Goal: Information Seeking & Learning: Check status

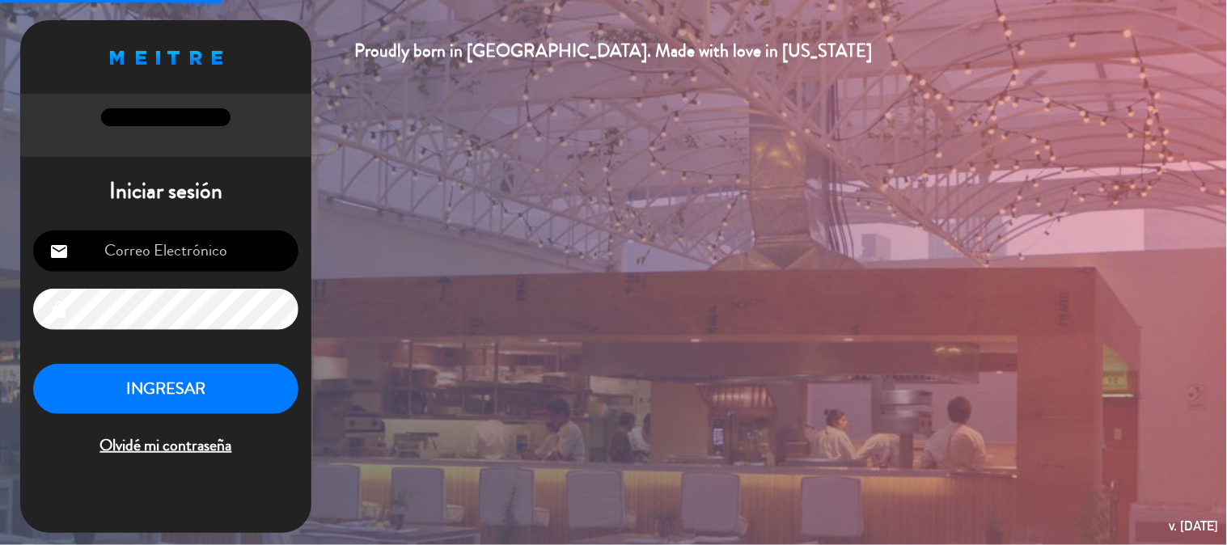
type input "[EMAIL_ADDRESS][DOMAIN_NAME]"
click at [221, 389] on button "INGRESAR" at bounding box center [165, 389] width 265 height 51
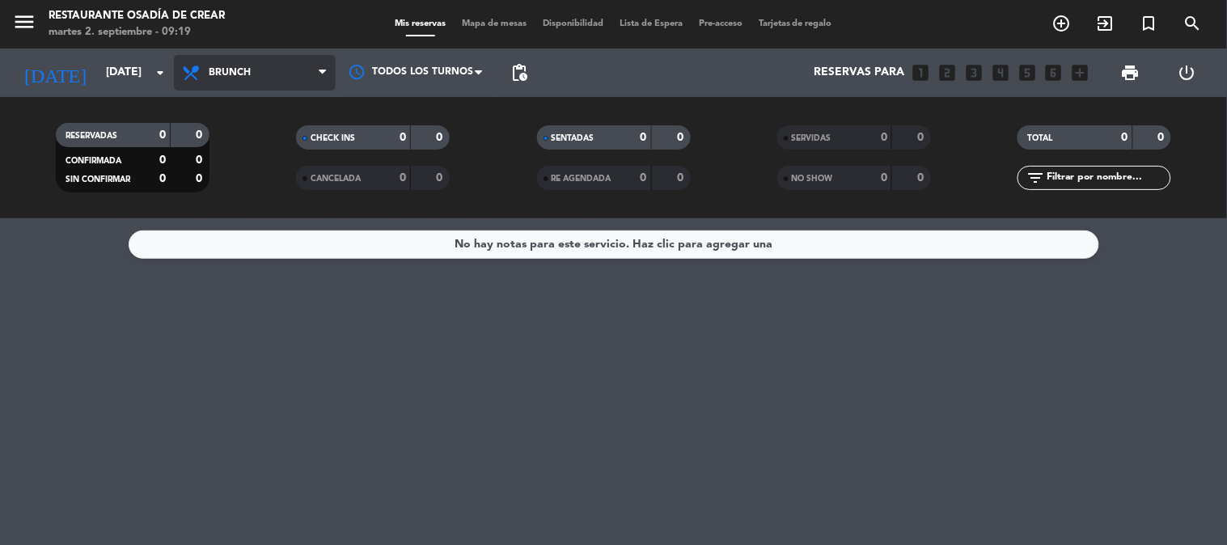
click at [252, 83] on span "Brunch" at bounding box center [255, 73] width 162 height 36
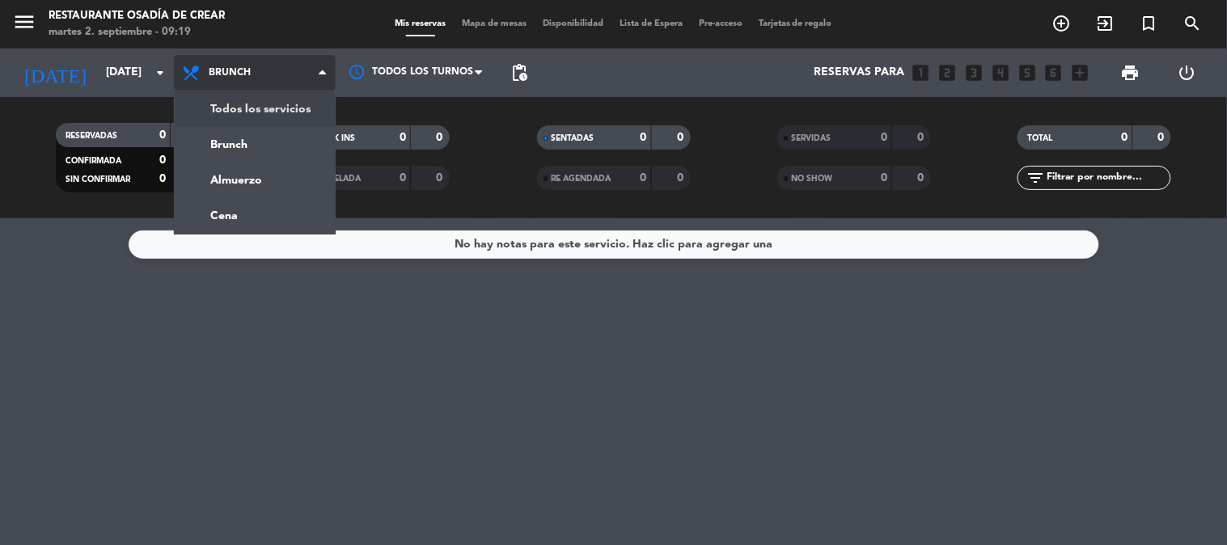
click at [268, 116] on div "menu Restaurante Osadía de Crear [DATE] 2. septiembre - 09:19 Mis reservas Mapa…" at bounding box center [613, 109] width 1227 height 218
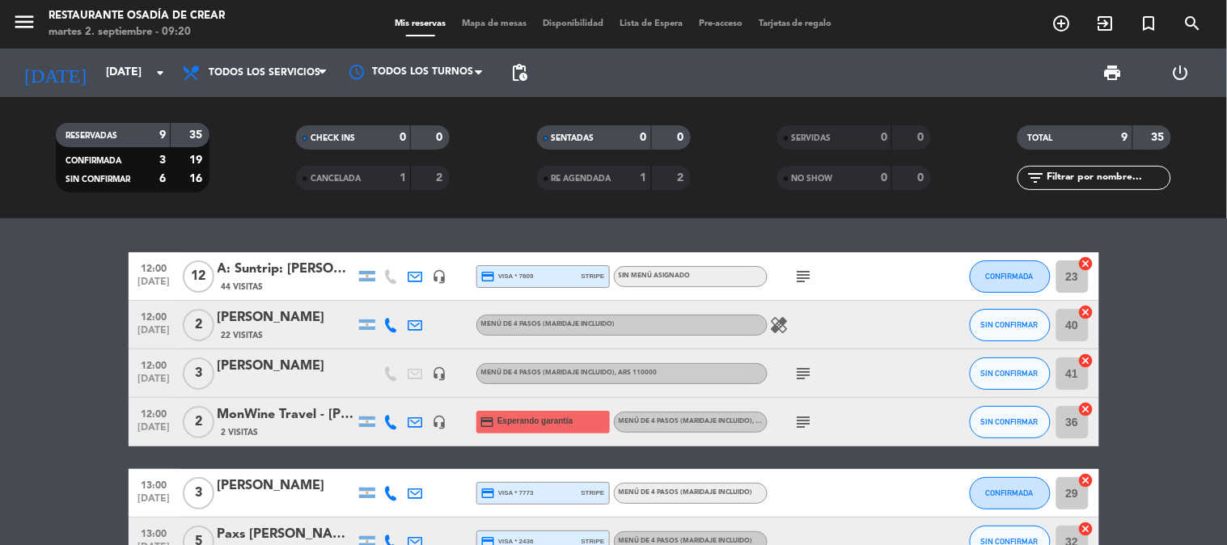
click at [812, 369] on icon "subject" at bounding box center [804, 373] width 19 height 19
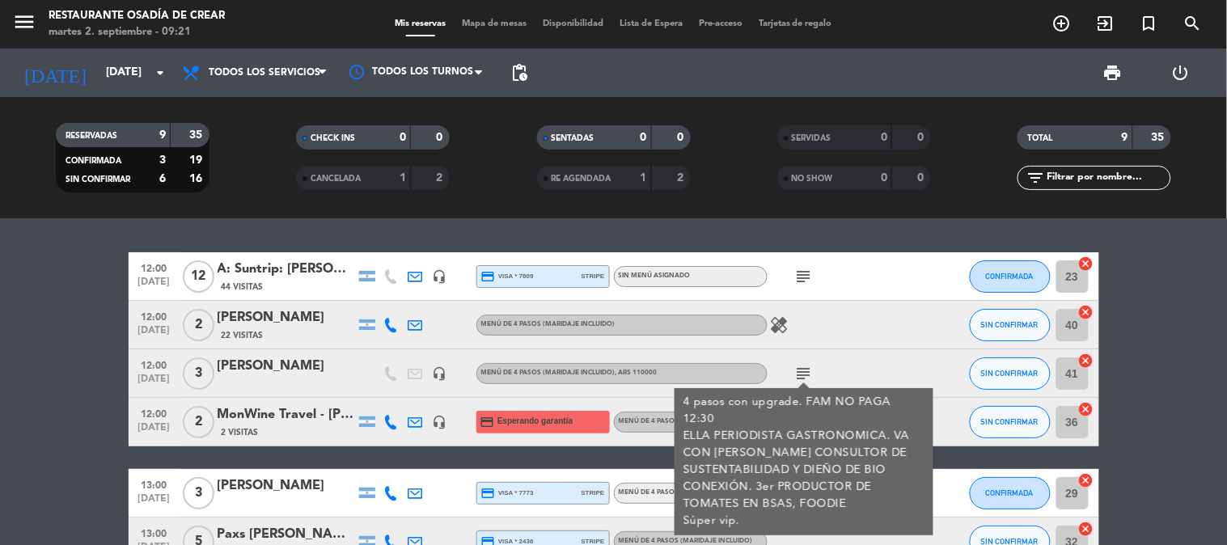
click at [28, 320] on bookings-row "12:00 [DATE] 12 A: Suntrip: [PERSON_NAME] 44 Visitas headset_mic credit_card vi…" at bounding box center [613, 493] width 1227 height 482
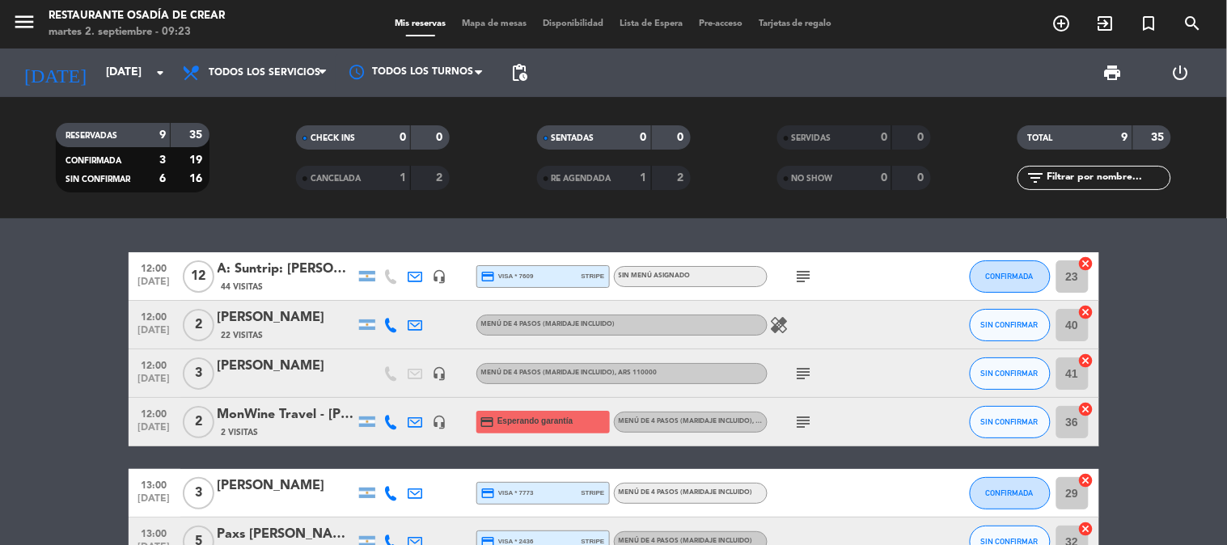
click at [50, 320] on bookings-row "12:00 [DATE] 12 A: Suntrip: [PERSON_NAME] 44 Visitas headset_mic credit_card vi…" at bounding box center [613, 493] width 1227 height 482
click at [61, 299] on bookings-row "12:00 [DATE] 12 A: Suntrip: [PERSON_NAME] 44 Visitas headset_mic credit_card vi…" at bounding box center [613, 493] width 1227 height 482
click at [803, 359] on div "subject" at bounding box center [841, 374] width 146 height 48
click at [802, 376] on icon "subject" at bounding box center [804, 373] width 19 height 19
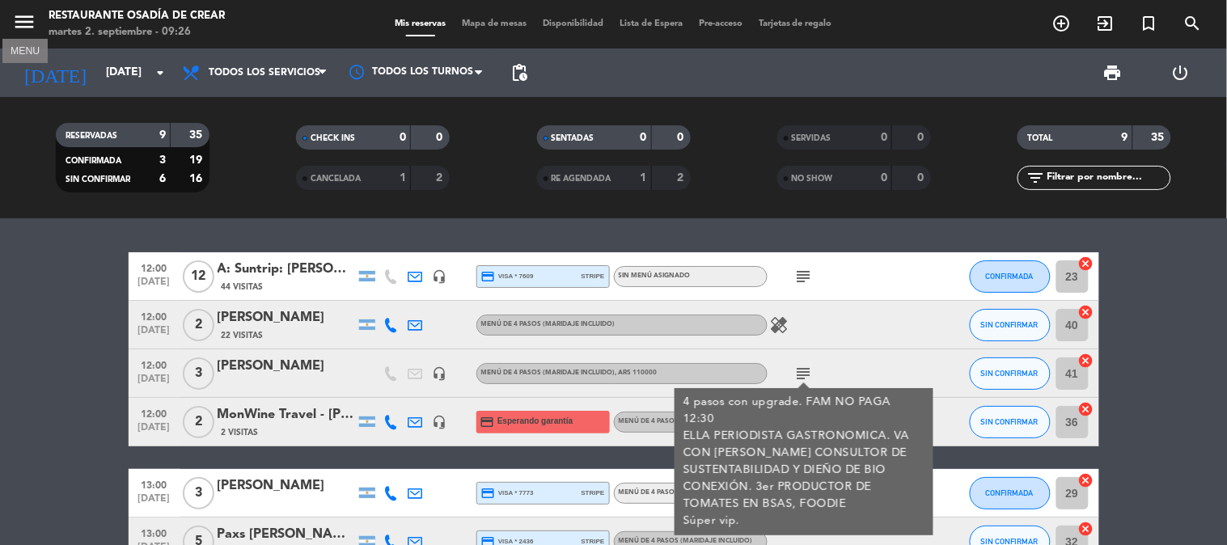
click at [27, 22] on icon "menu" at bounding box center [24, 22] width 24 height 24
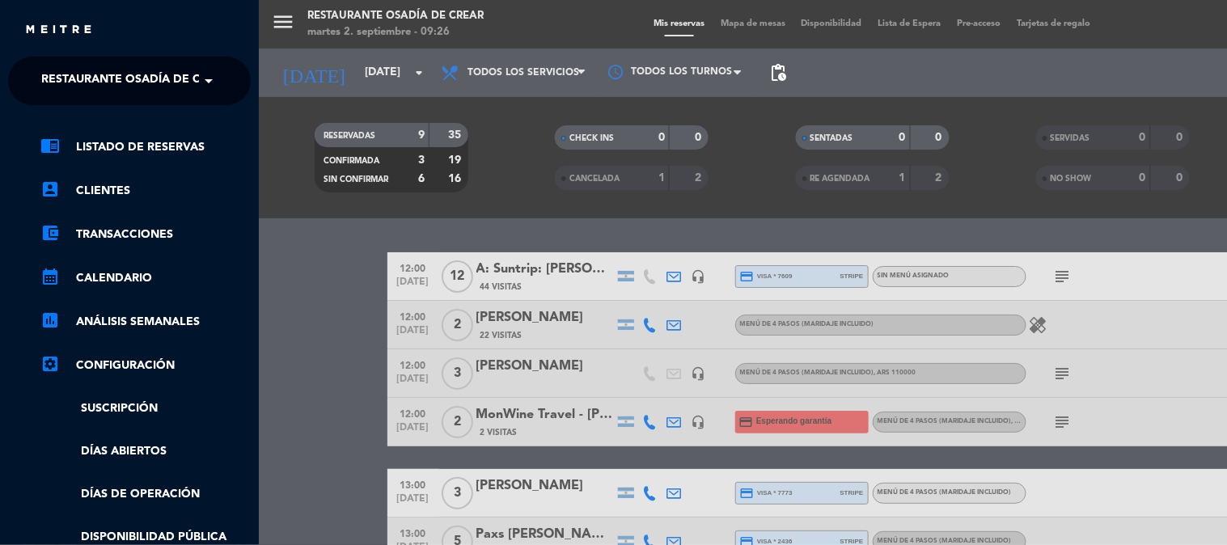
click at [98, 83] on span "Restaurante Osadía de Crear" at bounding box center [135, 81] width 189 height 34
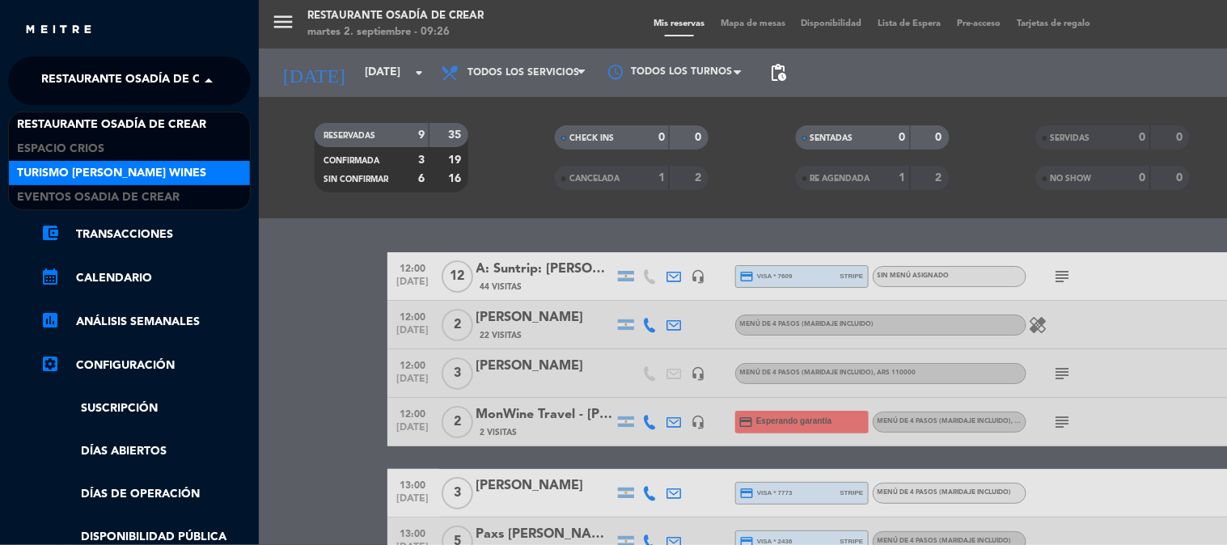
click at [115, 163] on div "Turismo [PERSON_NAME] Wines" at bounding box center [129, 173] width 241 height 24
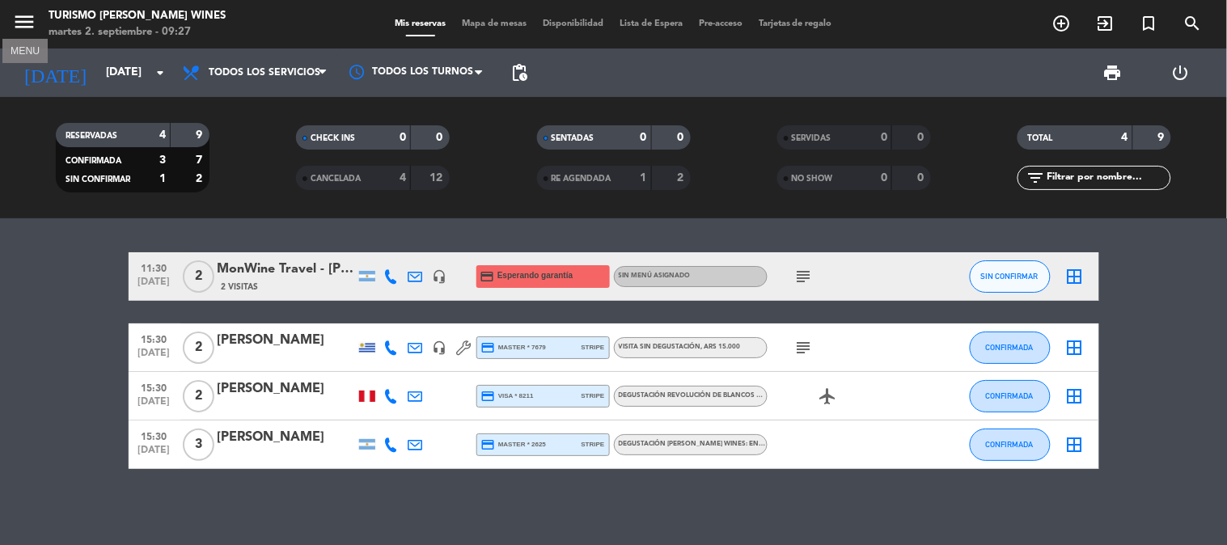
click at [27, 15] on icon "menu" at bounding box center [24, 22] width 24 height 24
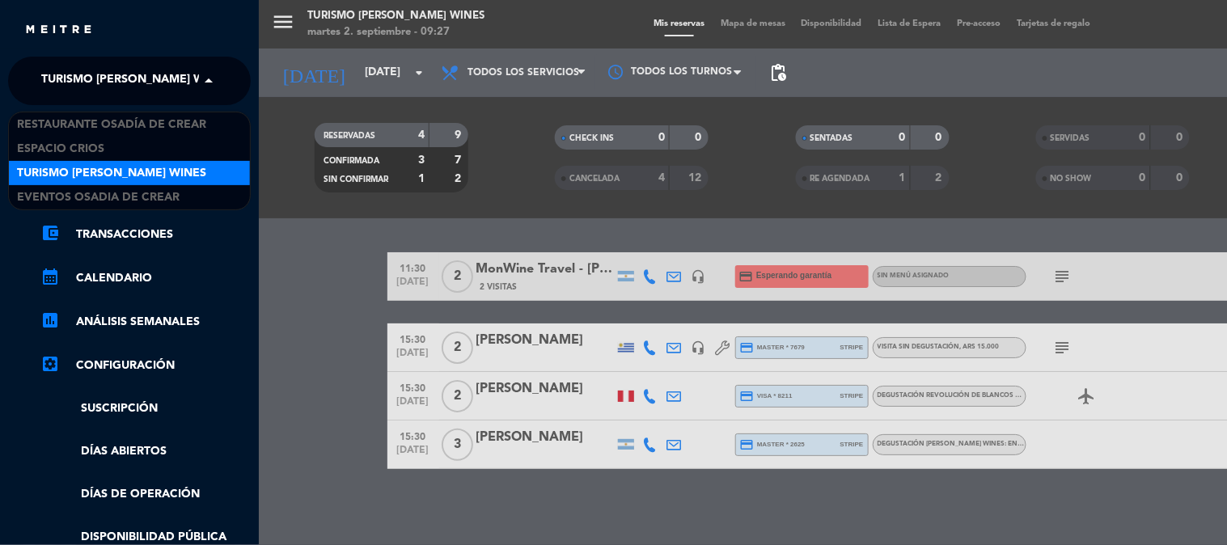
click at [160, 83] on span "Turismo [PERSON_NAME] Wines" at bounding box center [135, 81] width 189 height 34
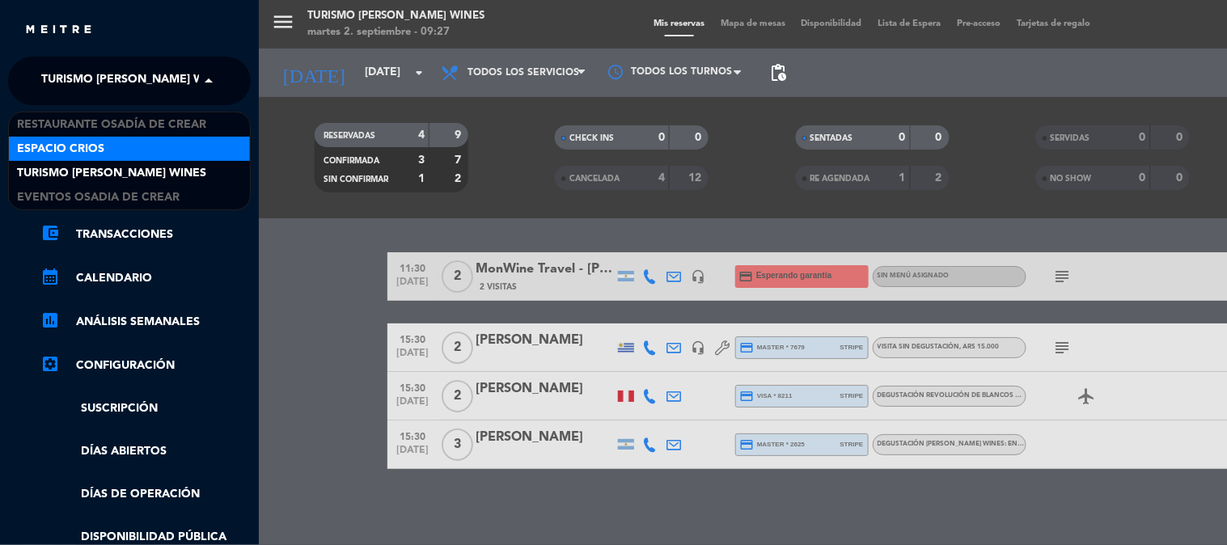
click at [151, 151] on div "Espacio Crios" at bounding box center [129, 149] width 241 height 24
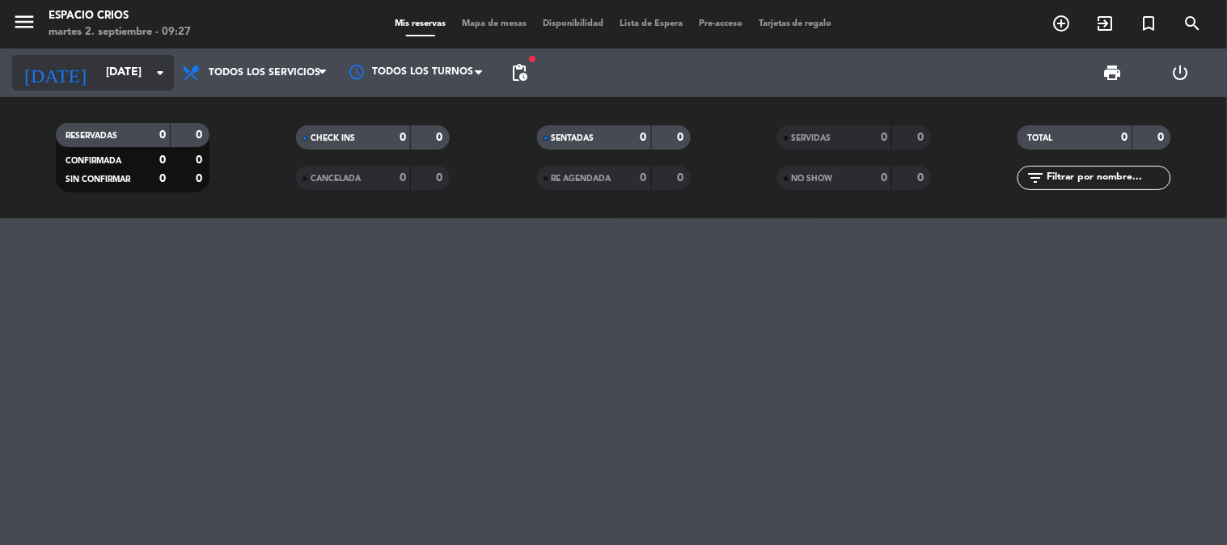
click at [98, 76] on input "[DATE]" at bounding box center [175, 72] width 154 height 29
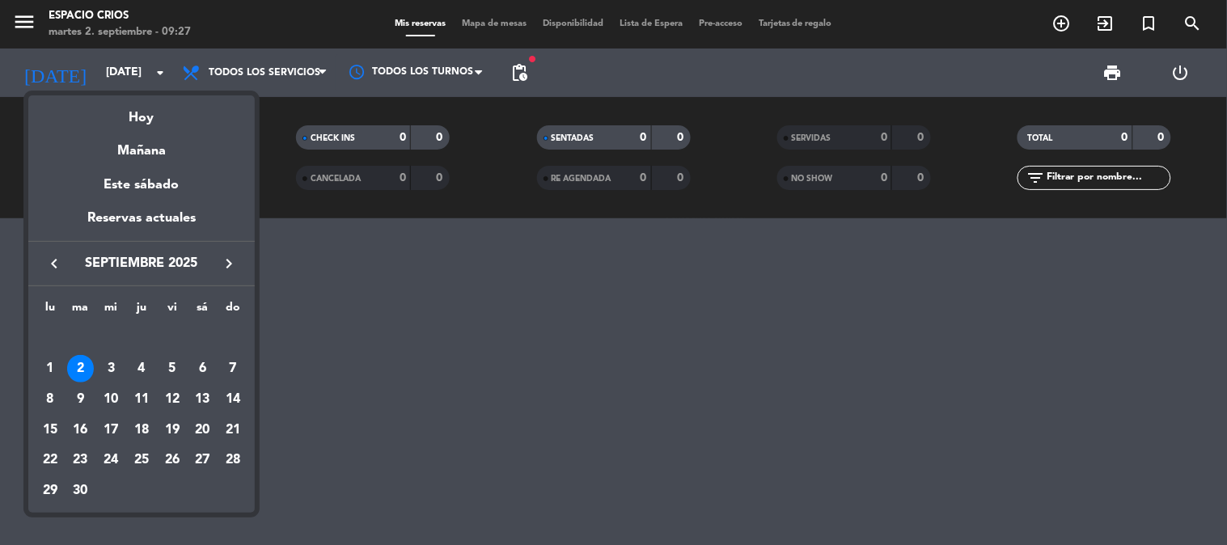
click at [24, 28] on div at bounding box center [613, 272] width 1227 height 545
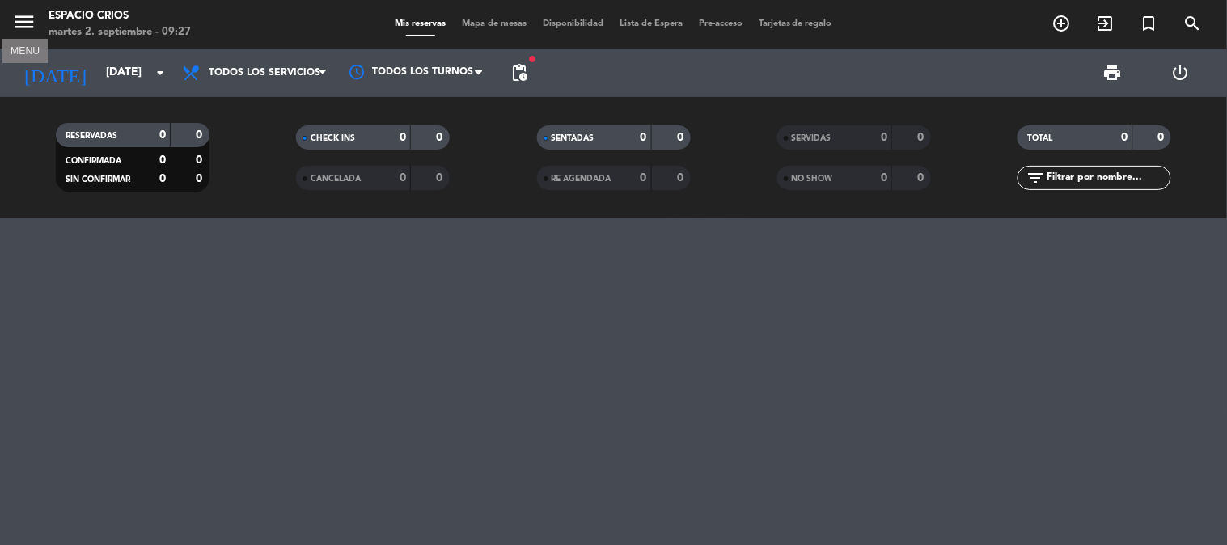
click at [24, 28] on icon "menu" at bounding box center [24, 22] width 24 height 24
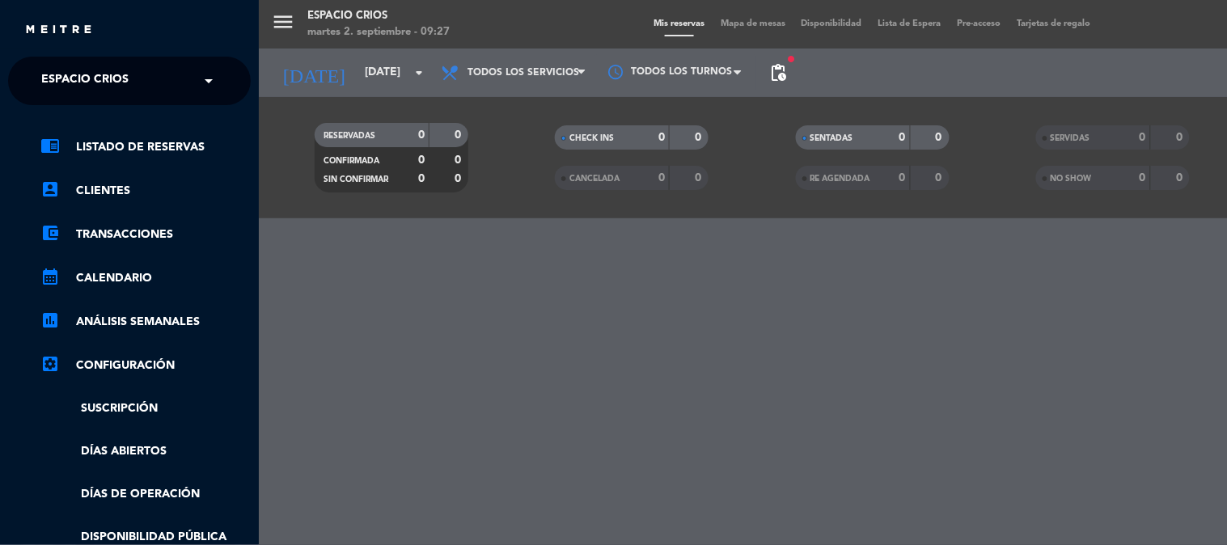
click at [148, 78] on div "× Espacio Crios" at bounding box center [94, 81] width 118 height 34
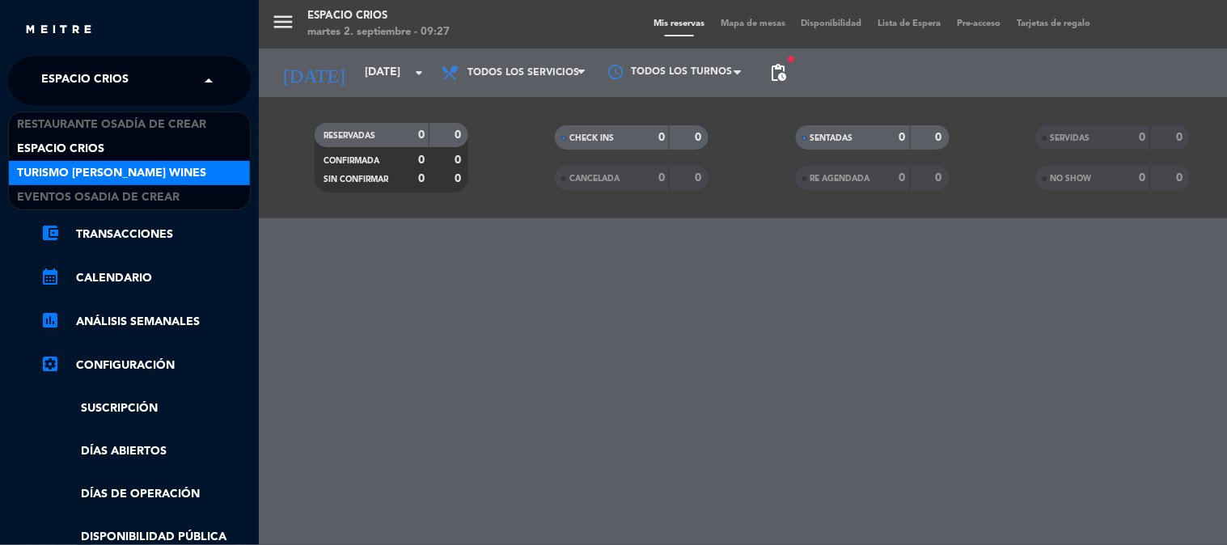
click at [141, 168] on span "Turismo [PERSON_NAME] Wines" at bounding box center [111, 173] width 189 height 19
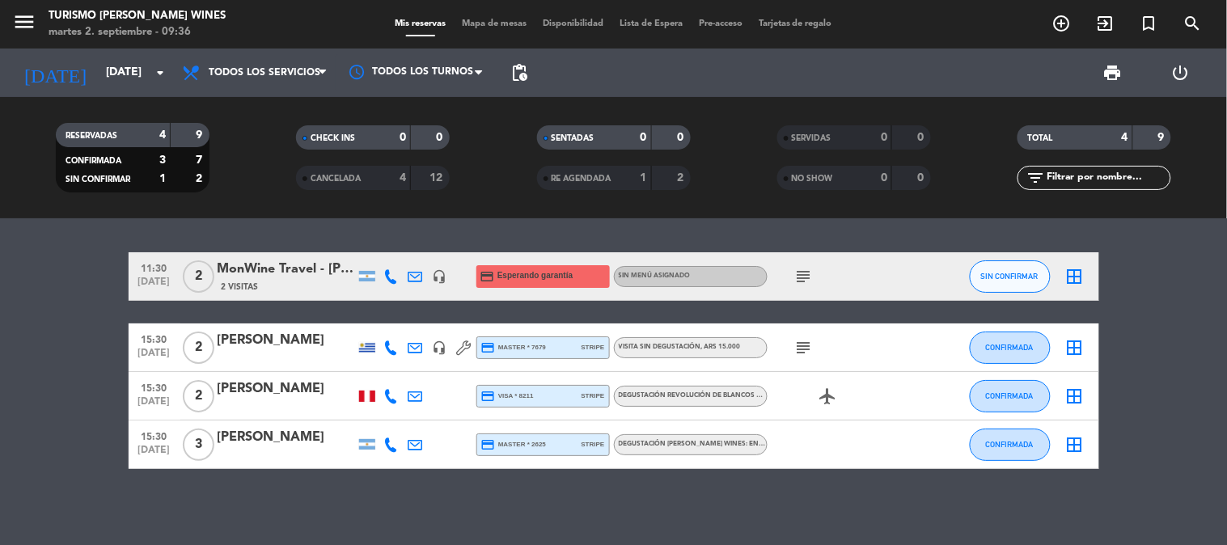
click at [82, 318] on bookings-row "11:30 [DATE] 2 MonWine Travel - [PERSON_NAME] 2 Visitas headset_mic credit_card…" at bounding box center [613, 360] width 1227 height 217
click at [105, 74] on input "[DATE]" at bounding box center [175, 72] width 154 height 29
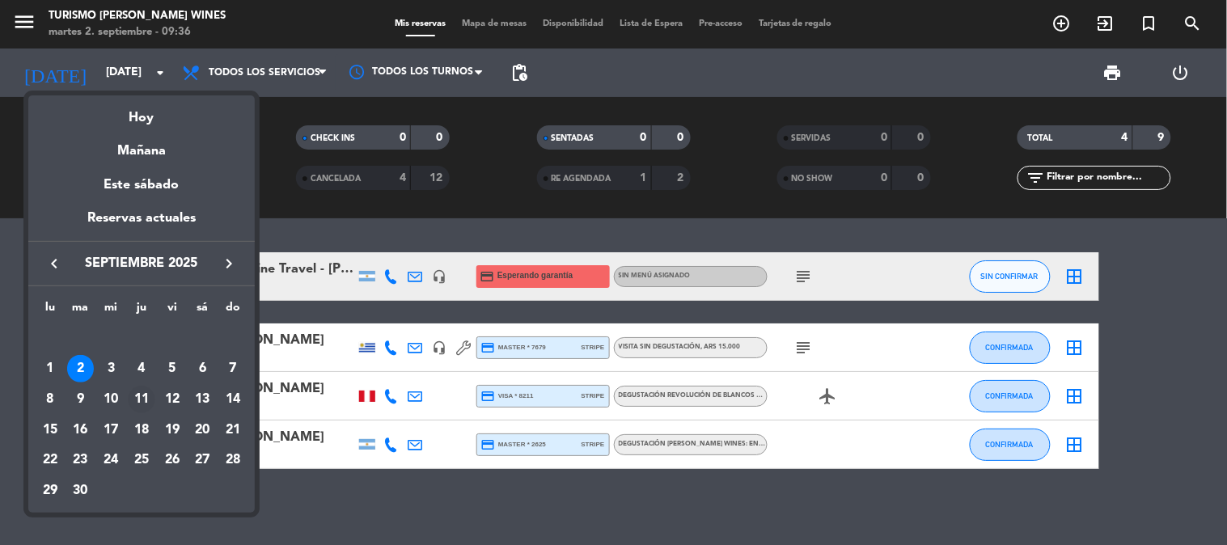
click at [136, 396] on div "11" at bounding box center [142, 400] width 28 height 28
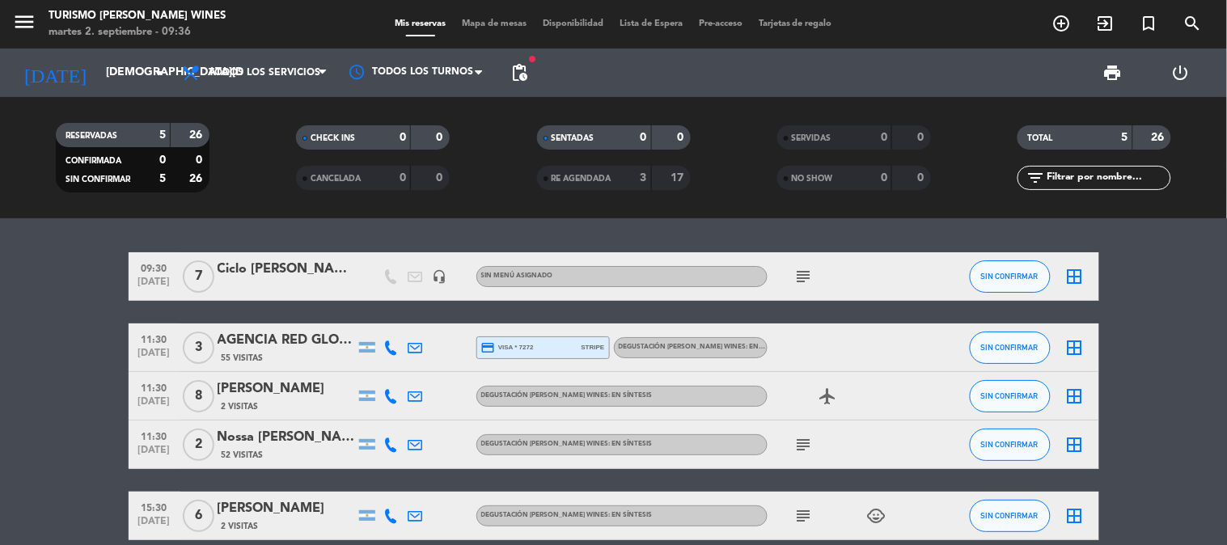
click at [539, 71] on div "print power_settings_new" at bounding box center [876, 73] width 680 height 49
click at [527, 74] on span "pending_actions" at bounding box center [519, 72] width 19 height 19
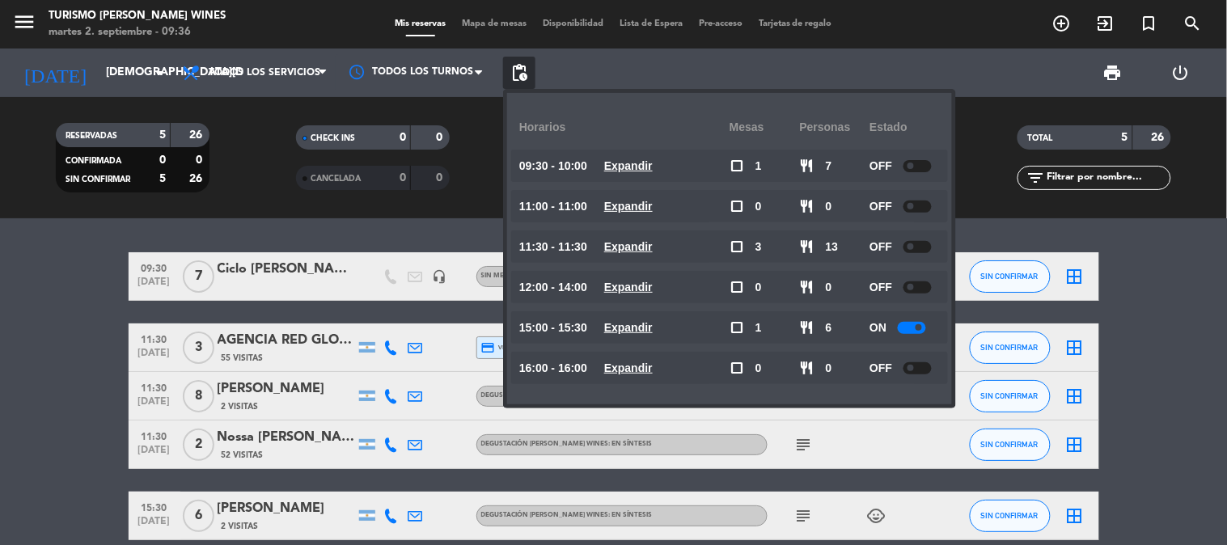
click at [74, 340] on bookings-row "09:30 [DATE] 7 Ciclo [PERSON_NAME] headset_mic Sin menú asignado subject SIN CO…" at bounding box center [613, 396] width 1227 height 288
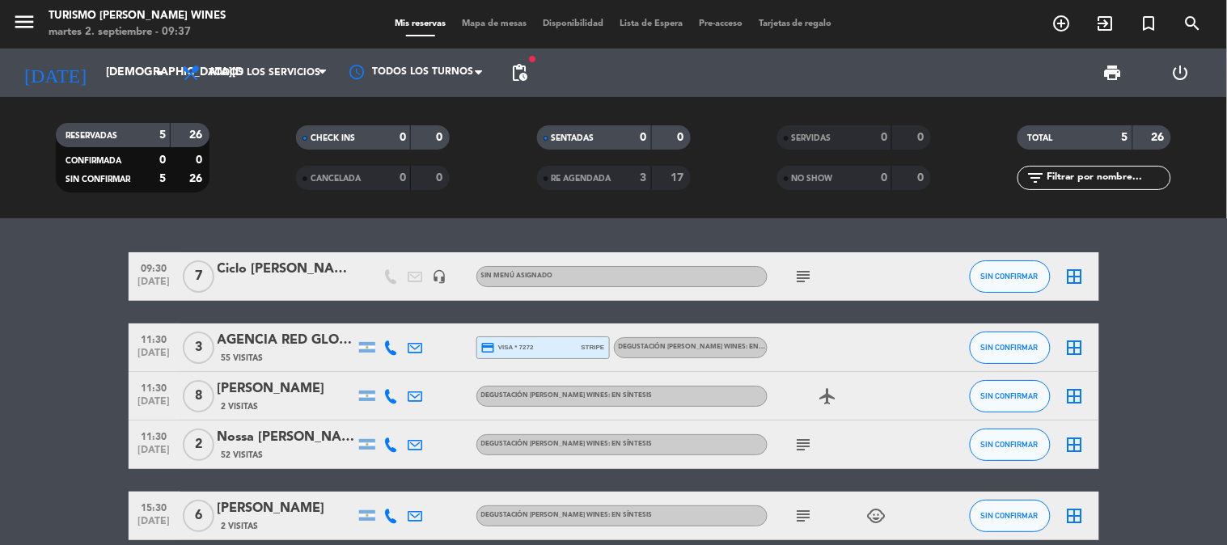
scroll to position [75, 0]
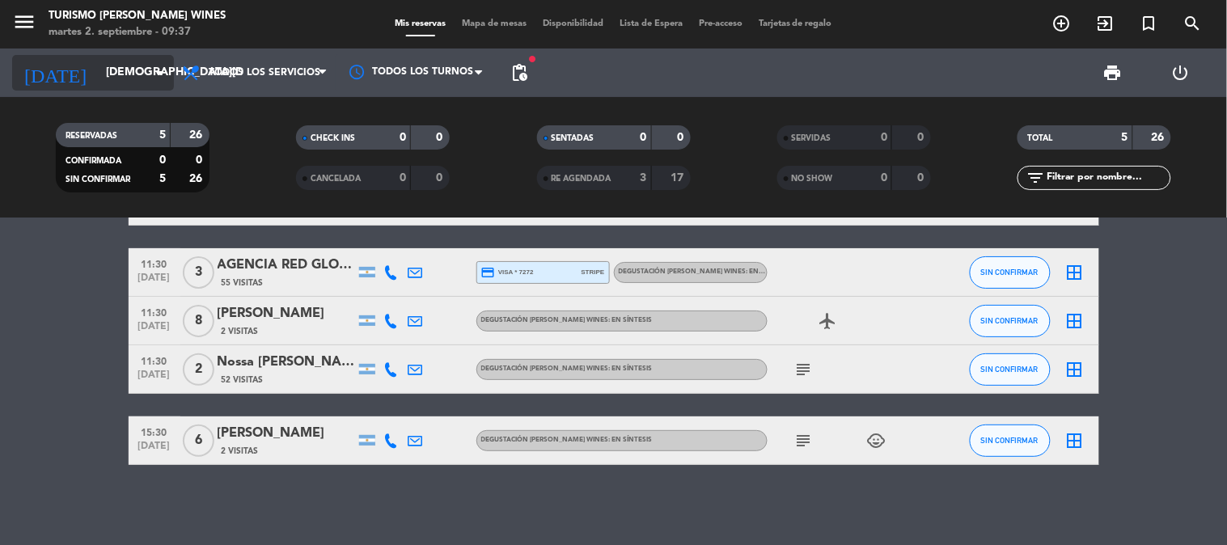
click at [98, 70] on input "[DEMOGRAPHIC_DATA][DATE]" at bounding box center [175, 72] width 154 height 29
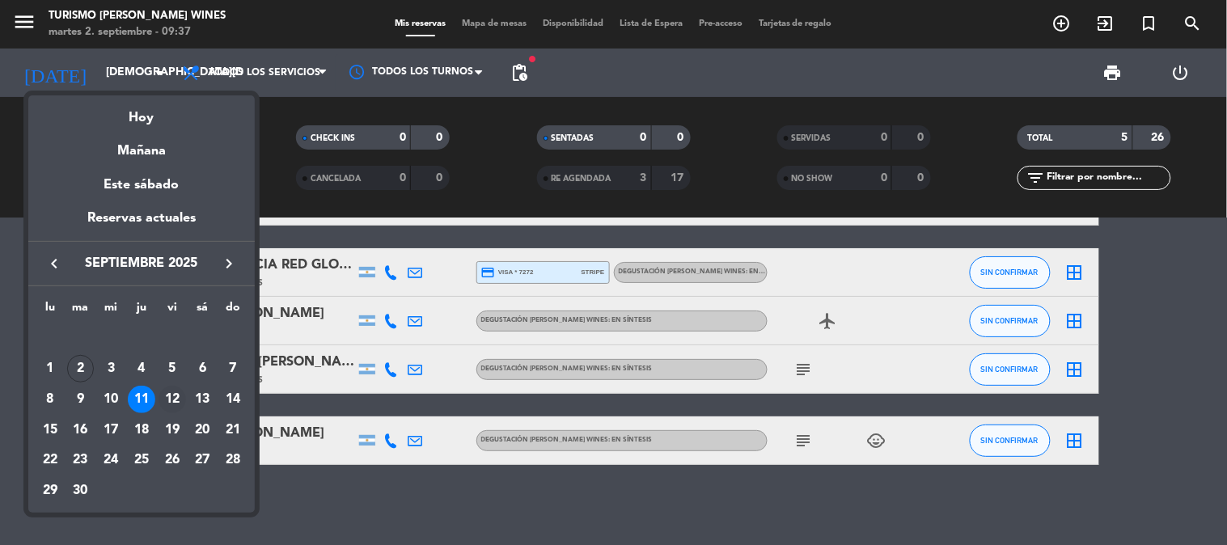
click at [172, 405] on div "12" at bounding box center [173, 400] width 28 height 28
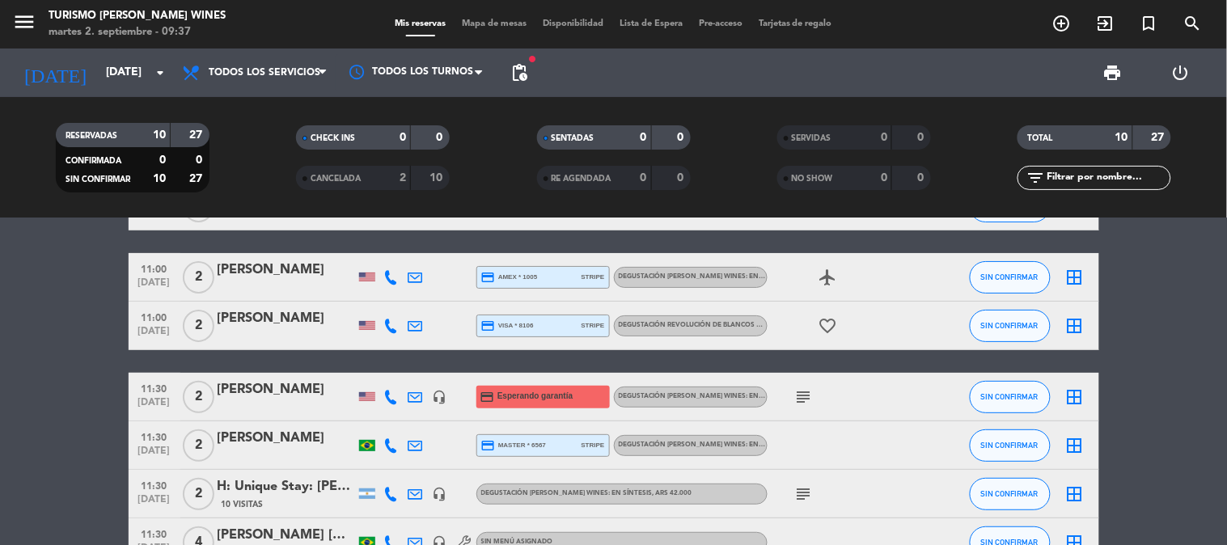
scroll to position [0, 0]
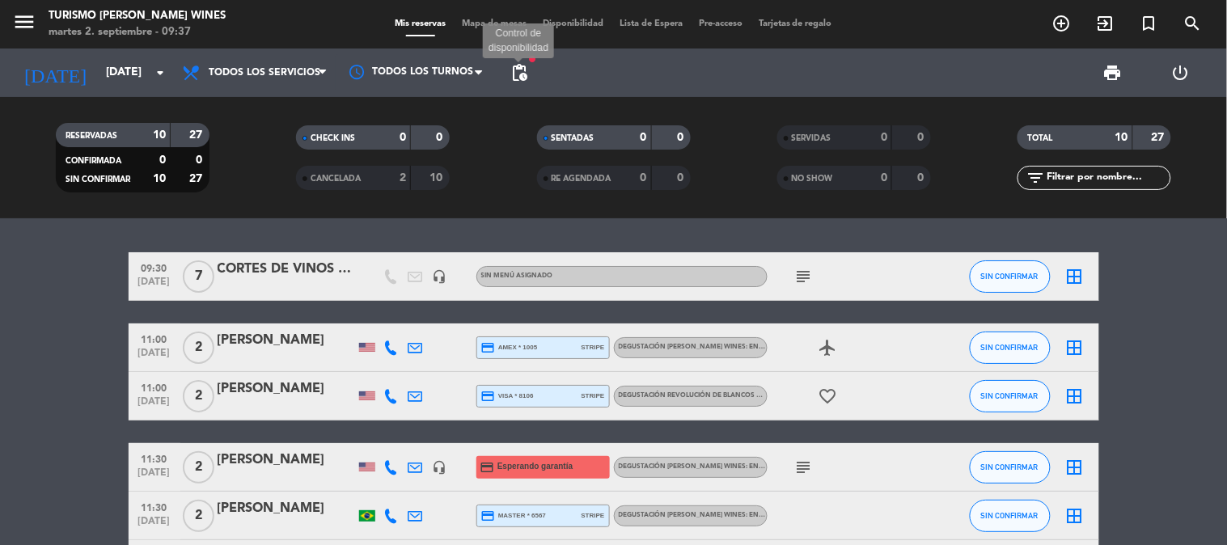
click at [524, 73] on span "pending_actions" at bounding box center [519, 72] width 19 height 19
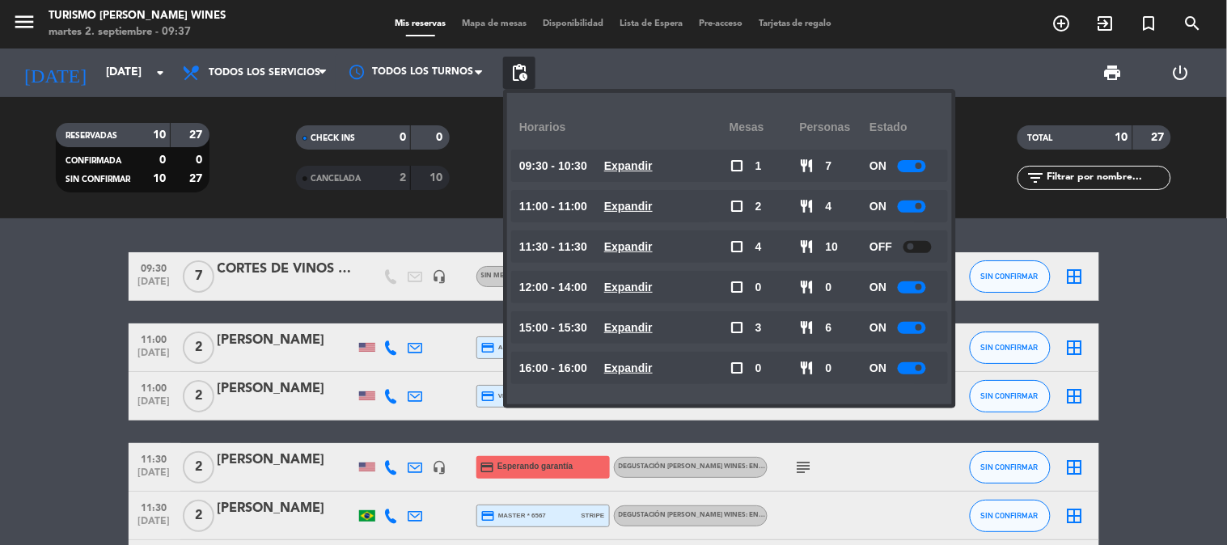
click at [92, 383] on bookings-row "09:30 [DATE] 7 CORTES DE VINOS CON [PERSON_NAME] headset_mic Sin menú asignado …" at bounding box center [613, 528] width 1227 height 553
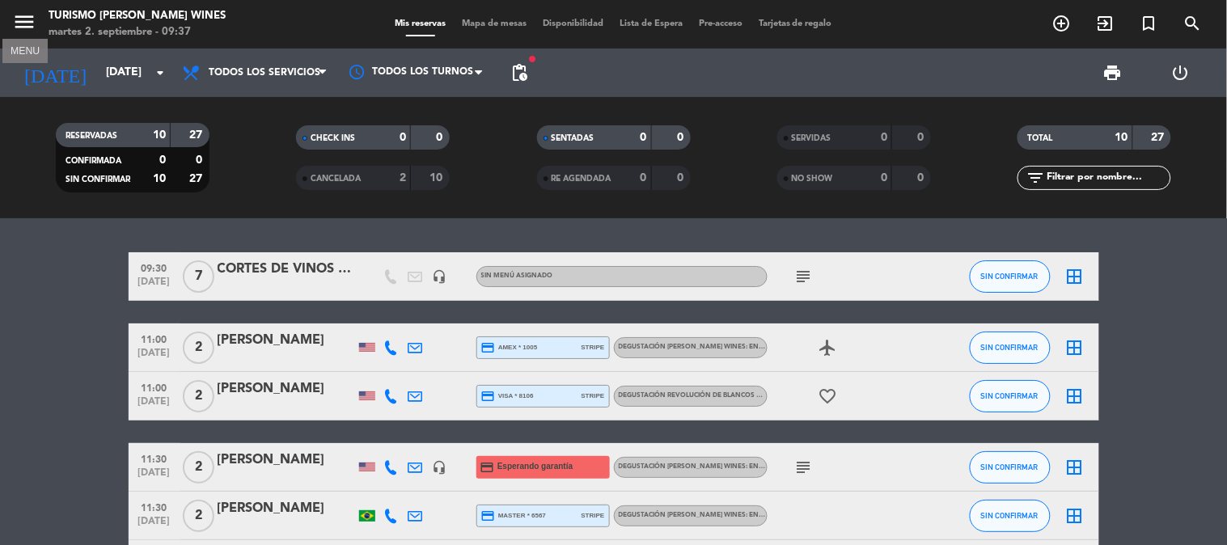
click at [32, 19] on icon "menu" at bounding box center [24, 22] width 24 height 24
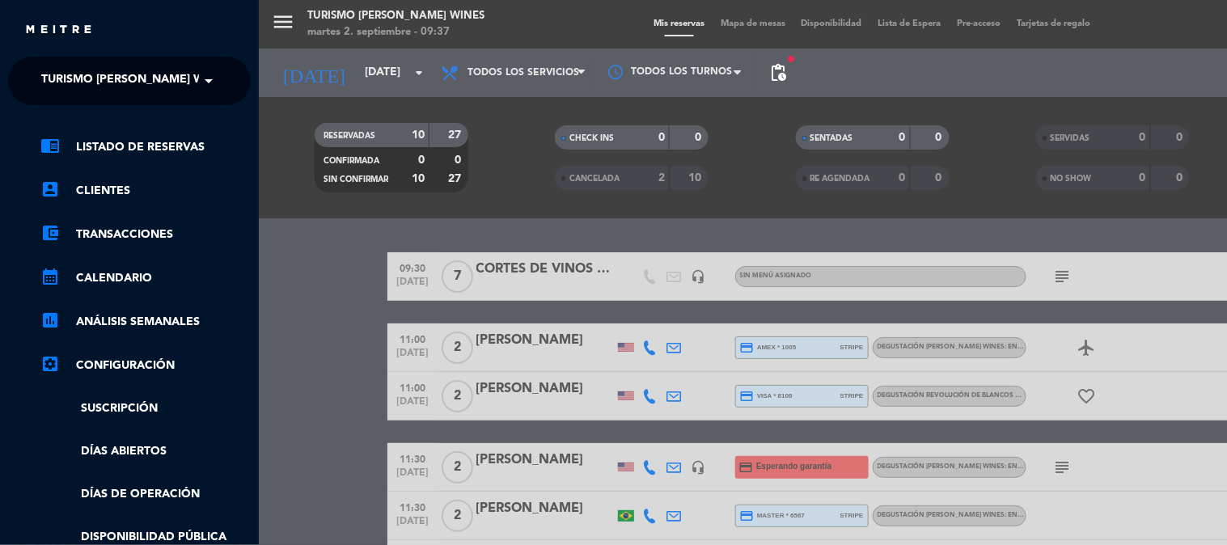
click at [87, 69] on span "Turismo [PERSON_NAME] Wines" at bounding box center [135, 81] width 189 height 34
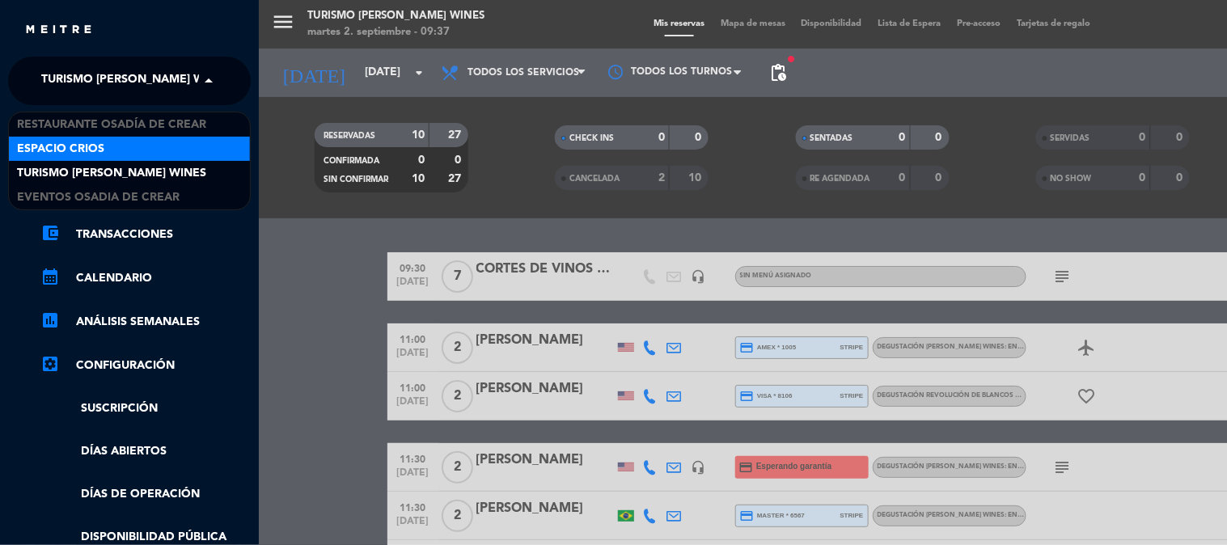
click at [91, 142] on span "Espacio Crios" at bounding box center [60, 149] width 87 height 19
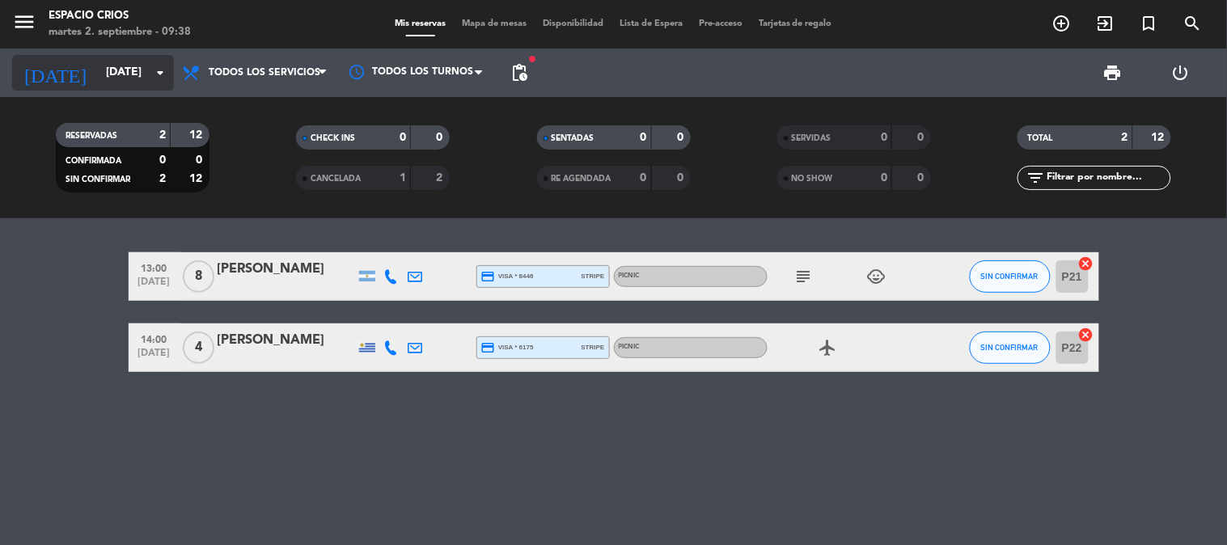
click at [98, 71] on input "[DATE]" at bounding box center [175, 72] width 154 height 29
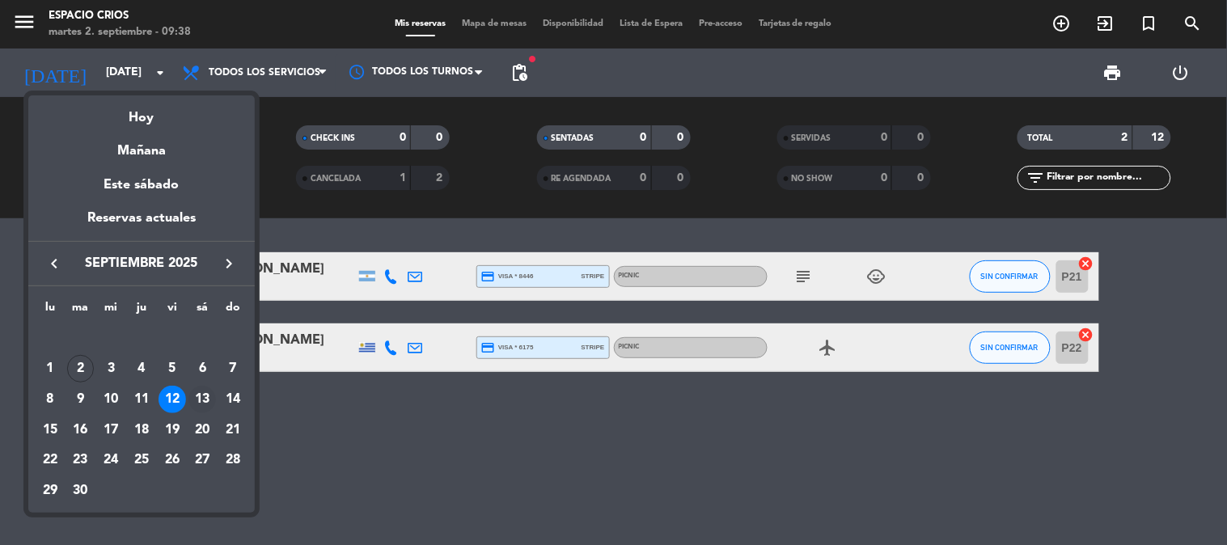
click at [204, 394] on div "13" at bounding box center [203, 400] width 28 height 28
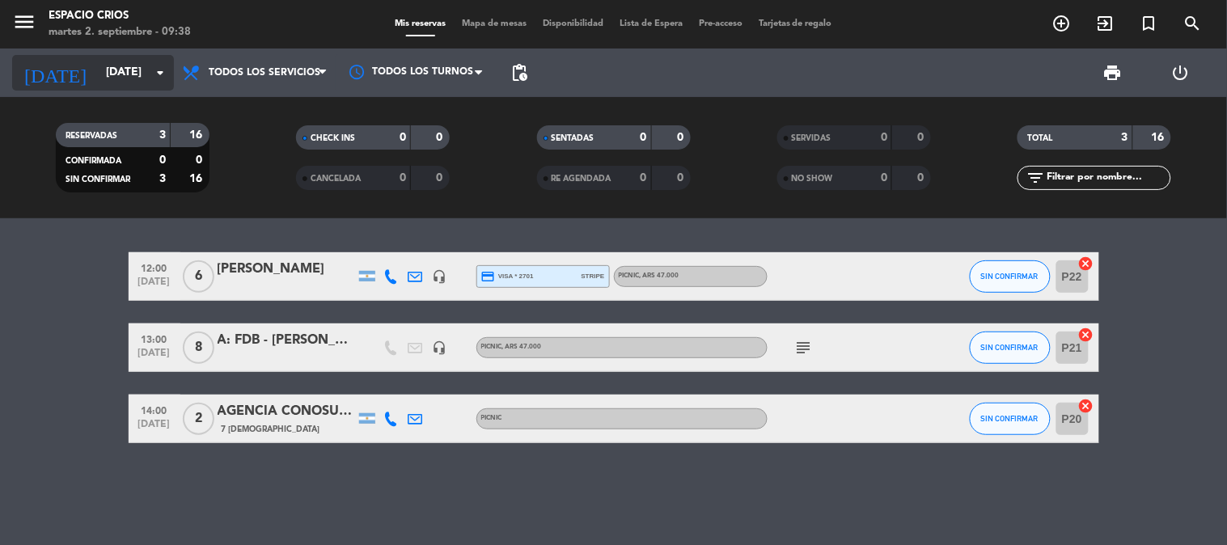
click at [117, 79] on input "[DATE]" at bounding box center [175, 72] width 154 height 29
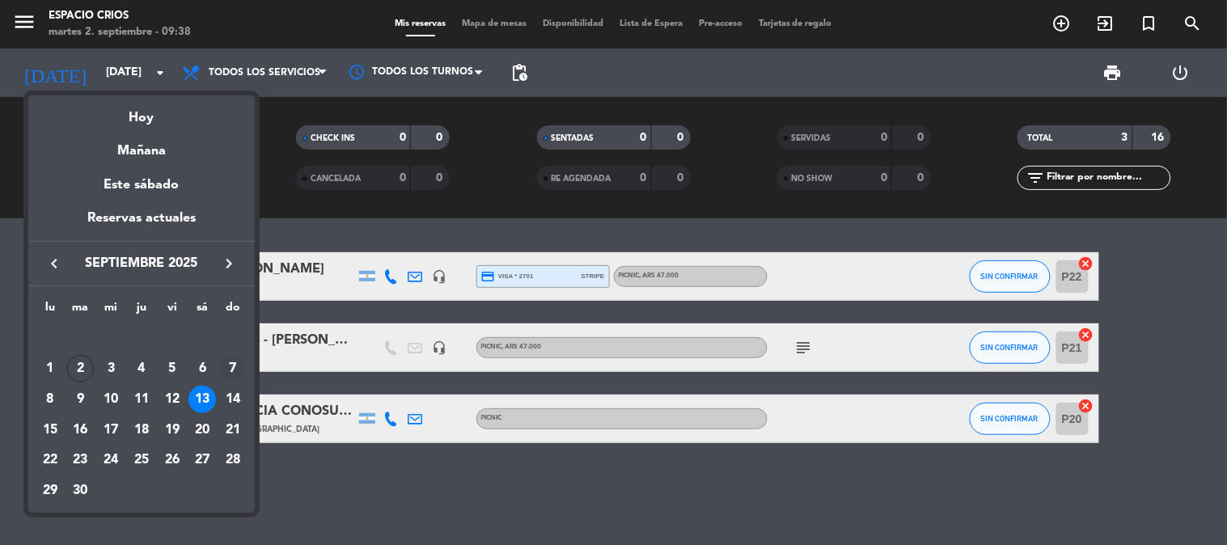
click at [221, 367] on div "7" at bounding box center [233, 369] width 28 height 28
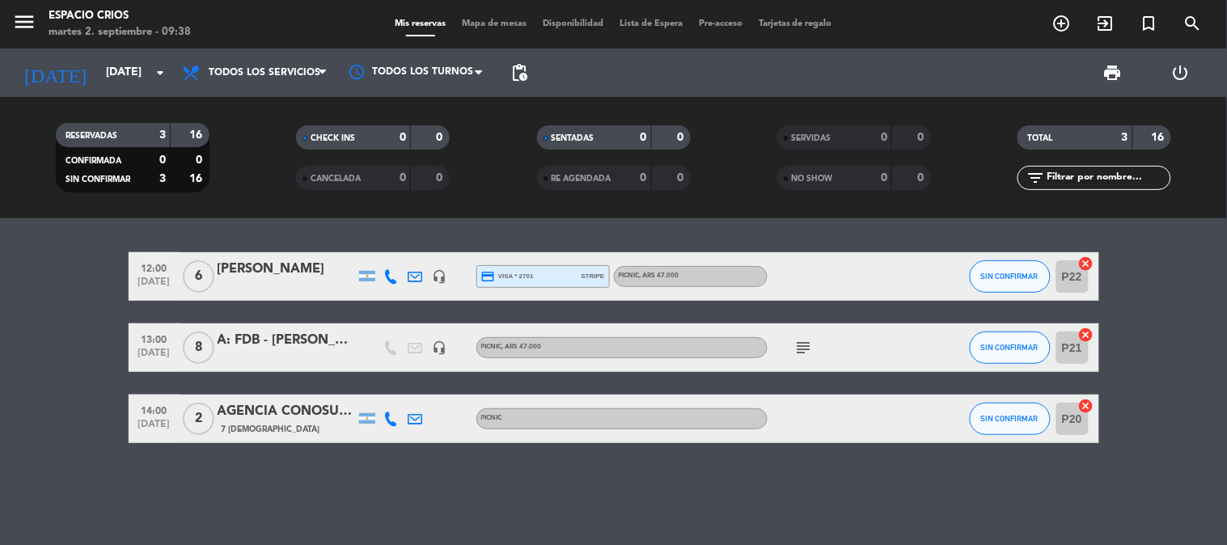
type input "[DATE]"
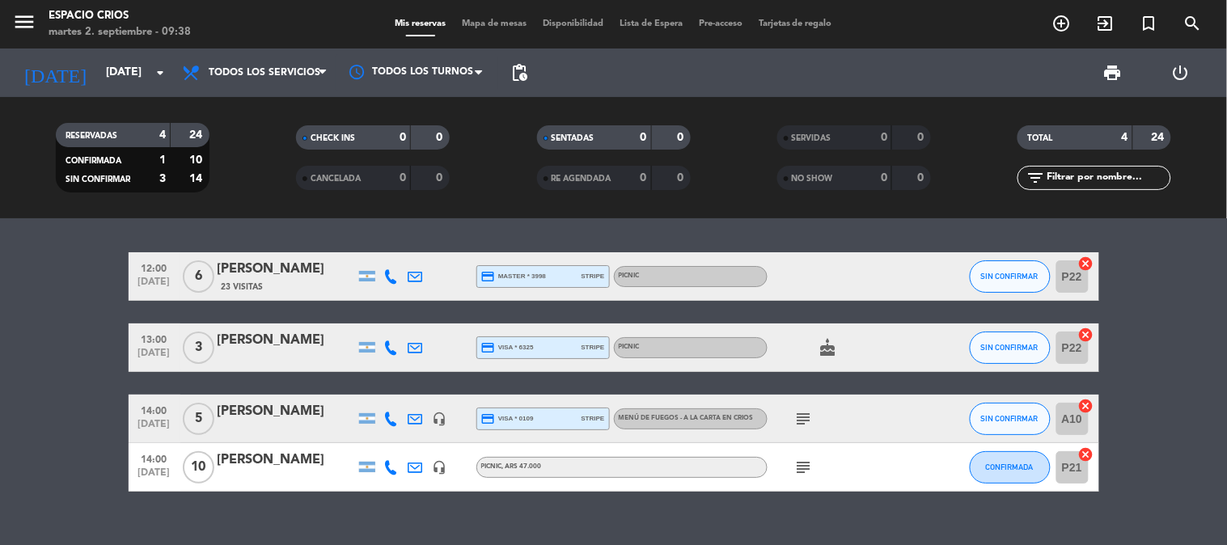
click at [119, 377] on bookings-row "12:00 [DATE] 6 [PERSON_NAME] 23 Visitas credit_card master * 3998 stripe PICNIC…" at bounding box center [613, 372] width 1227 height 240
click at [252, 464] on div "[PERSON_NAME]" at bounding box center [287, 460] width 138 height 21
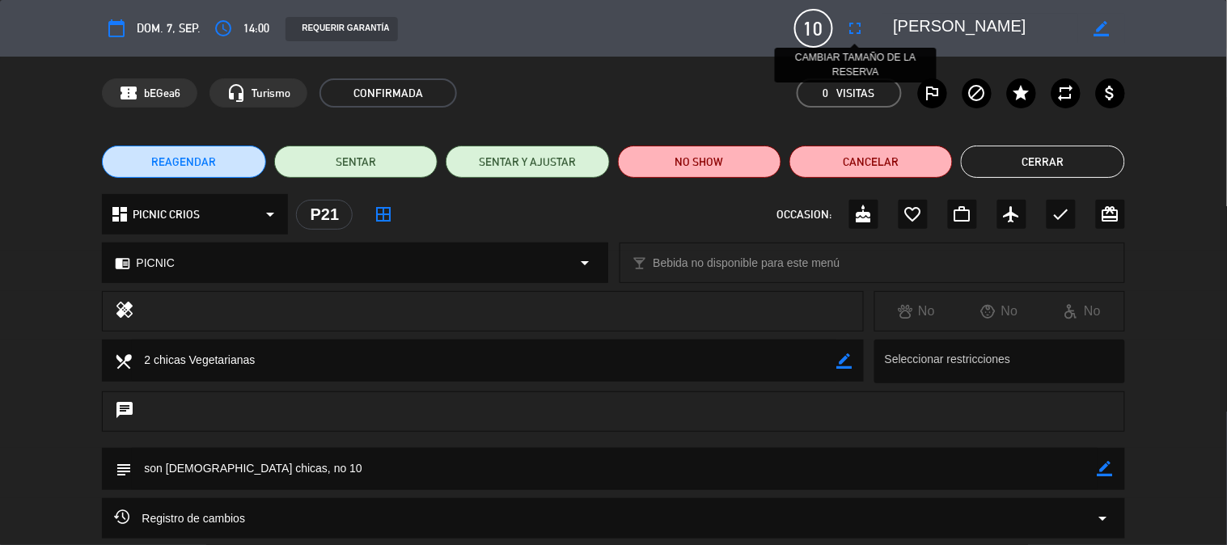
click at [850, 36] on icon "fullscreen" at bounding box center [855, 28] width 19 height 19
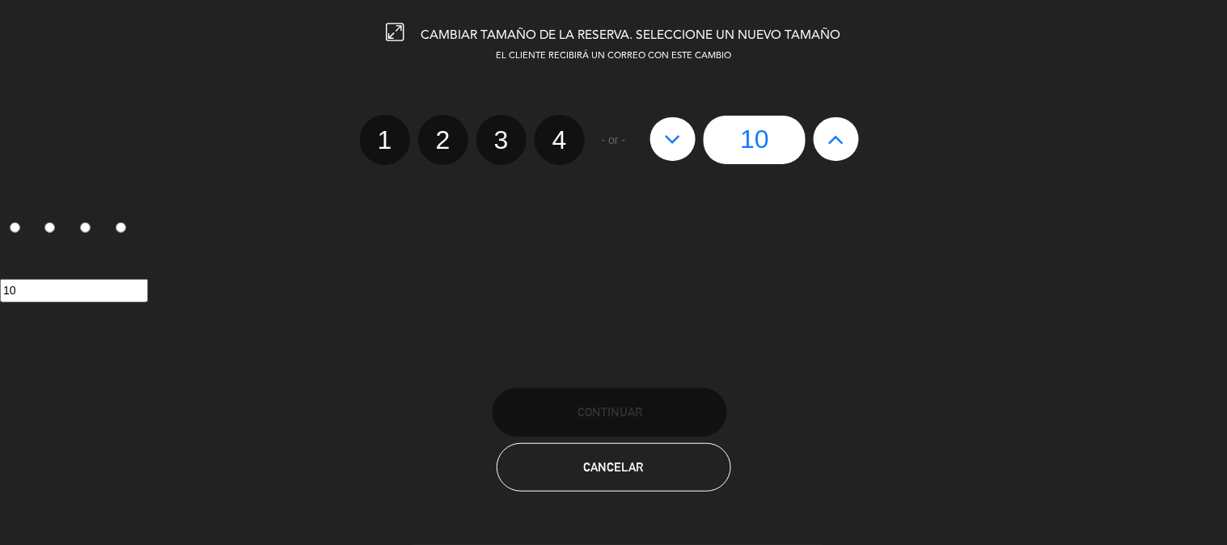
click at [685, 140] on button at bounding box center [673, 139] width 45 height 44
type input "9"
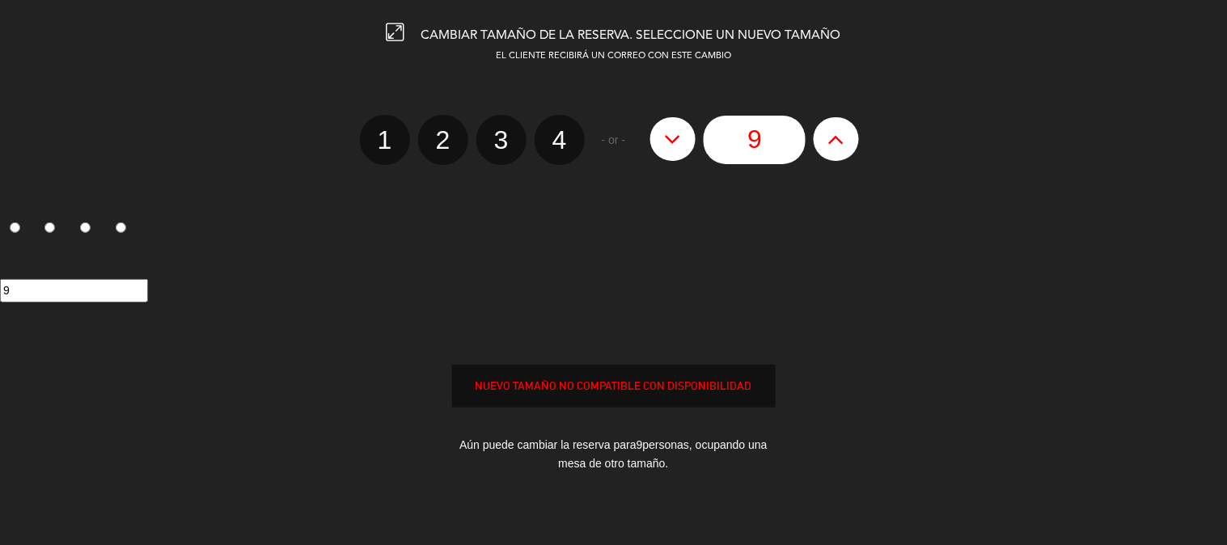
click at [676, 382] on div "NUEVO TAMAÑO NO COMPATIBLE CON DISPONIBILIDAD" at bounding box center [614, 386] width 322 height 19
click at [538, 380] on div "NUEVO TAMAÑO NO COMPATIBLE CON DISPONIBILIDAD" at bounding box center [614, 386] width 322 height 19
click at [616, 481] on div "Aún puede cambiar la reserva para 9 personas, ocupando una mesa de otro tamaño." at bounding box center [614, 454] width 324 height 61
click at [730, 239] on div "1 2 3 4" at bounding box center [613, 232] width 1227 height 33
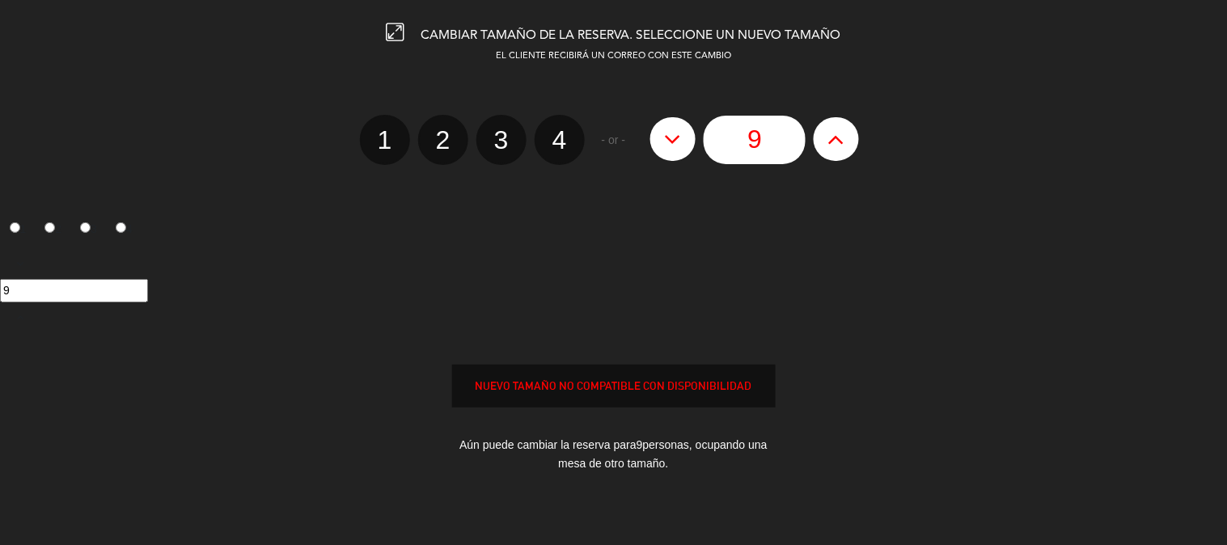
click at [647, 336] on div "EL CLIENTE RECIBIRÁ UN CORREO CON ESTE CAMBIO 1 2 3 4 - or - 9 1 2 3 4 9 NUEVO …" at bounding box center [614, 284] width 1252 height 470
click at [789, 336] on div "EL CLIENTE RECIBIRÁ UN CORREO CON ESTE CAMBIO 1 2 3 4 - or - 9 1 2 3 4 9 NUEVO …" at bounding box center [614, 284] width 1252 height 470
click at [764, 392] on div "NUEVO TAMAÑO NO COMPATIBLE CON DISPONIBILIDAD" at bounding box center [614, 386] width 322 height 19
click at [697, 389] on div "NUEVO TAMAÑO NO COMPATIBLE CON DISPONIBILIDAD" at bounding box center [614, 386] width 322 height 19
click at [519, 390] on div "NUEVO TAMAÑO NO COMPATIBLE CON DISPONIBILIDAD" at bounding box center [614, 386] width 322 height 19
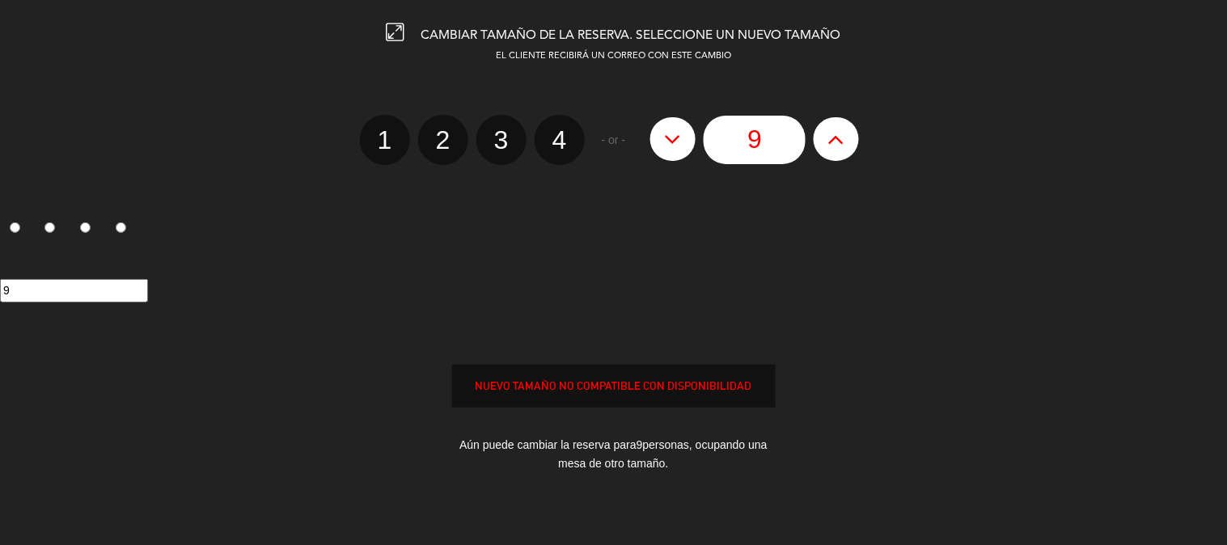
click at [394, 29] on icon at bounding box center [396, 32] width 18 height 18
click at [829, 136] on icon at bounding box center [837, 139] width 17 height 26
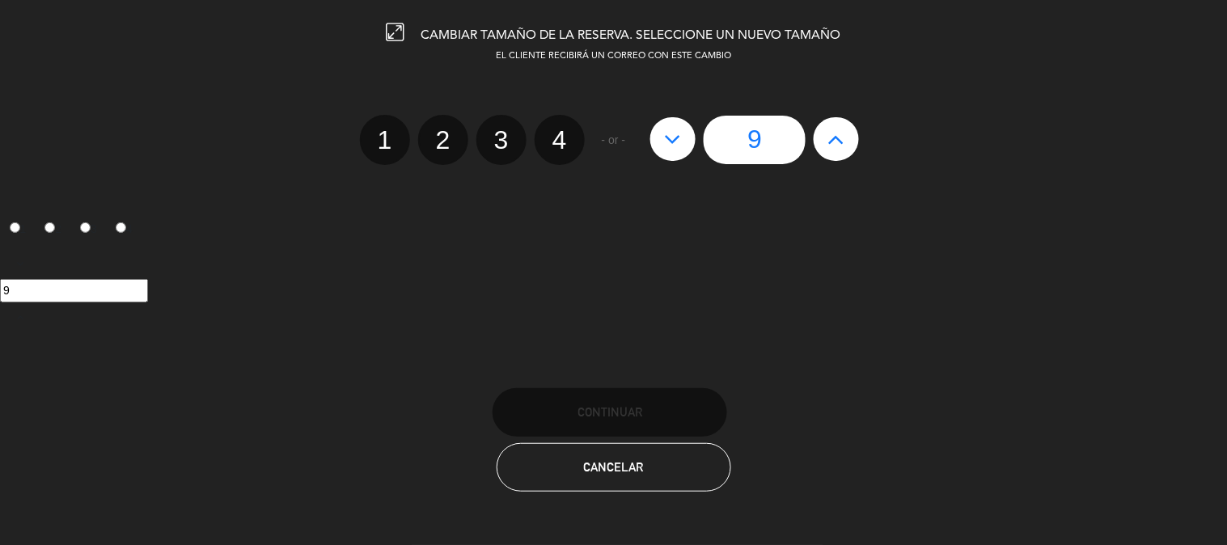
type input "10"
click at [604, 477] on button "Cancelar" at bounding box center [614, 467] width 235 height 49
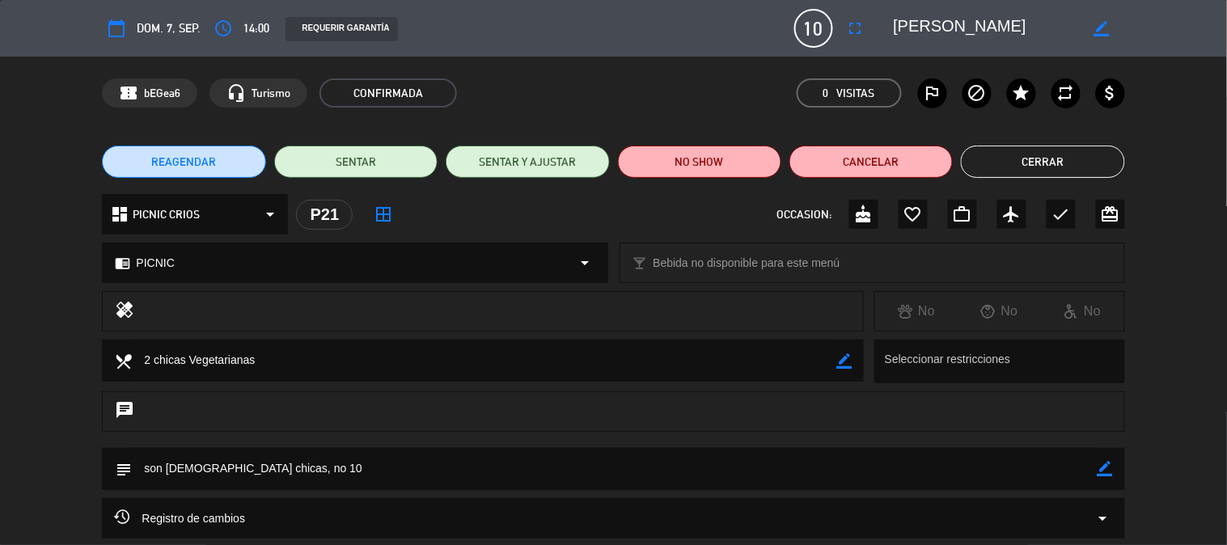
click at [1022, 160] on button "Cerrar" at bounding box center [1042, 162] width 163 height 32
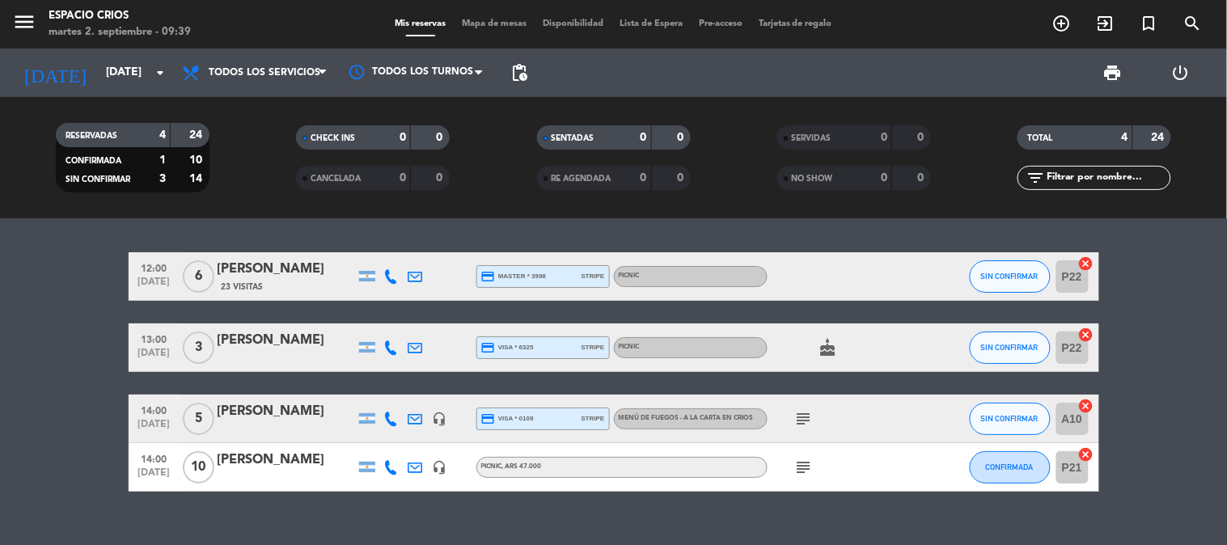
click at [47, 286] on bookings-row "12:00 [DATE] 6 [PERSON_NAME] 23 Visitas credit_card master * 3998 stripe PICNIC…" at bounding box center [613, 372] width 1227 height 240
click at [24, 28] on icon "menu" at bounding box center [24, 22] width 24 height 24
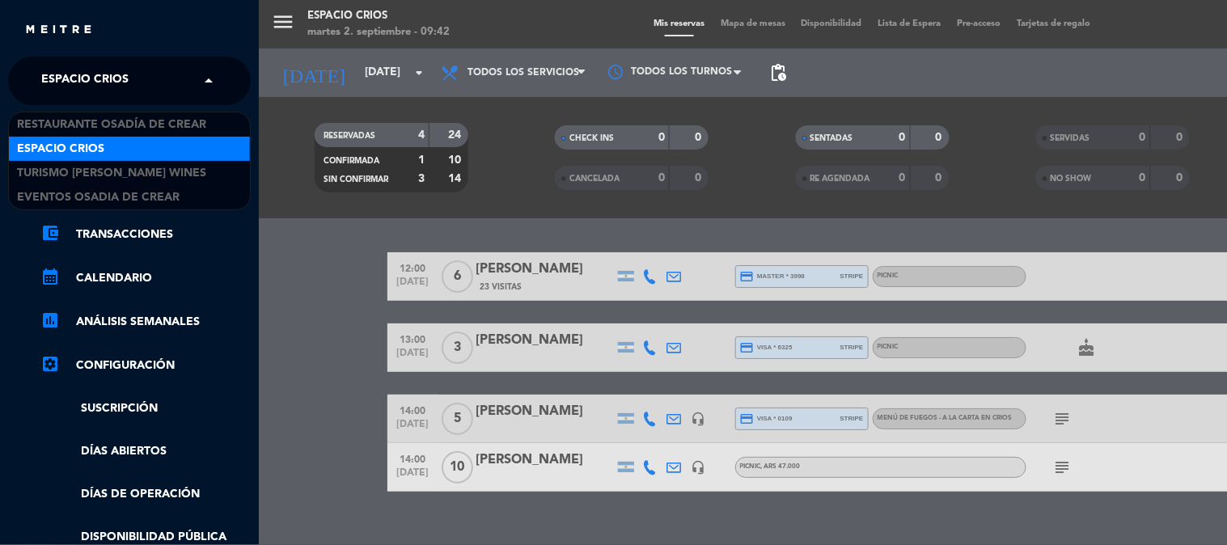
click at [54, 83] on span "Espacio Crios" at bounding box center [84, 81] width 87 height 34
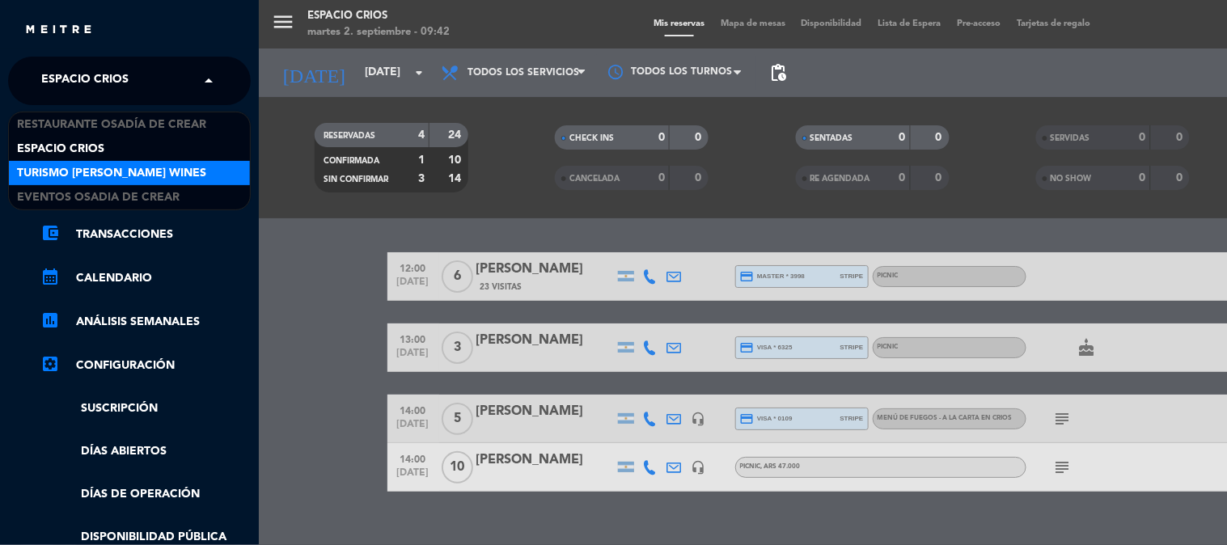
click at [71, 174] on span "Turismo [PERSON_NAME] Wines" at bounding box center [111, 173] width 189 height 19
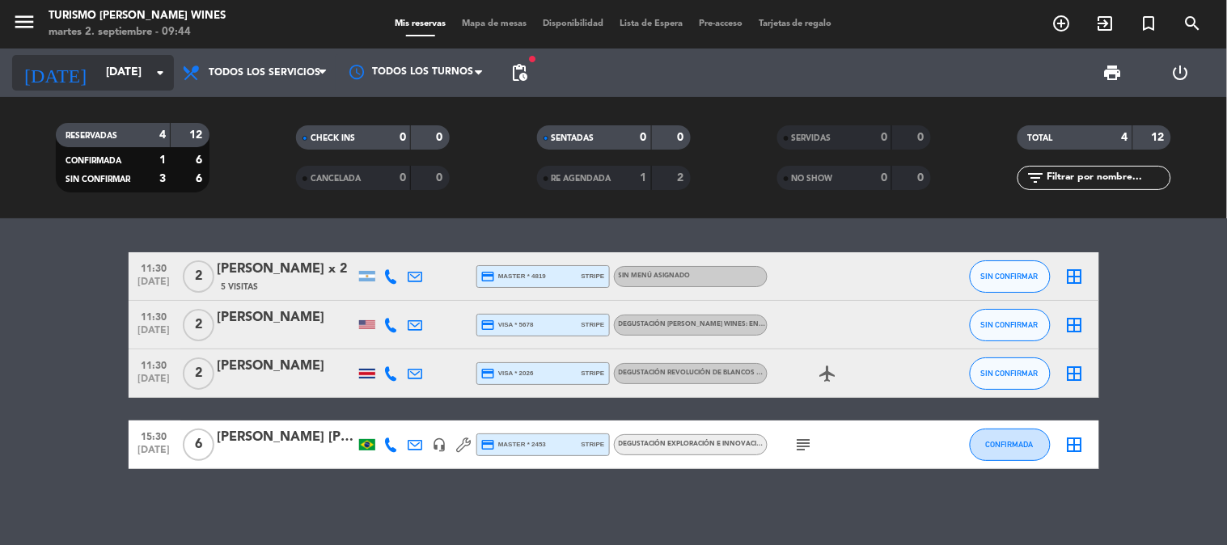
click at [98, 75] on input "[DATE]" at bounding box center [175, 72] width 154 height 29
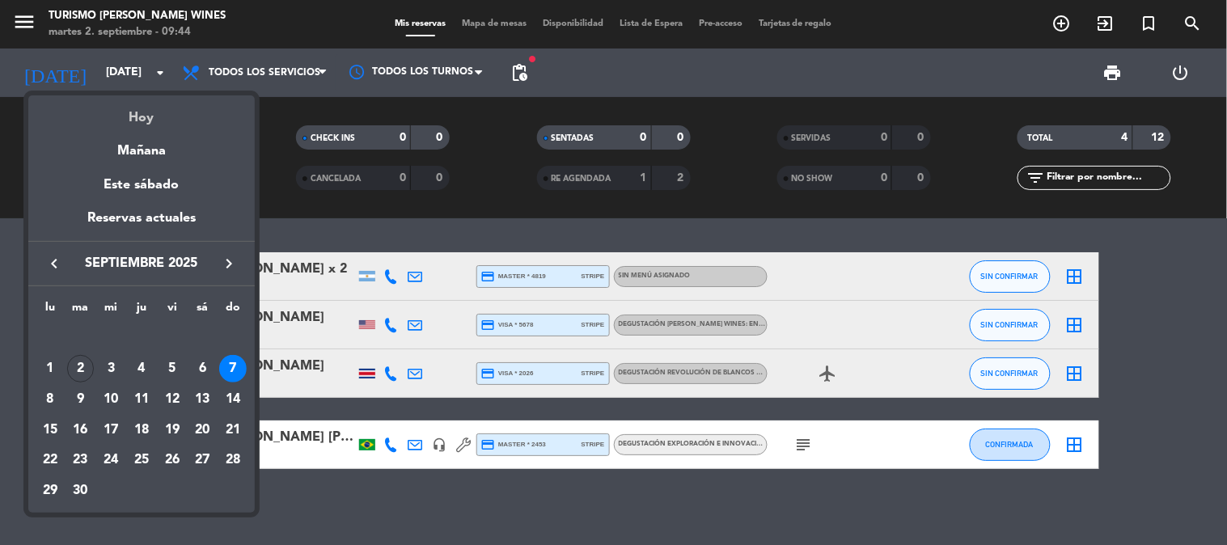
click at [130, 120] on div "Hoy" at bounding box center [141, 111] width 227 height 33
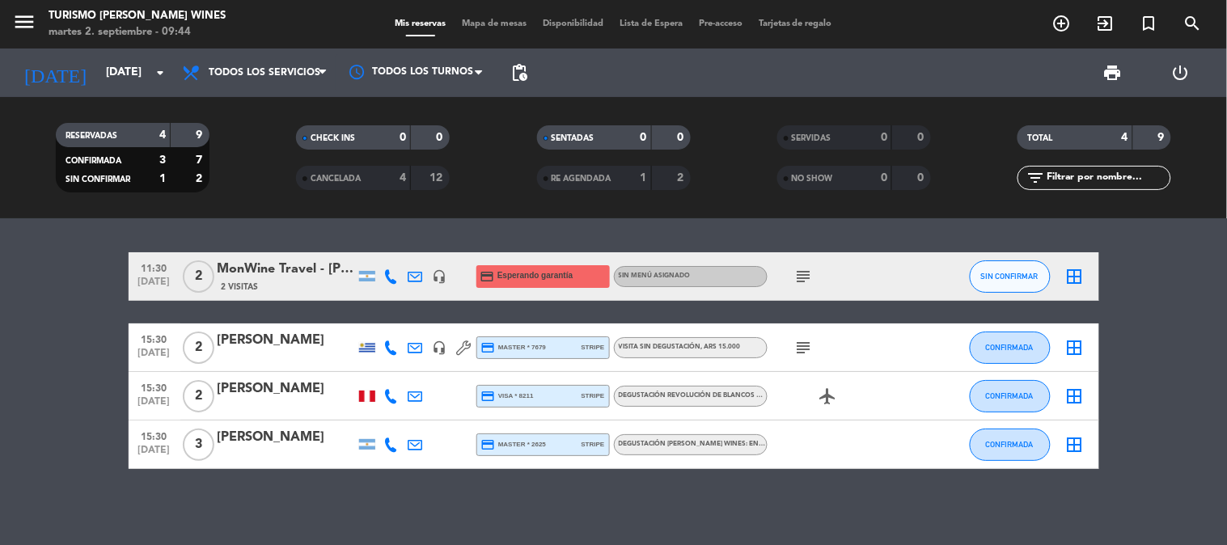
click at [60, 351] on bookings-row "11:30 [DATE] 2 MonWine Travel - [PERSON_NAME] 2 Visitas headset_mic credit_card…" at bounding box center [613, 360] width 1227 height 217
click at [28, 35] on button "menu" at bounding box center [24, 25] width 24 height 30
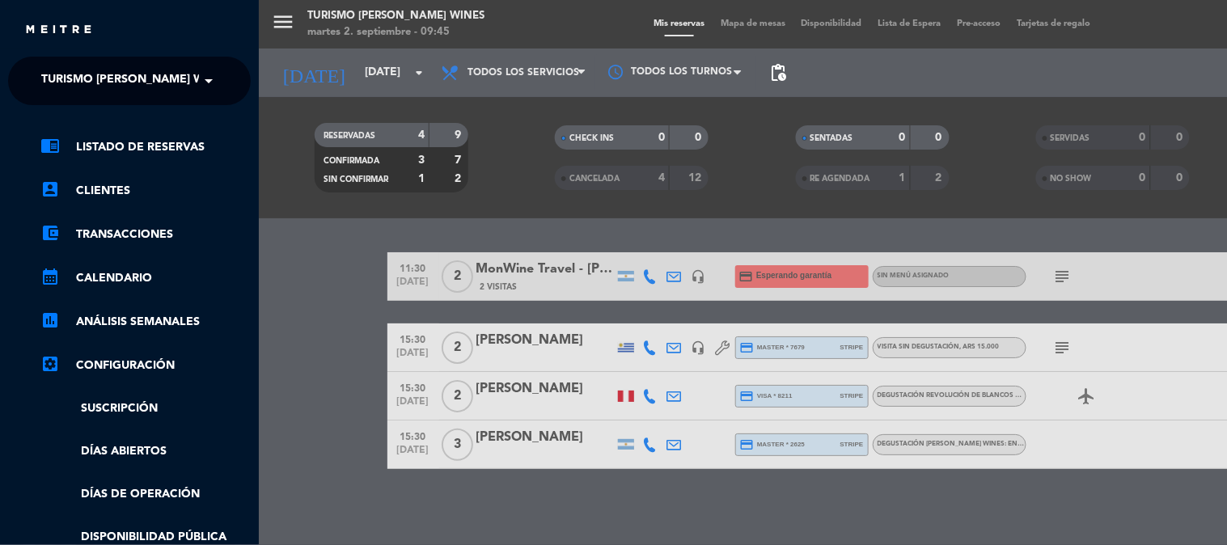
click at [85, 82] on span "Turismo [PERSON_NAME] Wines" at bounding box center [135, 81] width 189 height 34
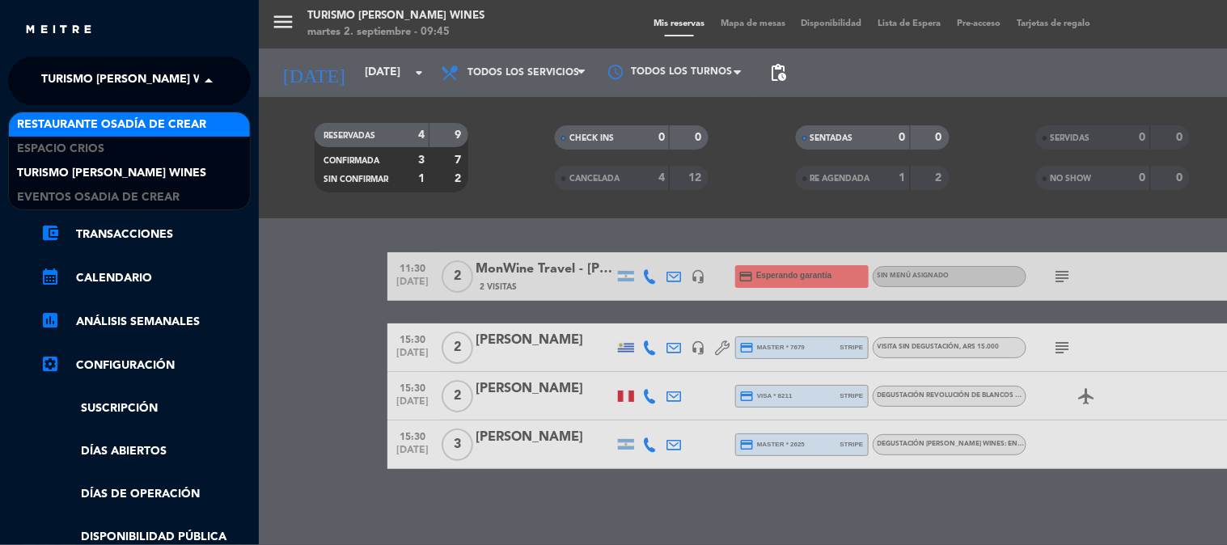
click at [90, 129] on span "Restaurante Osadía de Crear" at bounding box center [111, 125] width 189 height 19
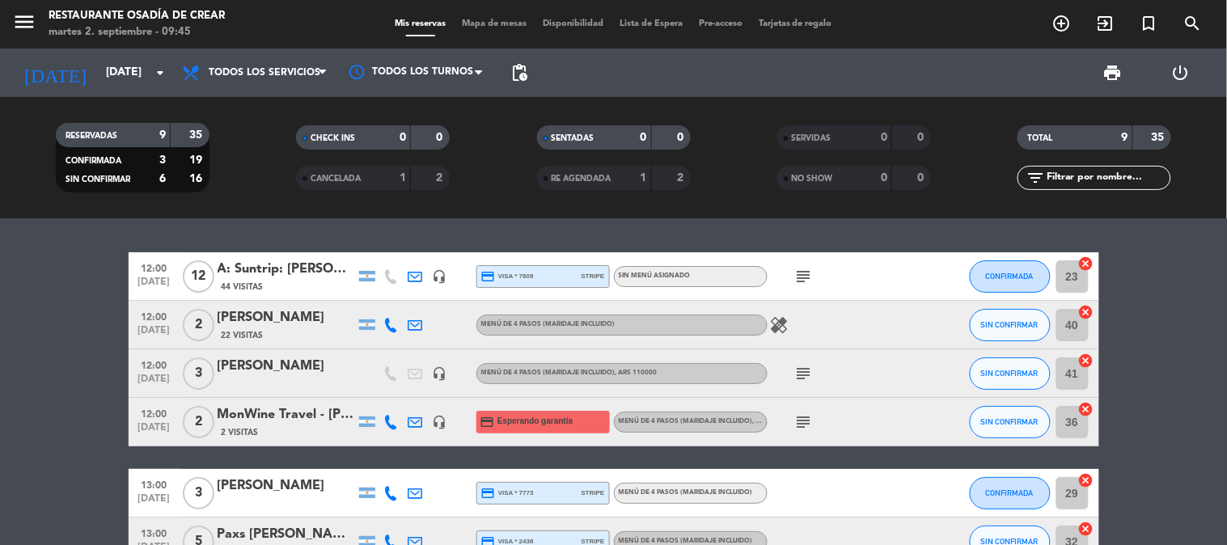
click at [310, 362] on div "[PERSON_NAME]" at bounding box center [287, 366] width 138 height 21
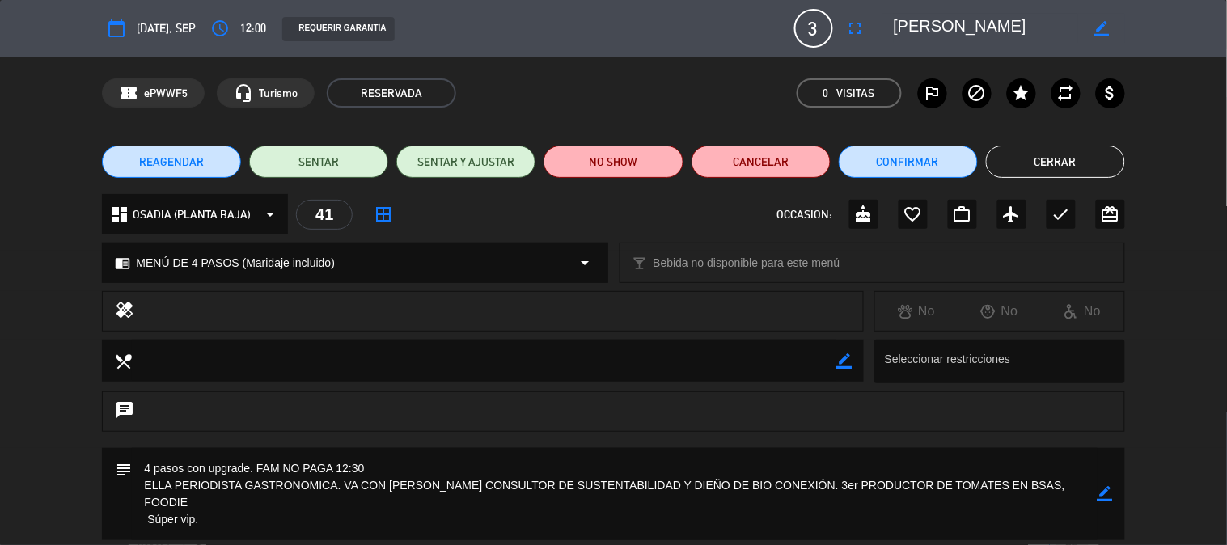
click at [1015, 163] on button "Cerrar" at bounding box center [1055, 162] width 139 height 32
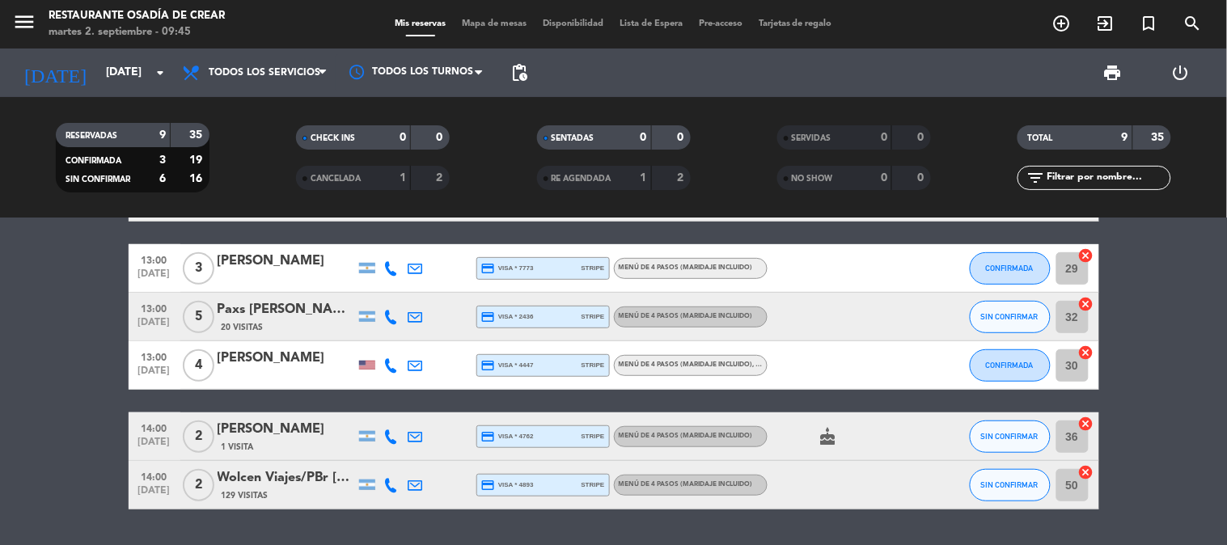
scroll to position [269, 0]
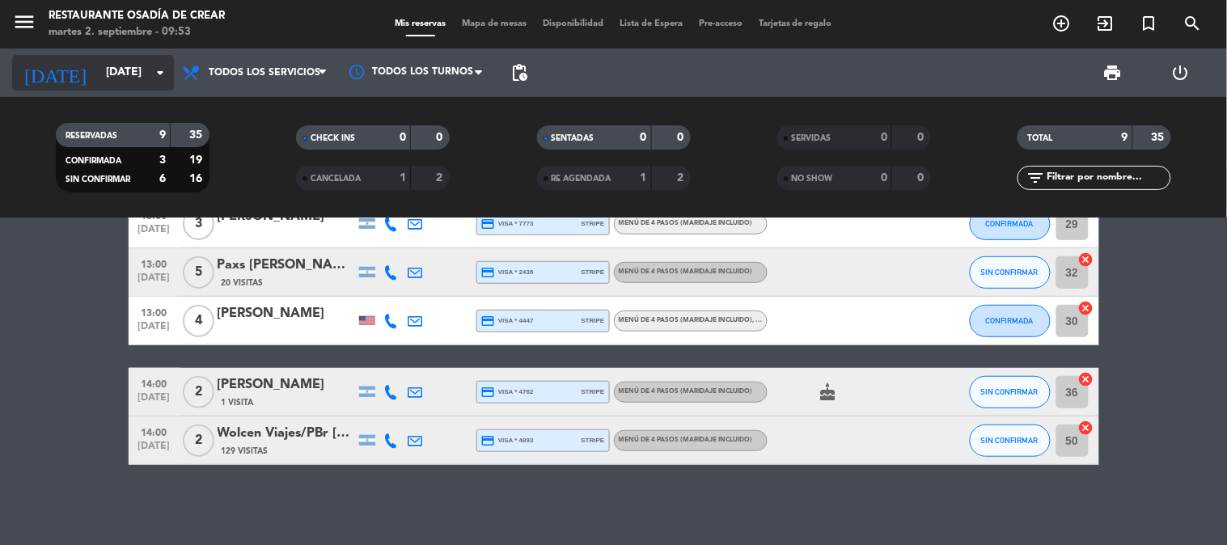
click at [122, 83] on input "[DATE]" at bounding box center [175, 72] width 154 height 29
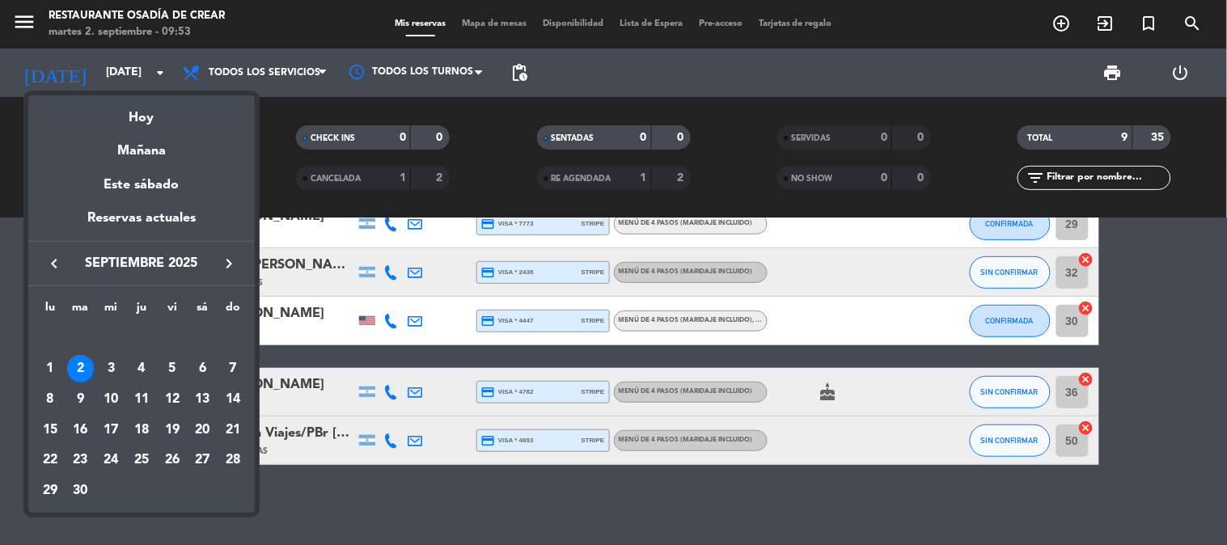
click at [21, 15] on div at bounding box center [613, 272] width 1227 height 545
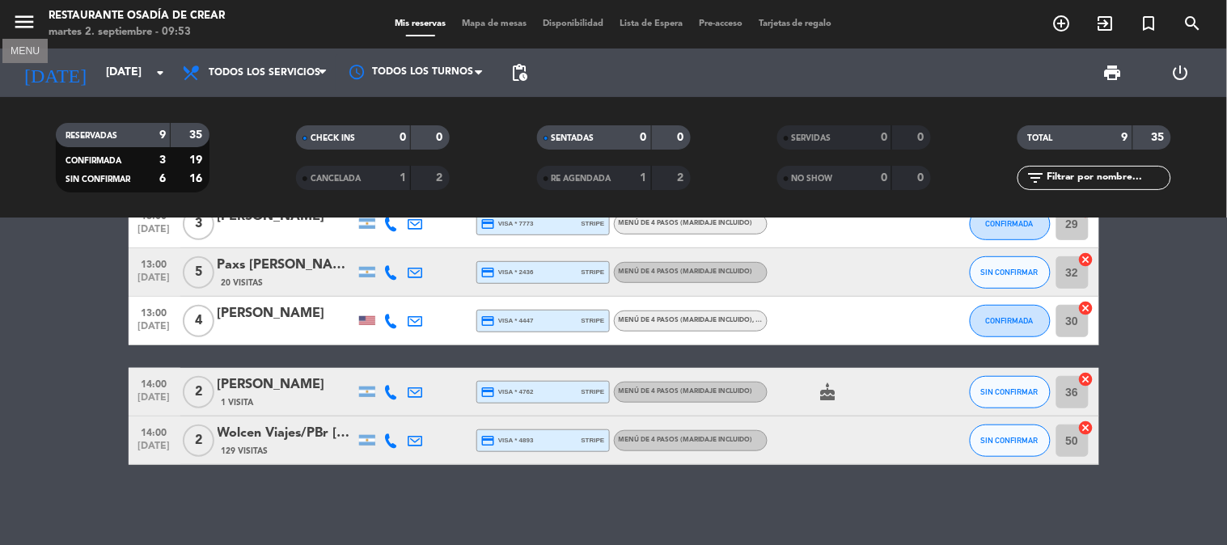
click at [21, 25] on icon "menu" at bounding box center [24, 22] width 24 height 24
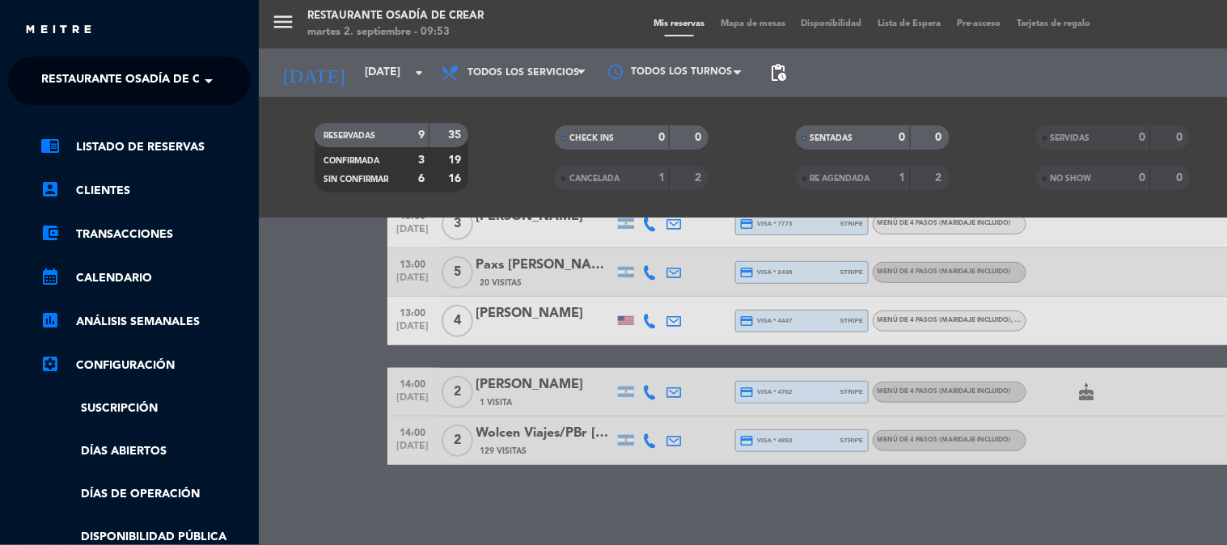
click at [55, 70] on span "Restaurante Osadía de Crear" at bounding box center [135, 81] width 189 height 34
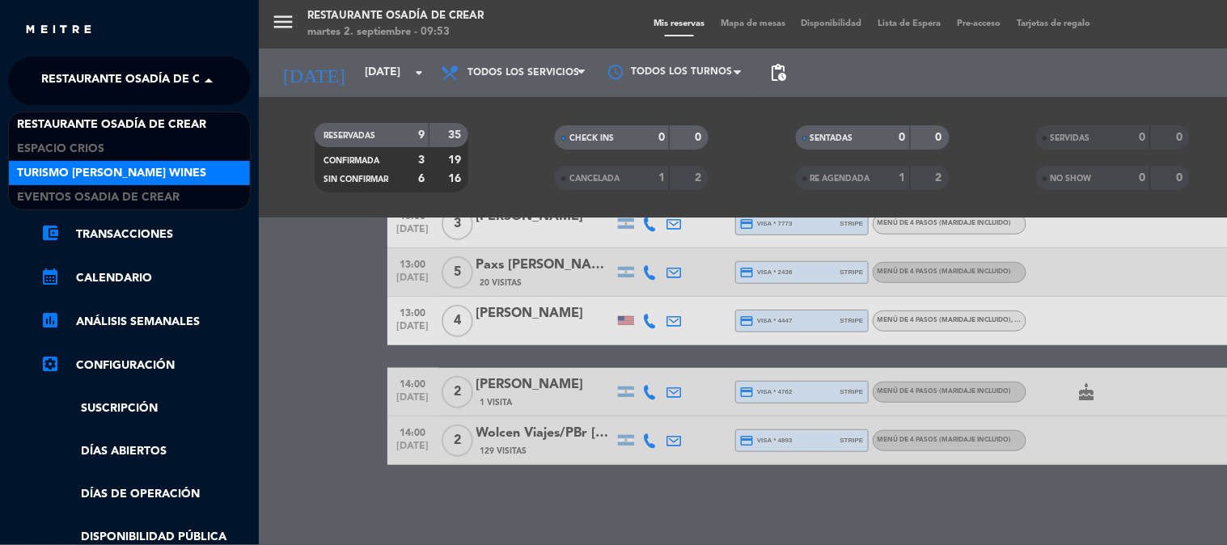
click at [70, 166] on span "Turismo [PERSON_NAME] Wines" at bounding box center [111, 173] width 189 height 19
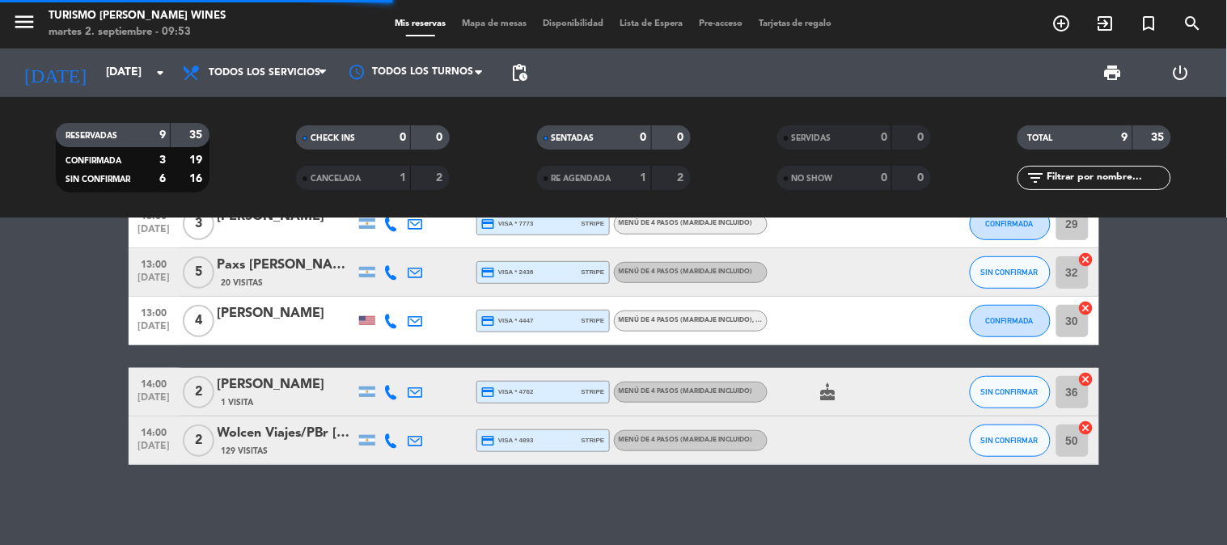
scroll to position [4, 0]
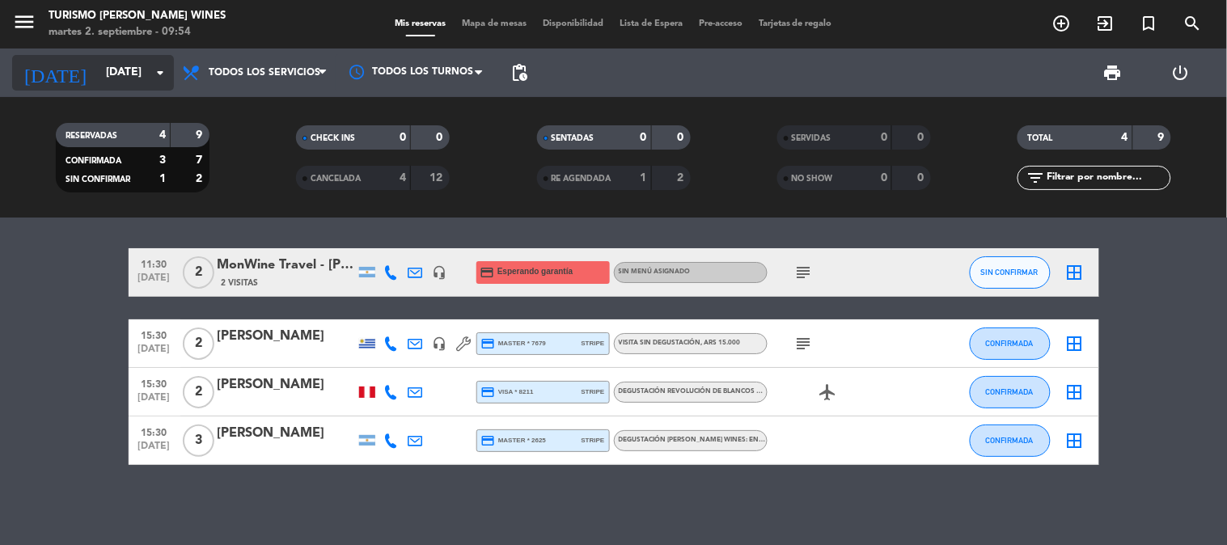
click at [131, 86] on input "[DATE]" at bounding box center [175, 72] width 154 height 29
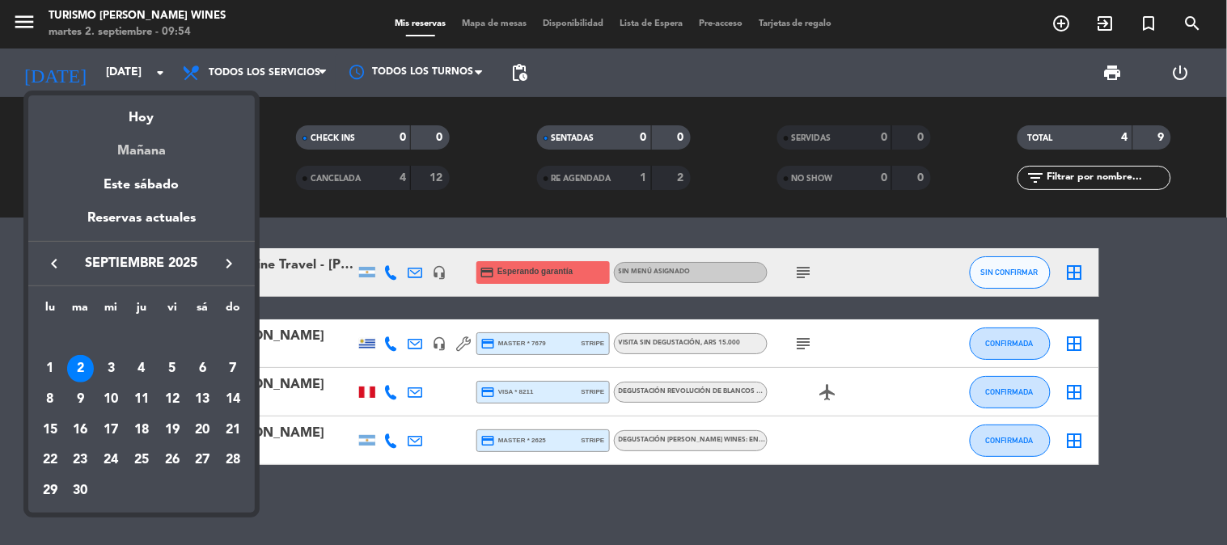
click at [138, 142] on div "Mañana" at bounding box center [141, 145] width 227 height 33
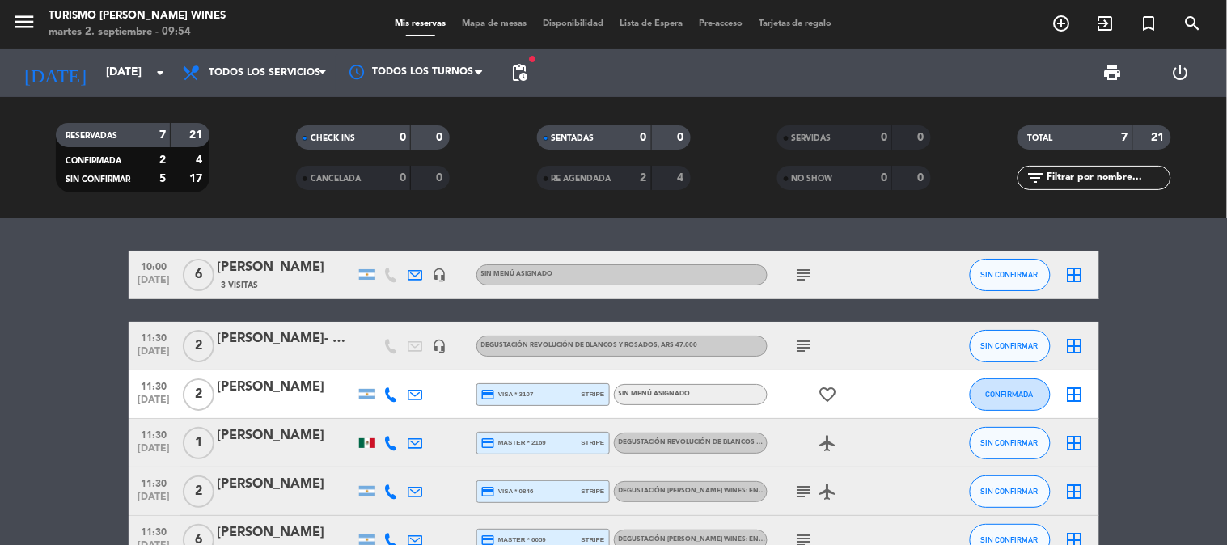
scroll to position [0, 0]
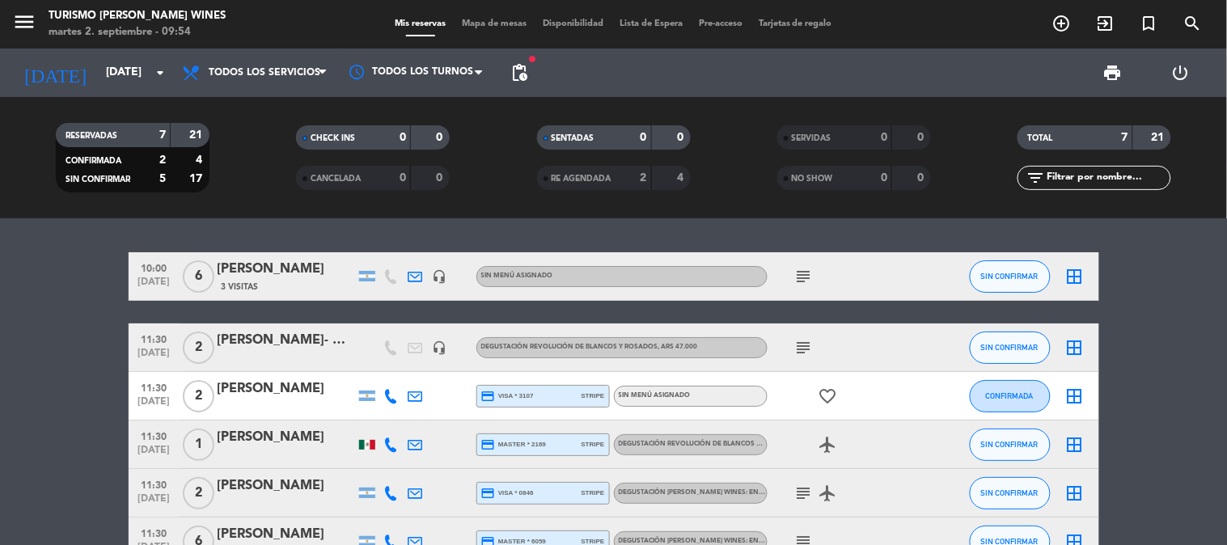
click at [273, 272] on div "[PERSON_NAME]" at bounding box center [287, 269] width 138 height 21
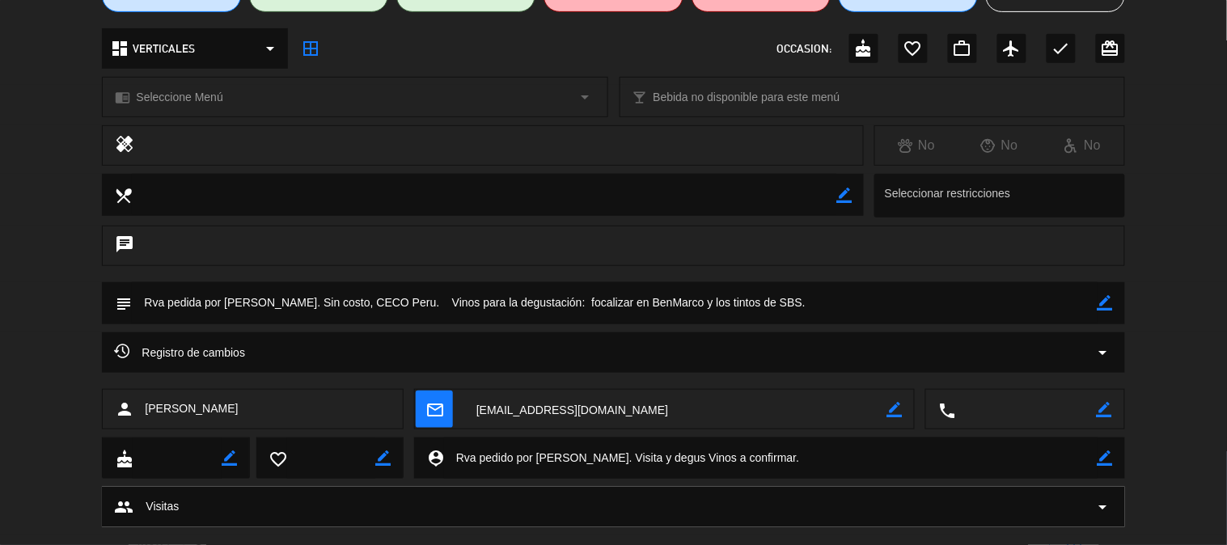
scroll to position [180, 0]
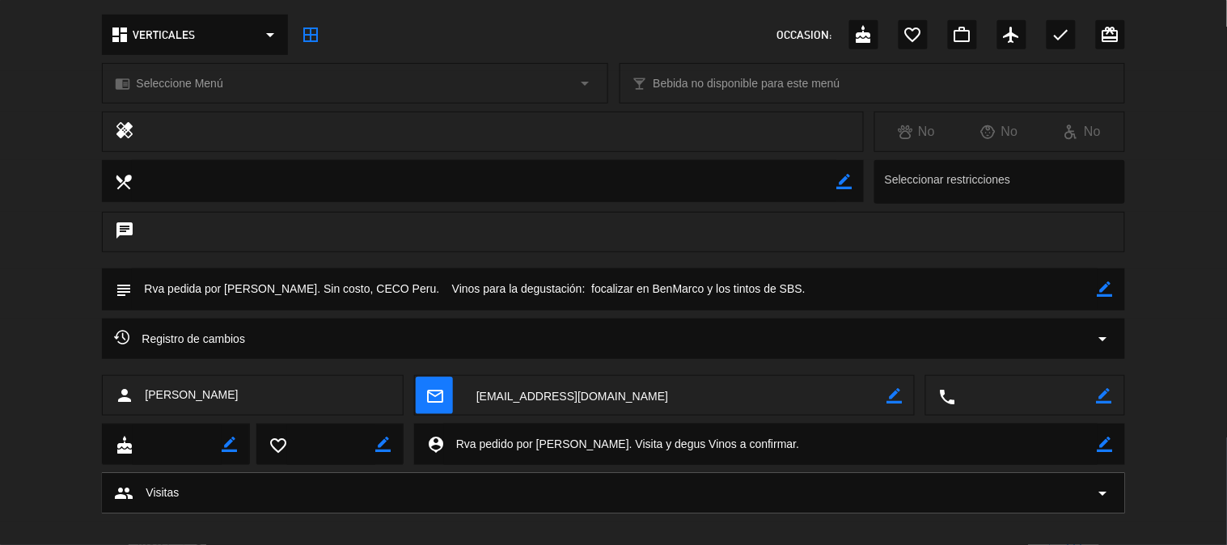
drag, startPoint x: 241, startPoint y: 396, endPoint x: 127, endPoint y: 401, distance: 114.2
click at [127, 401] on div "person [PERSON_NAME]" at bounding box center [253, 395] width 302 height 40
copy div "on [PERSON_NAME]"
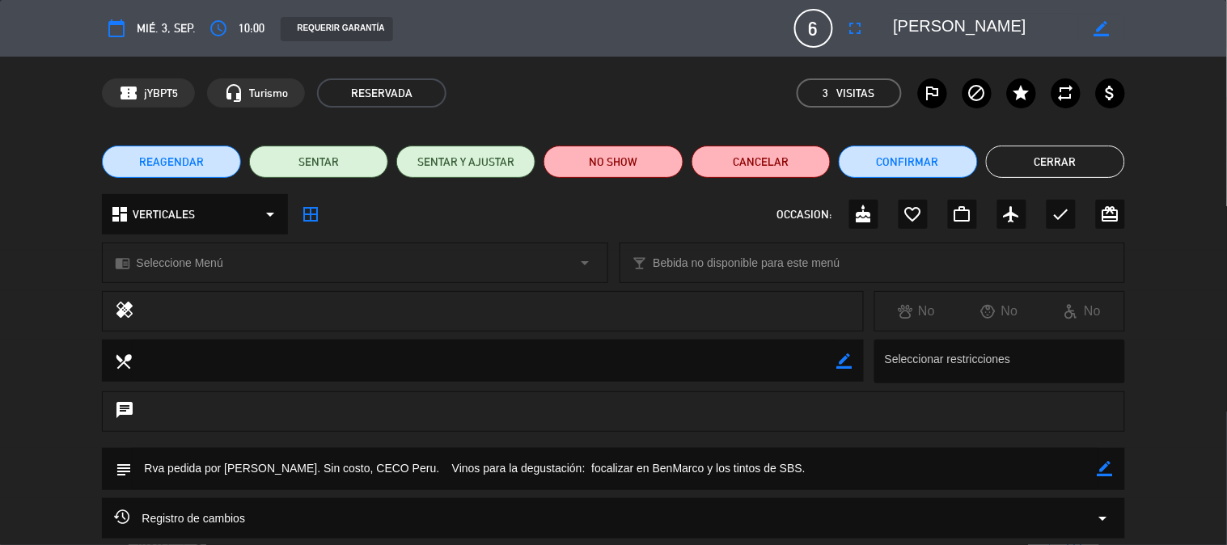
scroll to position [90, 0]
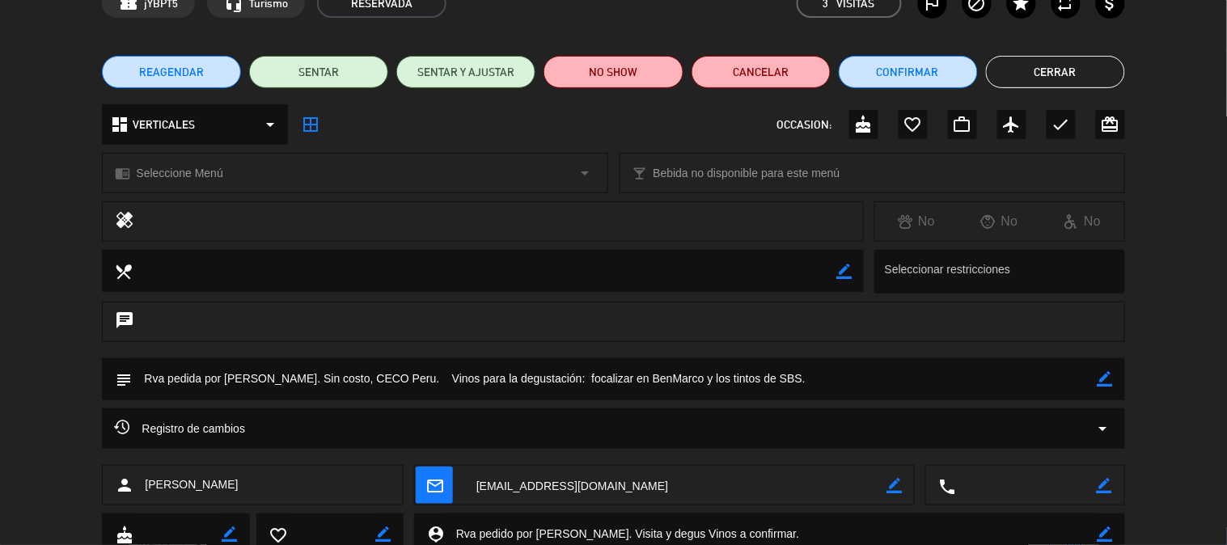
drag, startPoint x: 770, startPoint y: 381, endPoint x: 411, endPoint y: 373, distance: 358.5
click at [411, 373] on textarea at bounding box center [614, 378] width 965 height 41
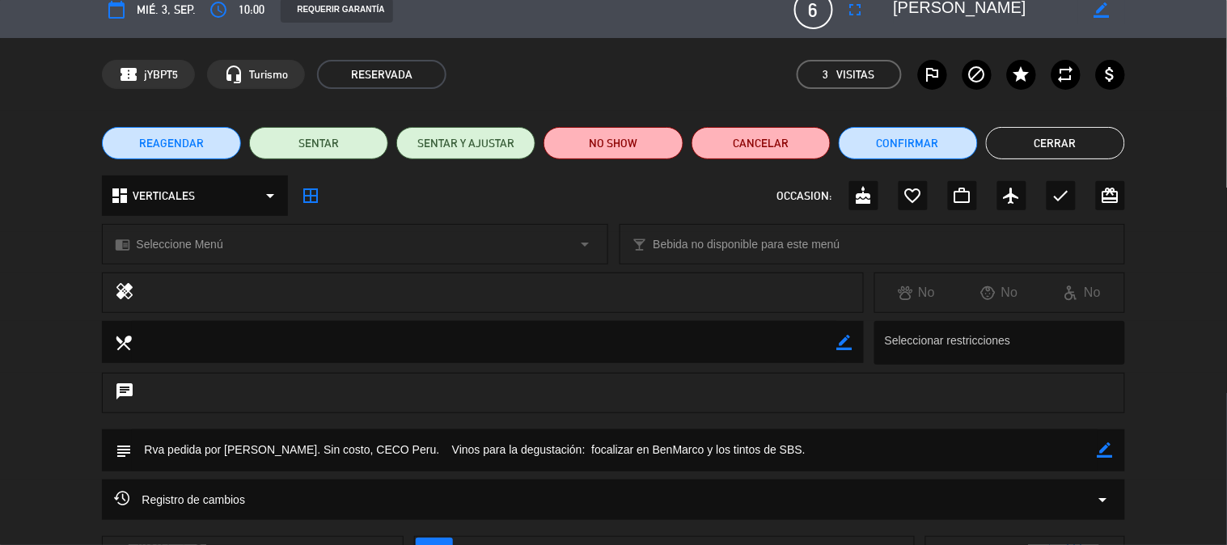
scroll to position [0, 0]
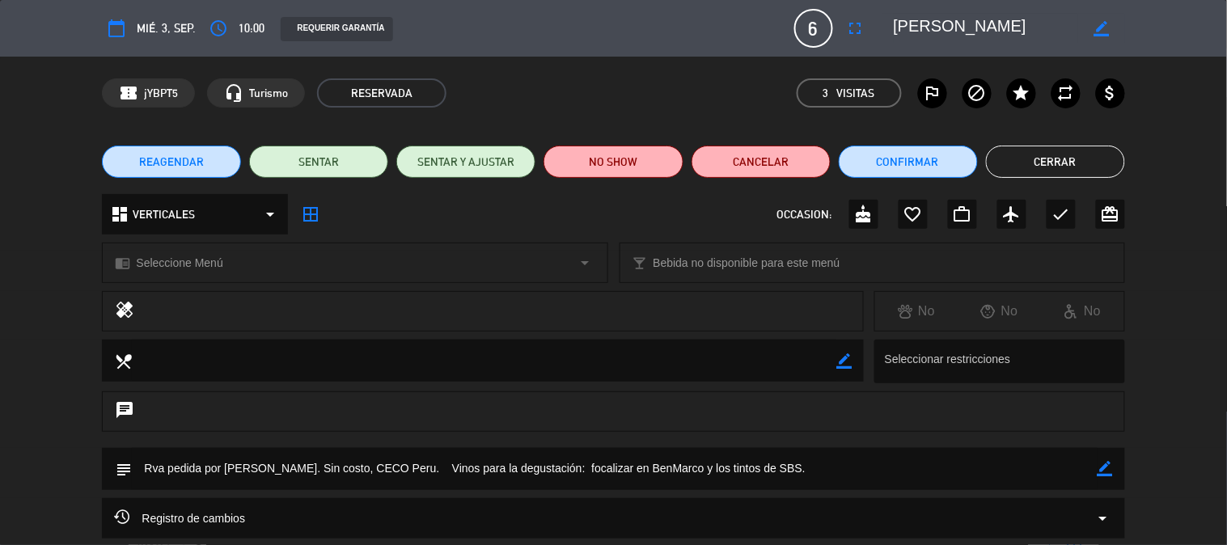
click at [1014, 149] on button "Cerrar" at bounding box center [1055, 162] width 139 height 32
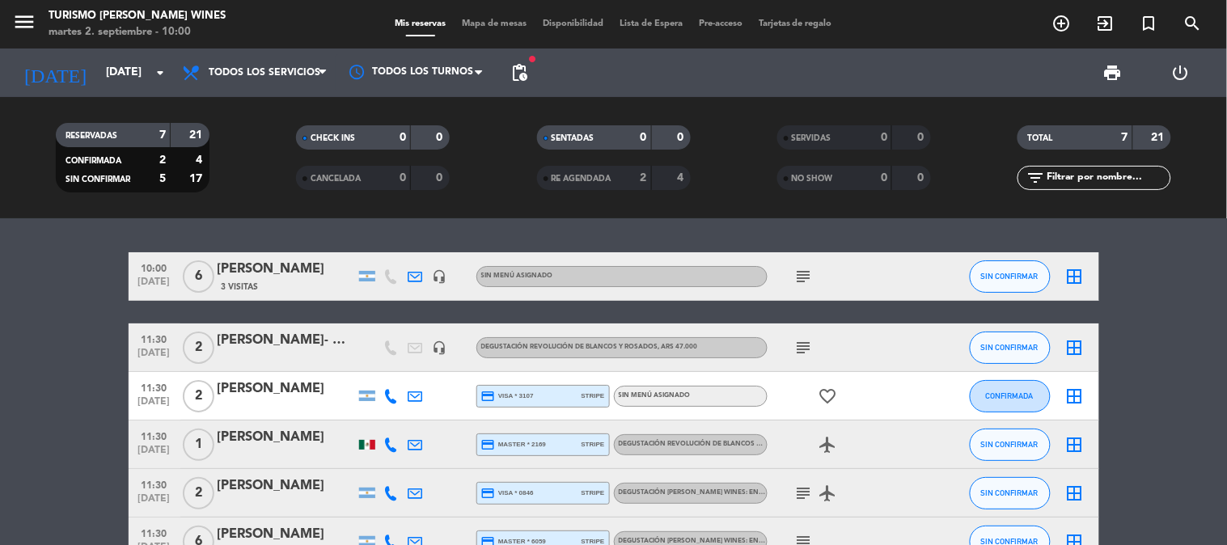
click at [278, 335] on div "[PERSON_NAME]- Hotel Unique Stays" at bounding box center [287, 340] width 138 height 21
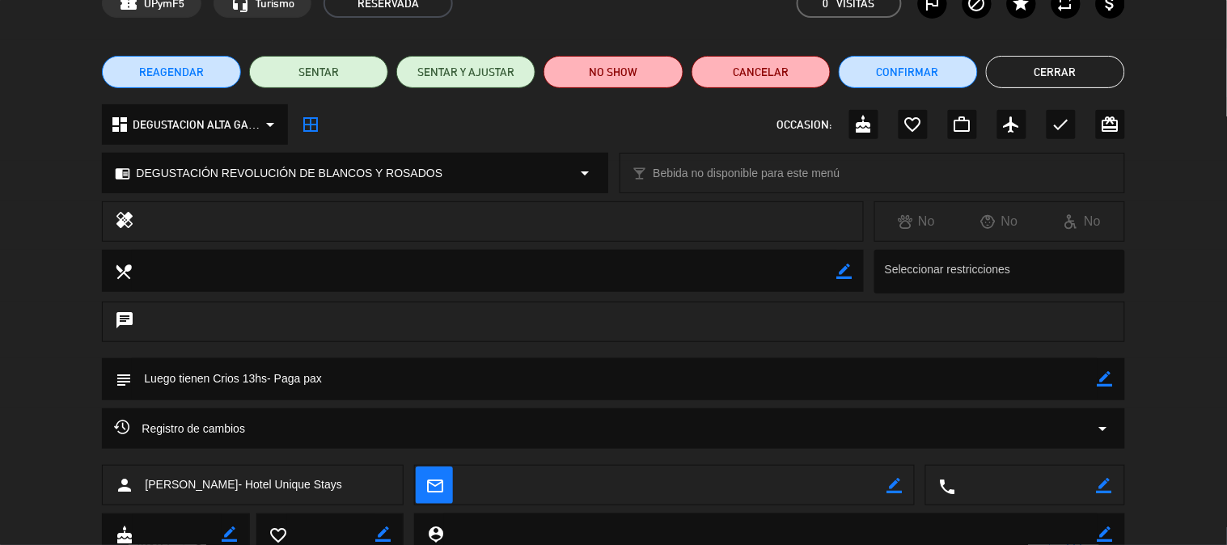
scroll to position [148, 0]
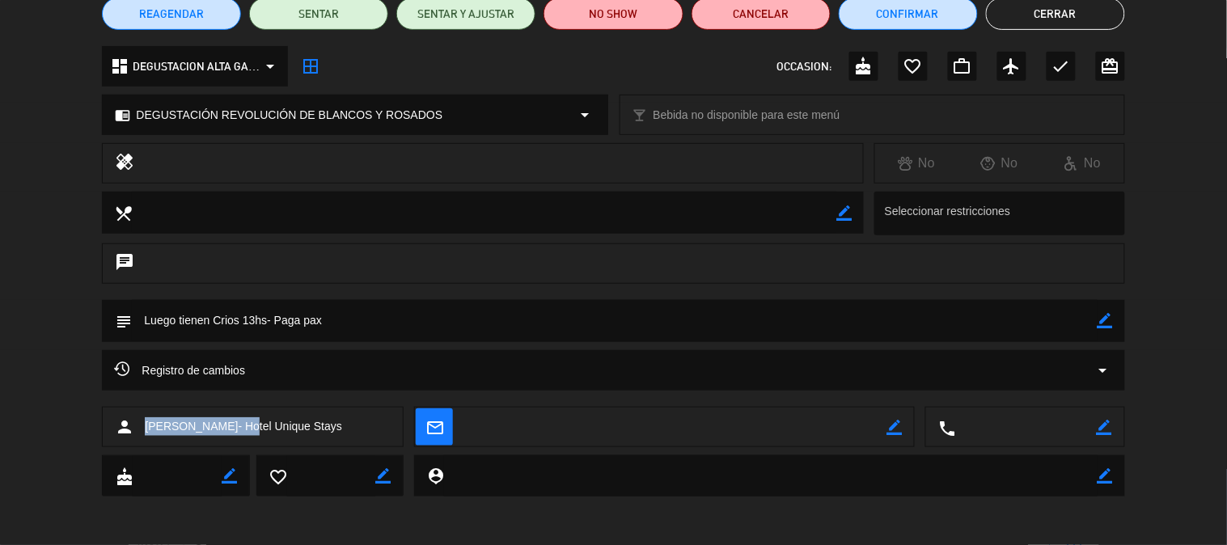
drag, startPoint x: 144, startPoint y: 424, endPoint x: 245, endPoint y: 427, distance: 101.2
click at [245, 427] on span "[PERSON_NAME]- Hotel Unique Stays" at bounding box center [243, 427] width 197 height 19
copy span "[PERSON_NAME]"
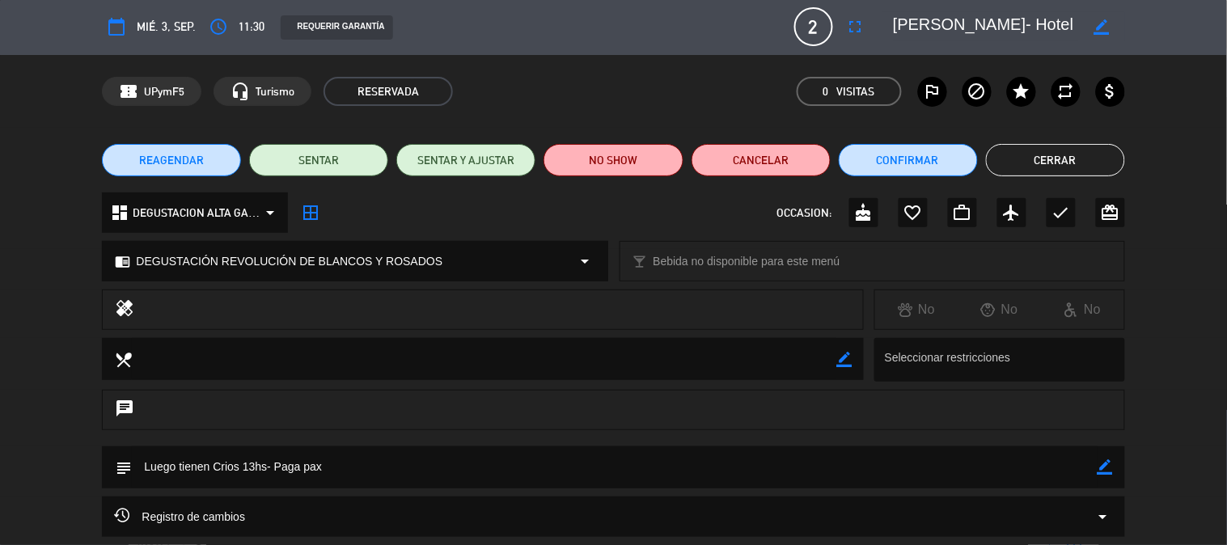
scroll to position [0, 0]
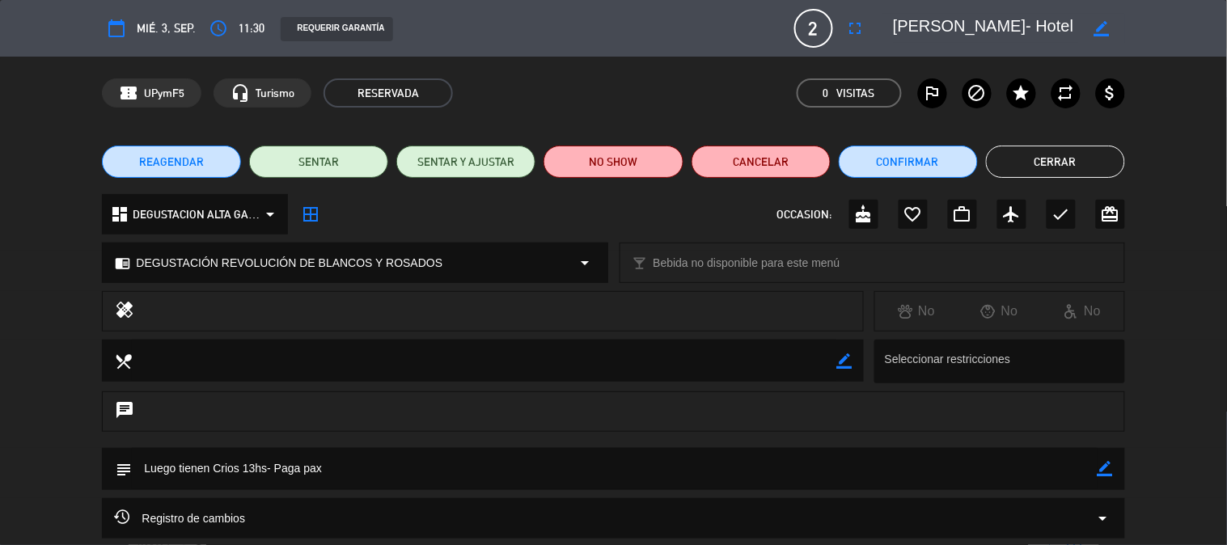
click at [1079, 166] on button "Cerrar" at bounding box center [1055, 162] width 139 height 32
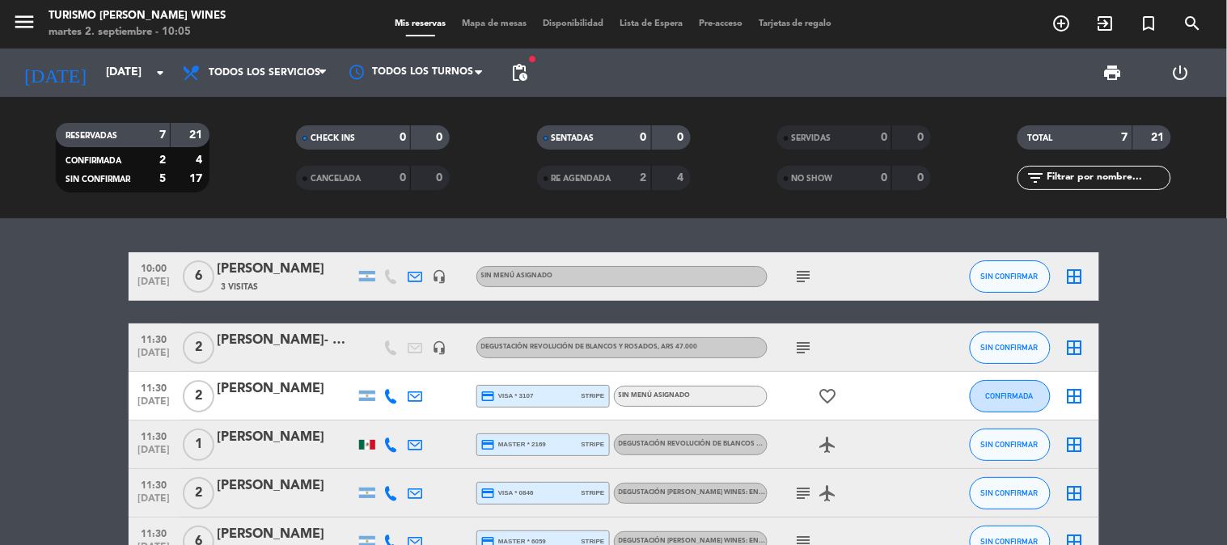
click at [265, 377] on div "11:30 [DATE] 2 [PERSON_NAME] credit_card visa * 3107 stripe Sin menú asignado f…" at bounding box center [614, 396] width 971 height 49
click at [265, 392] on div "[PERSON_NAME]" at bounding box center [287, 389] width 138 height 21
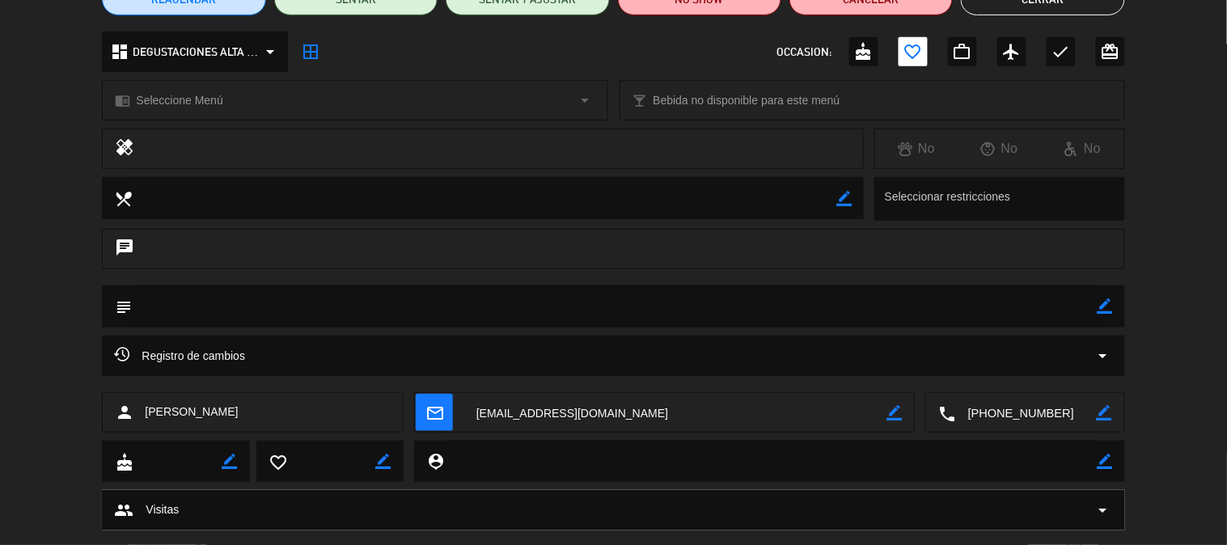
scroll to position [180, 0]
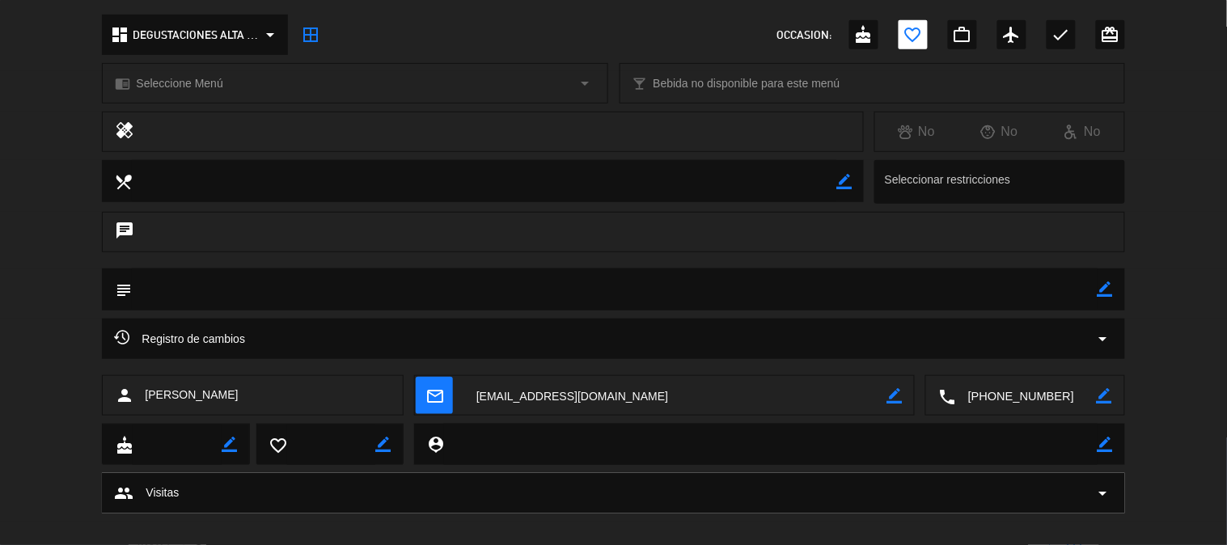
drag, startPoint x: 248, startPoint y: 397, endPoint x: 140, endPoint y: 405, distance: 107.9
click at [140, 405] on div "person [PERSON_NAME]" at bounding box center [253, 395] width 302 height 40
copy span "[PERSON_NAME]"
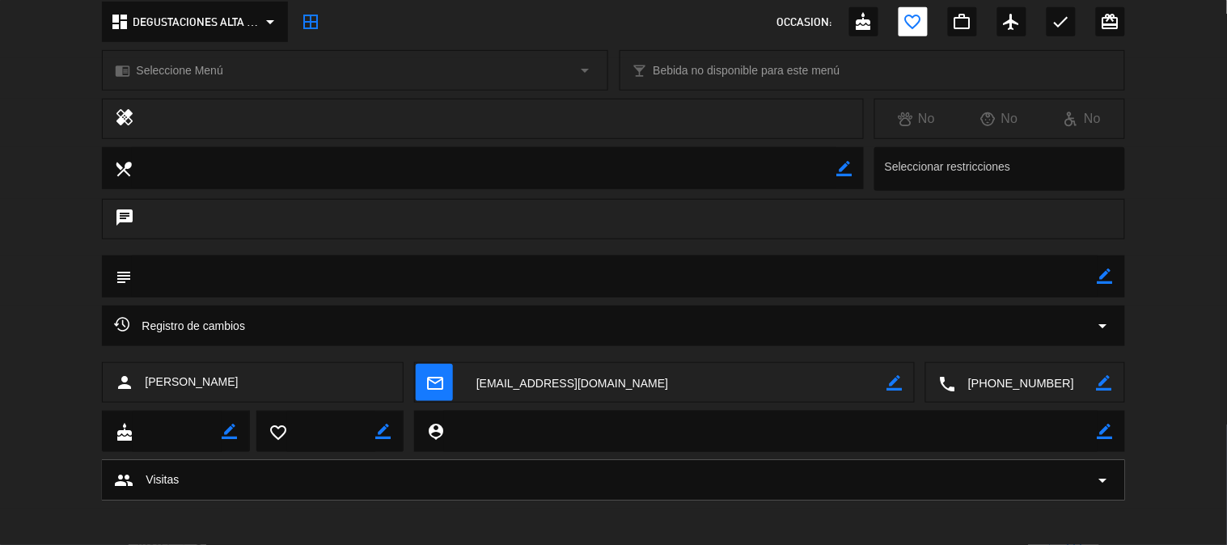
scroll to position [197, 0]
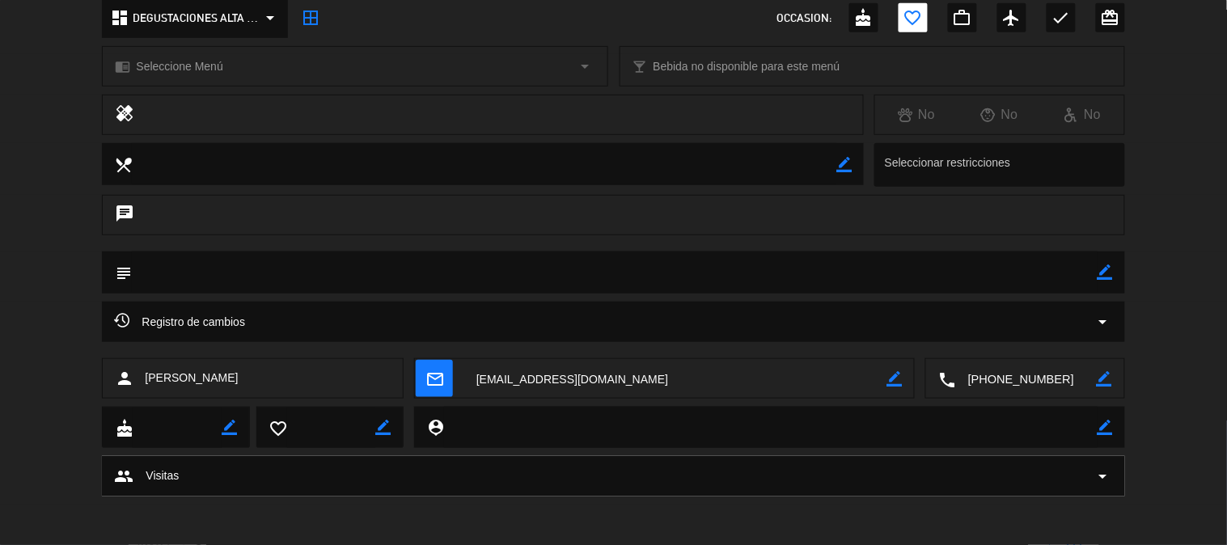
click at [998, 381] on textarea at bounding box center [1026, 379] width 141 height 40
drag, startPoint x: 259, startPoint y: 384, endPoint x: 143, endPoint y: 401, distance: 116.9
click at [143, 401] on div "person [PERSON_NAME] mail_outline border_color local_phone Click para copiar co…" at bounding box center [613, 382] width 1227 height 49
copy span "[PERSON_NAME]"
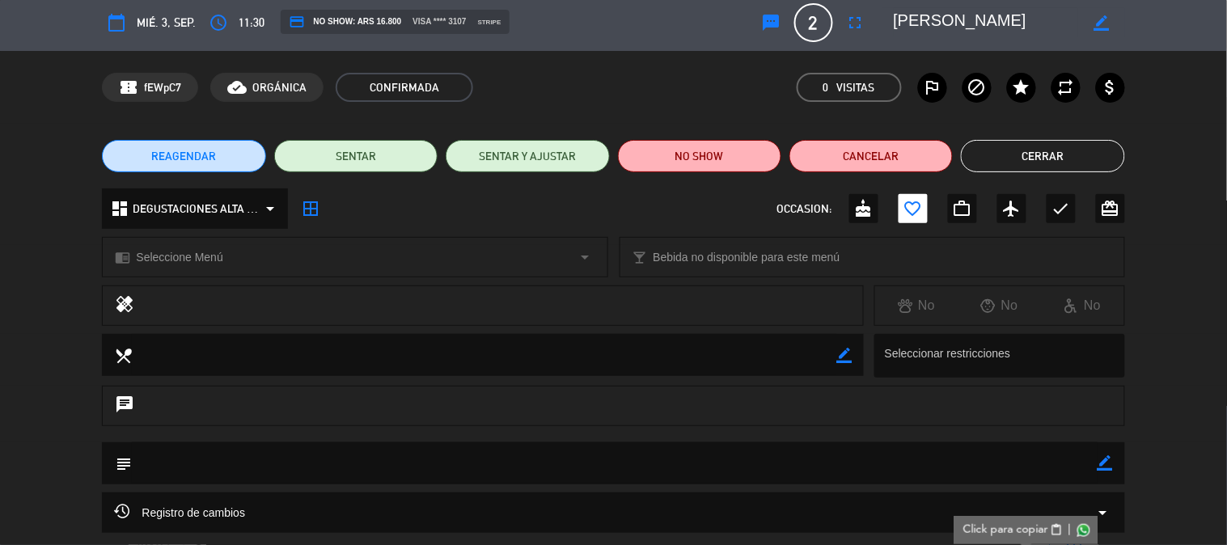
scroll to position [0, 0]
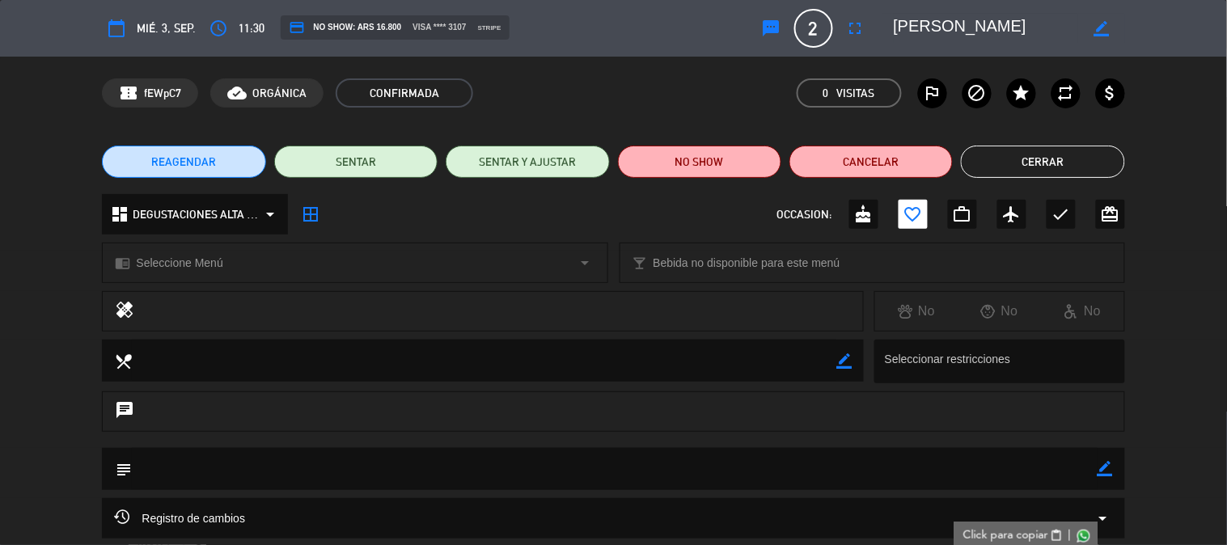
click at [1020, 166] on button "Cerrar" at bounding box center [1042, 162] width 163 height 32
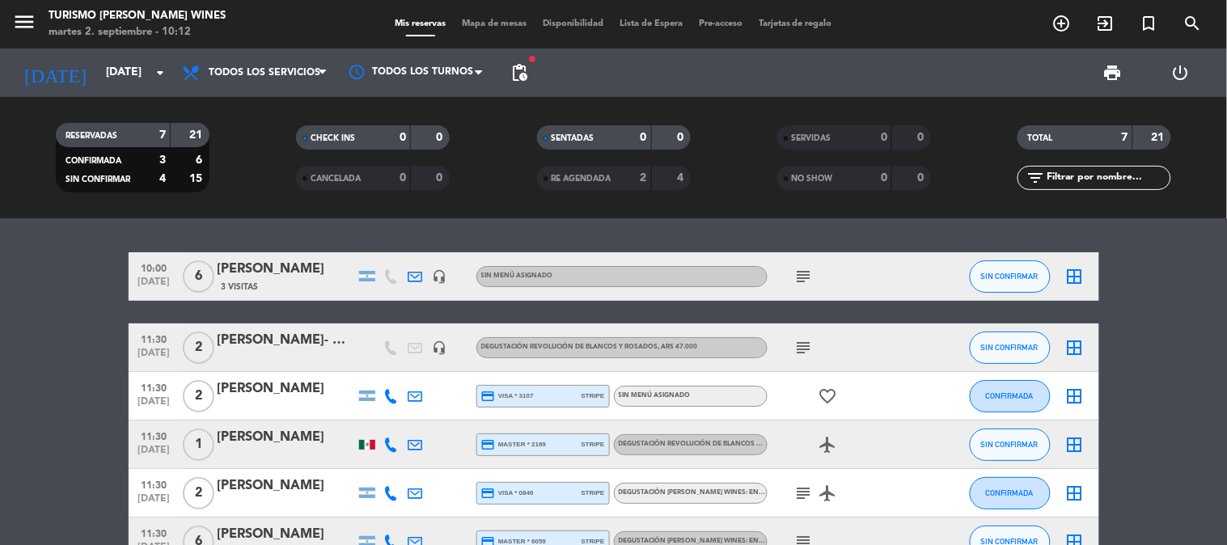
click at [265, 393] on div "[PERSON_NAME]" at bounding box center [287, 389] width 138 height 21
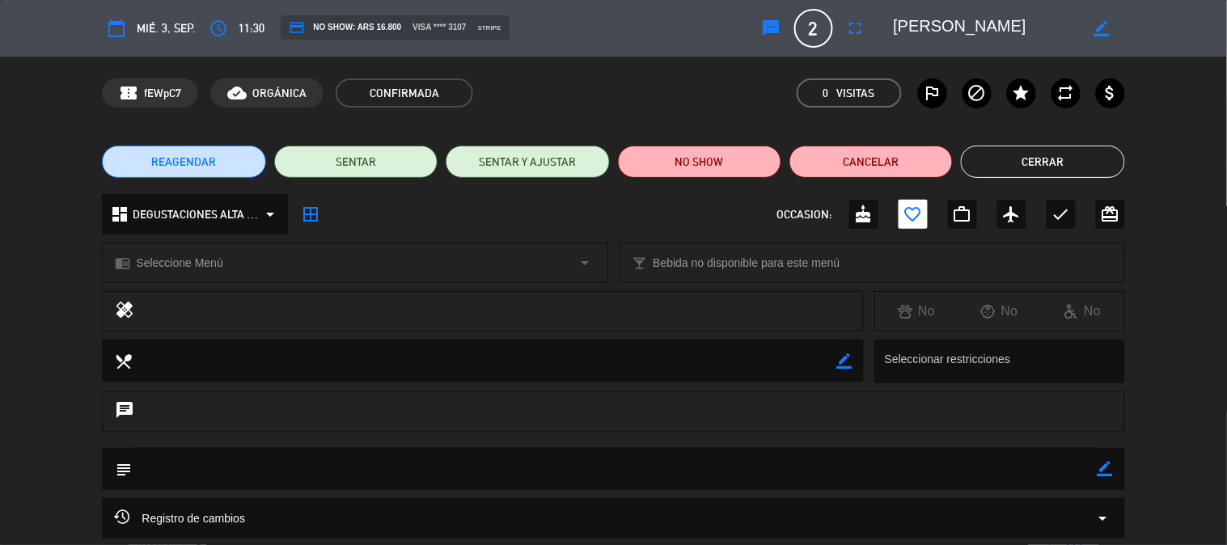
click at [982, 170] on button "Cerrar" at bounding box center [1042, 162] width 163 height 32
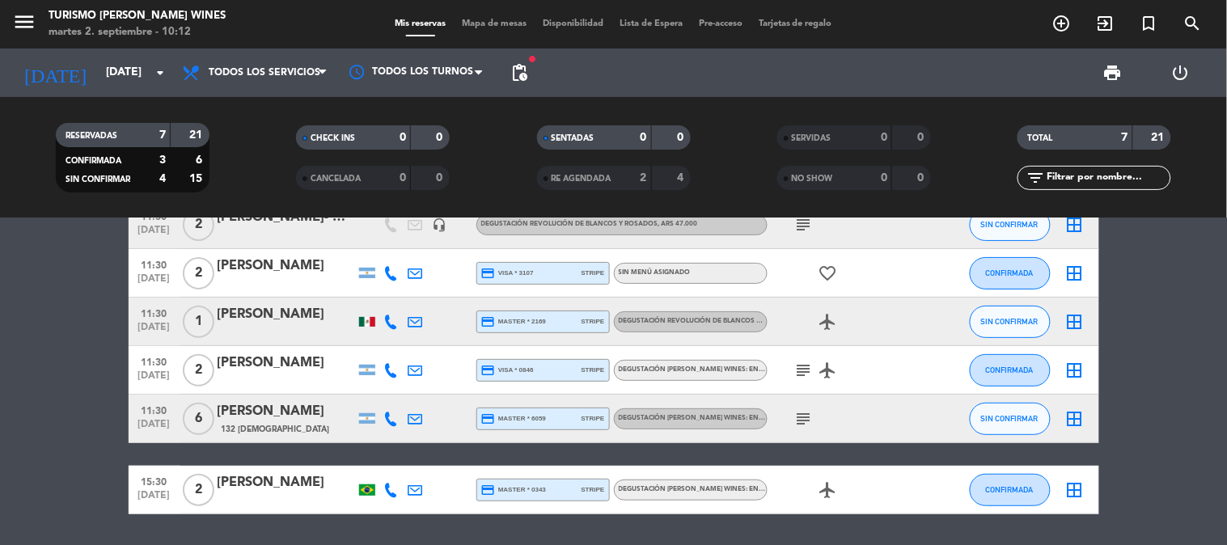
scroll to position [83, 0]
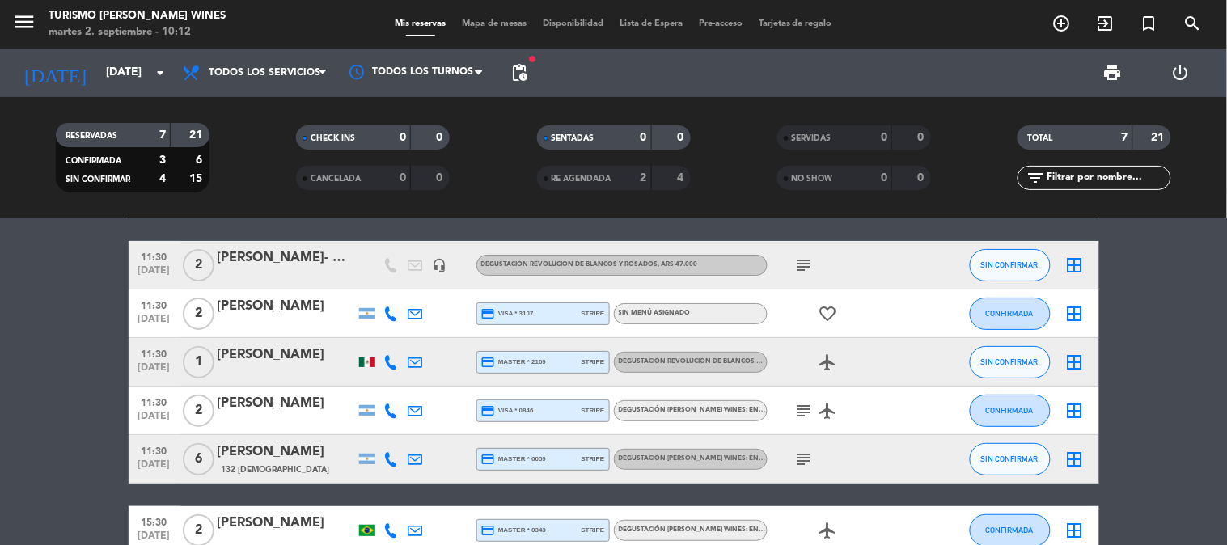
click at [269, 351] on div "[PERSON_NAME]" at bounding box center [287, 355] width 138 height 21
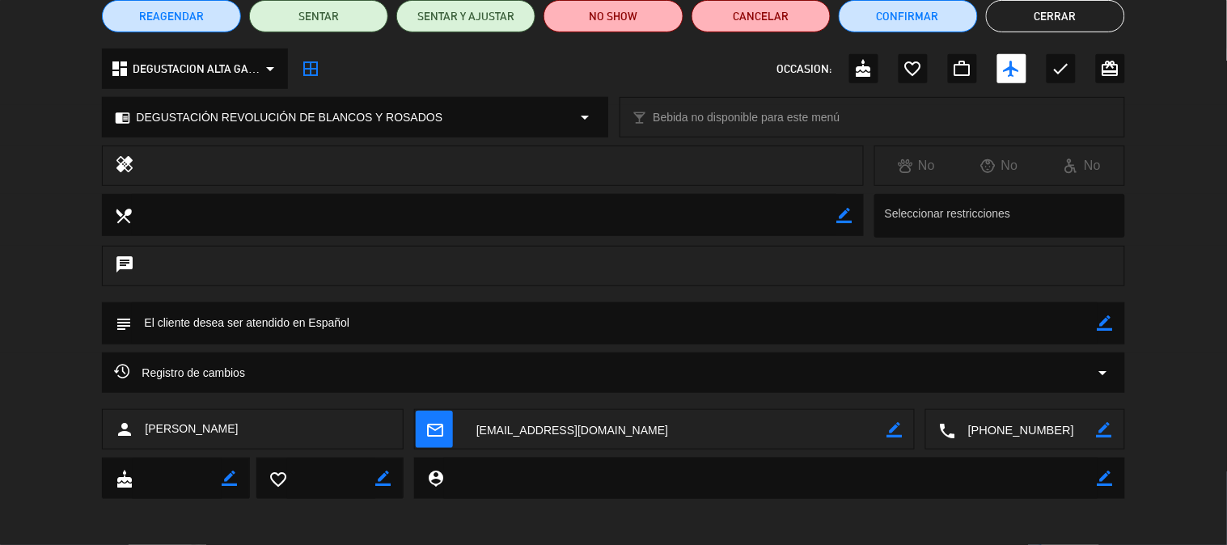
scroll to position [148, 0]
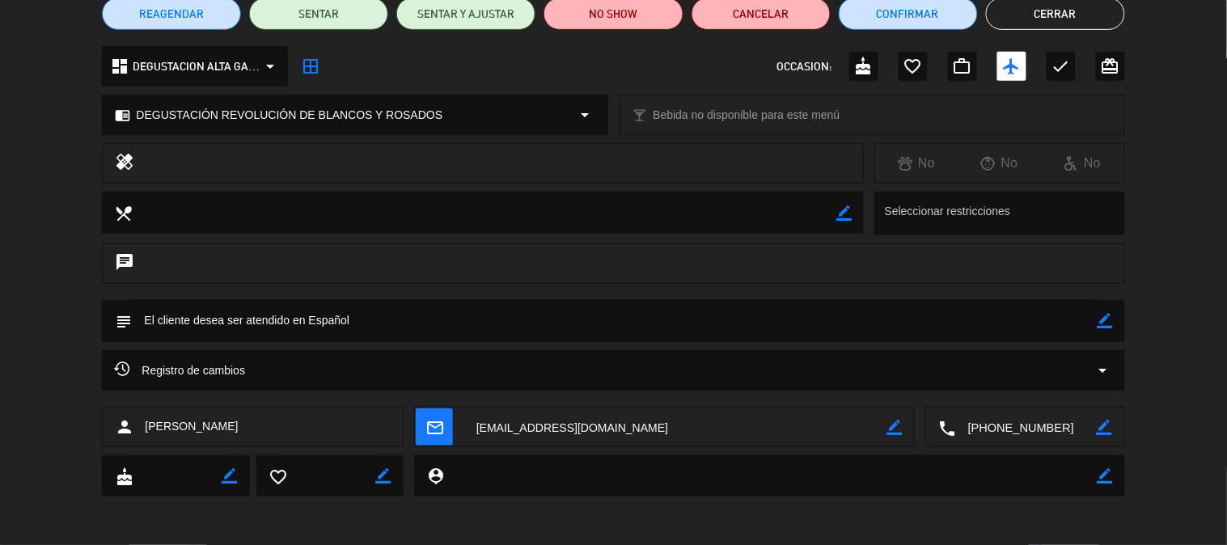
drag, startPoint x: 268, startPoint y: 427, endPoint x: 143, endPoint y: 426, distance: 124.6
click at [143, 426] on div "person [PERSON_NAME]" at bounding box center [253, 427] width 302 height 40
copy span "[PERSON_NAME]"
click at [992, 426] on textarea at bounding box center [1026, 428] width 141 height 40
drag, startPoint x: 257, startPoint y: 431, endPoint x: 138, endPoint y: 431, distance: 118.1
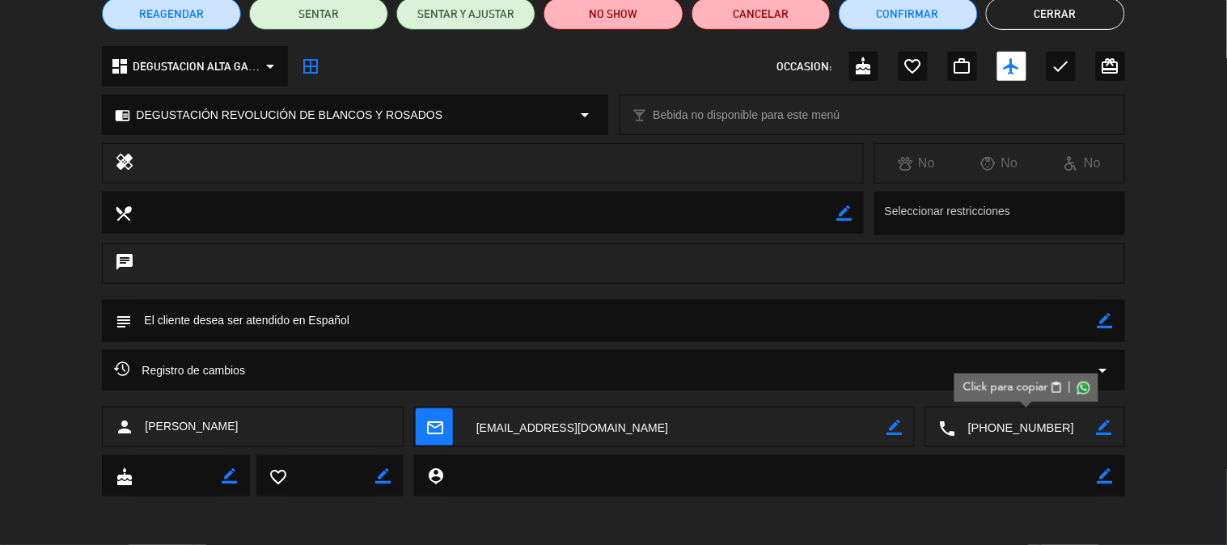
click at [138, 431] on div "person [PERSON_NAME]" at bounding box center [253, 427] width 302 height 40
copy div "[PERSON_NAME]"
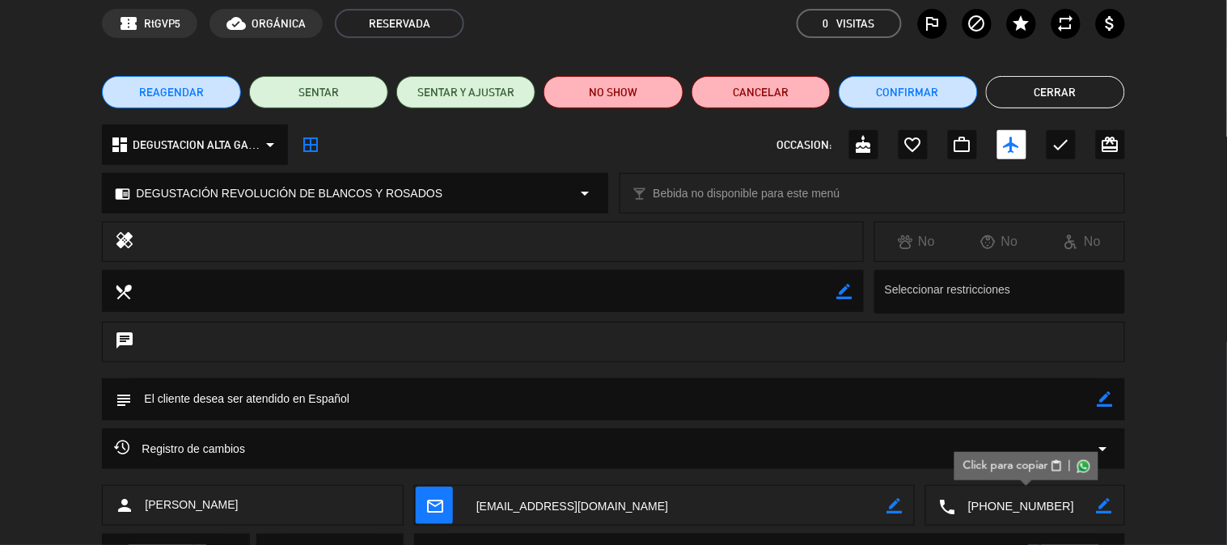
scroll to position [90, 0]
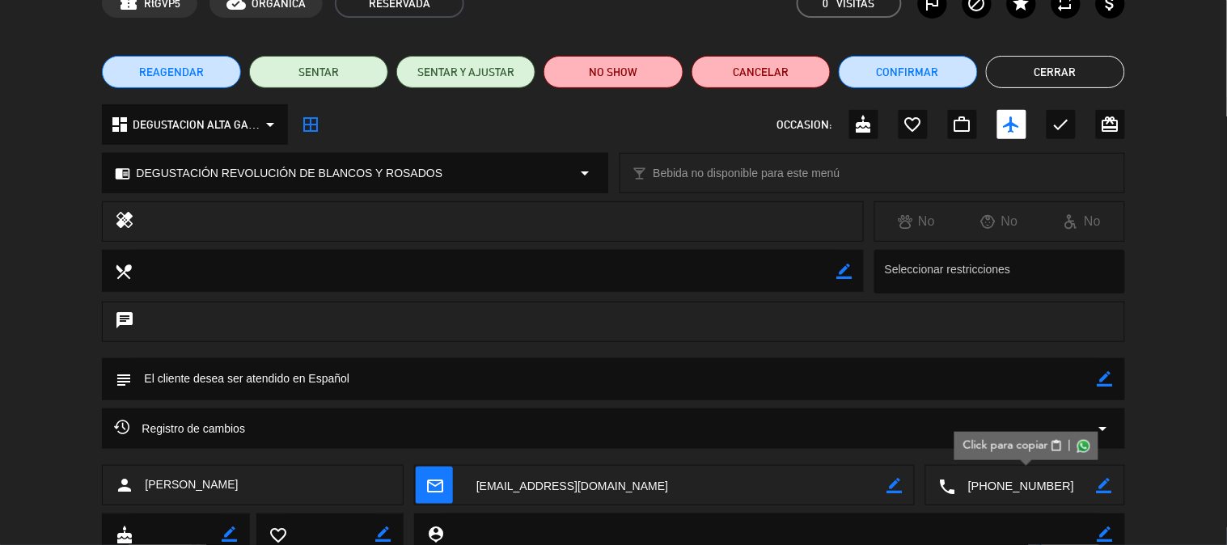
click at [1071, 66] on button "Cerrar" at bounding box center [1055, 72] width 139 height 32
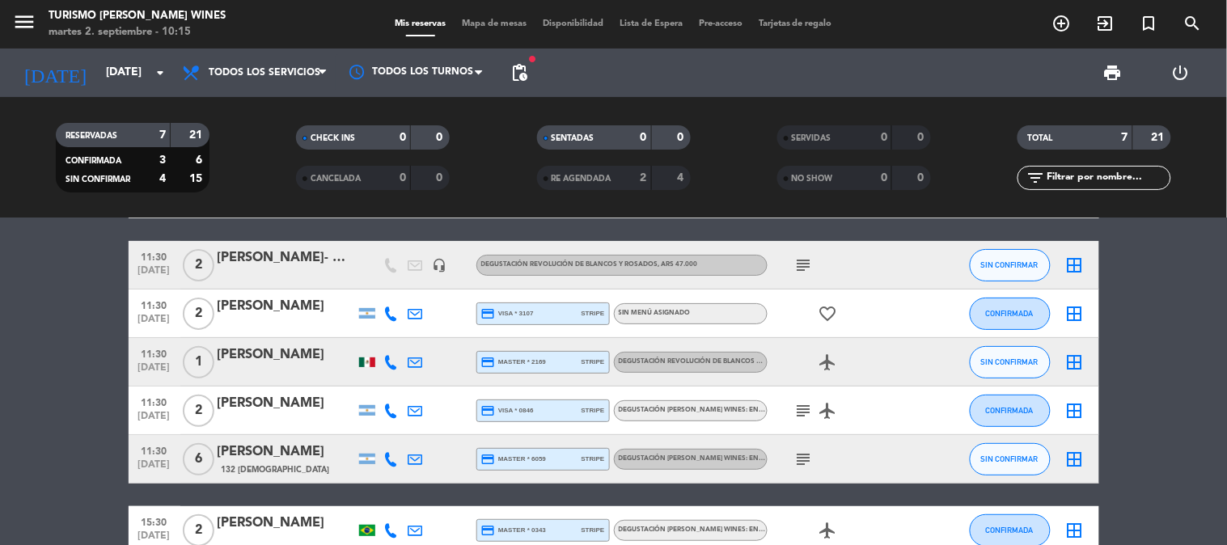
click at [279, 409] on div "[PERSON_NAME]" at bounding box center [287, 403] width 138 height 21
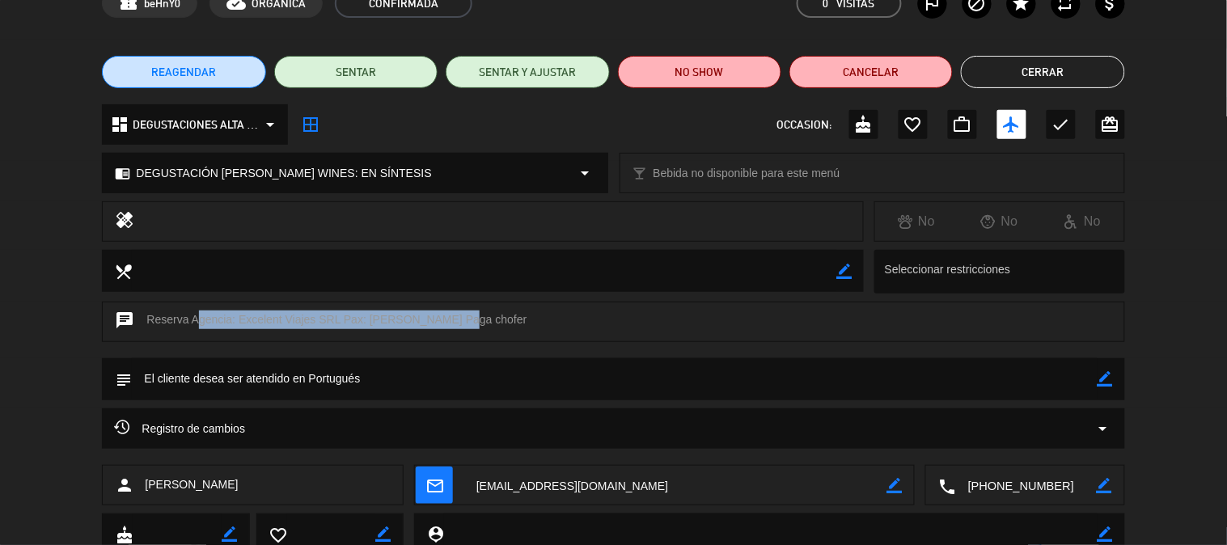
drag, startPoint x: 194, startPoint y: 324, endPoint x: 452, endPoint y: 321, distance: 257.3
click at [452, 321] on div "chat Reserva Agencia: Excelent Viajes SRL Pax: [PERSON_NAME] Paga chofer" at bounding box center [613, 322] width 1023 height 40
copy div "Agencia: Excelent Viajes SRL Pax: [PERSON_NAME]"
click at [996, 67] on button "Cerrar" at bounding box center [1042, 72] width 163 height 32
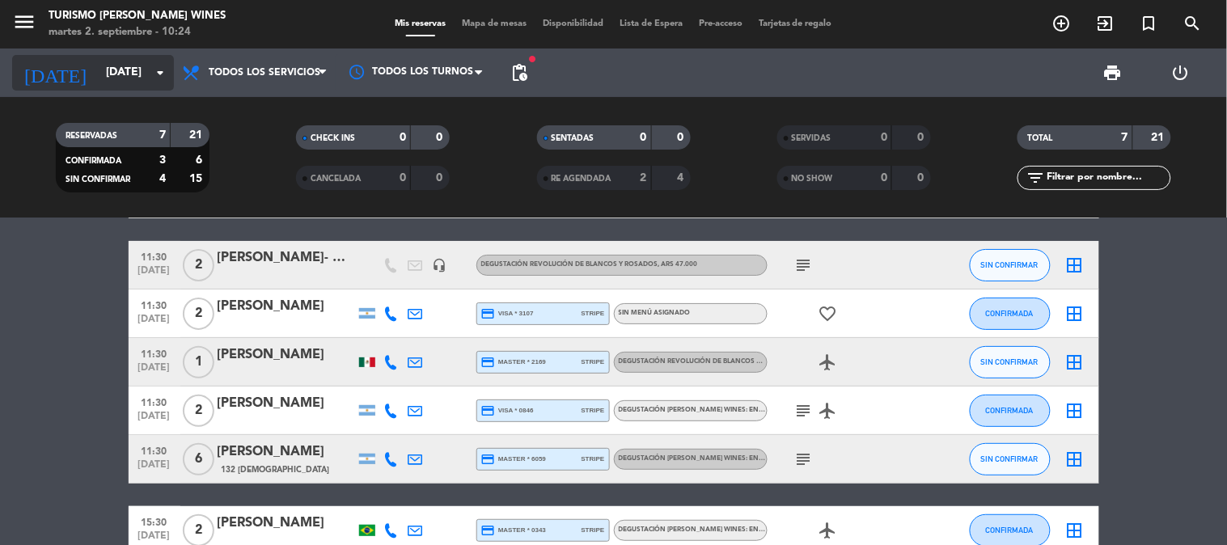
click at [98, 68] on input "[DATE]" at bounding box center [175, 72] width 154 height 29
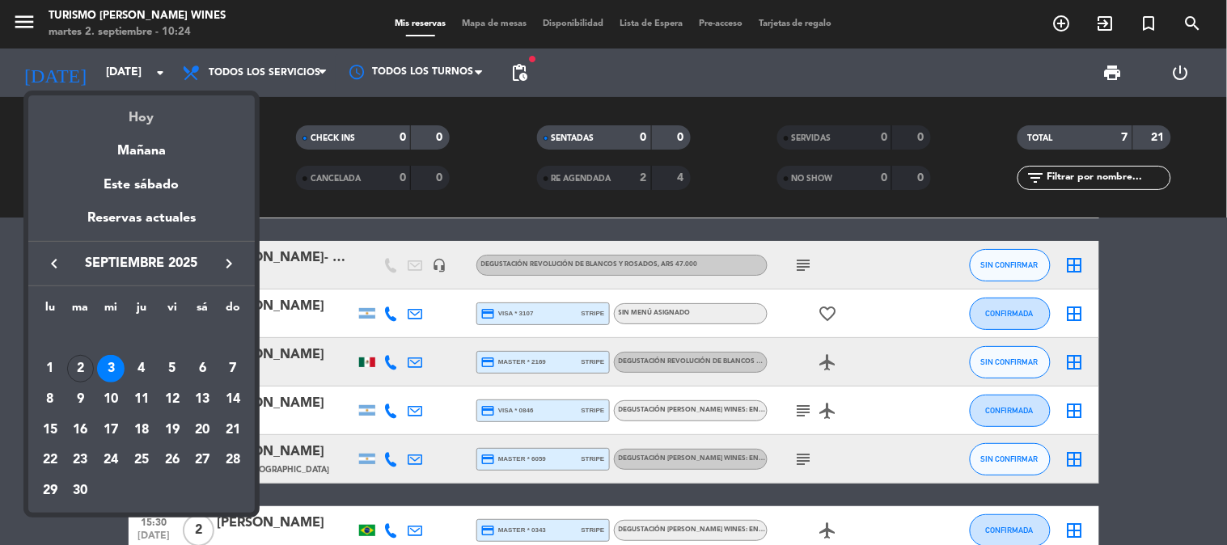
click at [132, 108] on div "Hoy" at bounding box center [141, 111] width 227 height 33
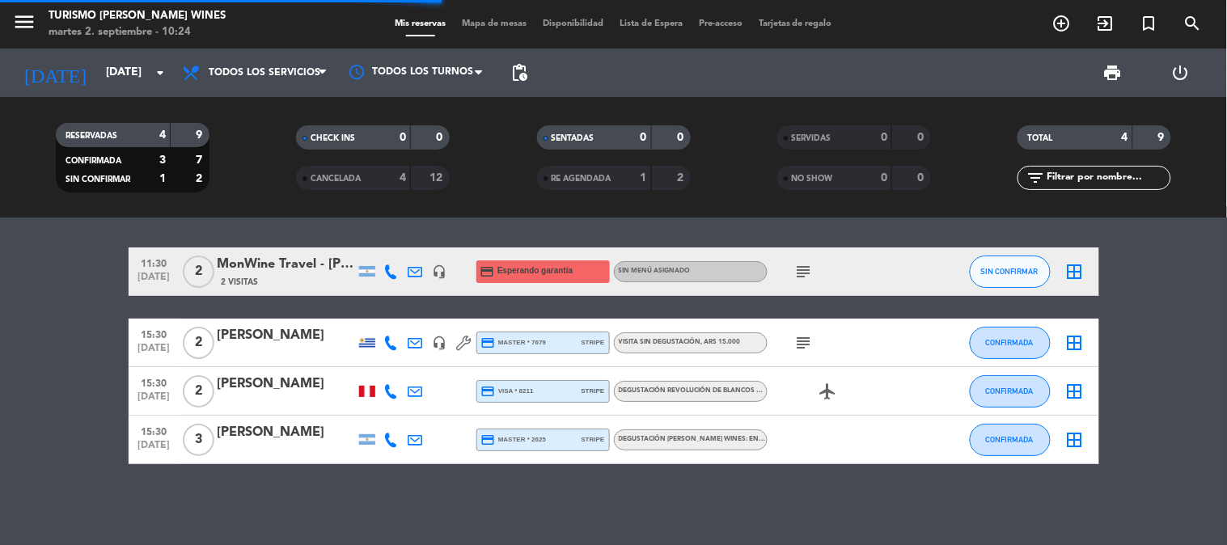
scroll to position [4, 0]
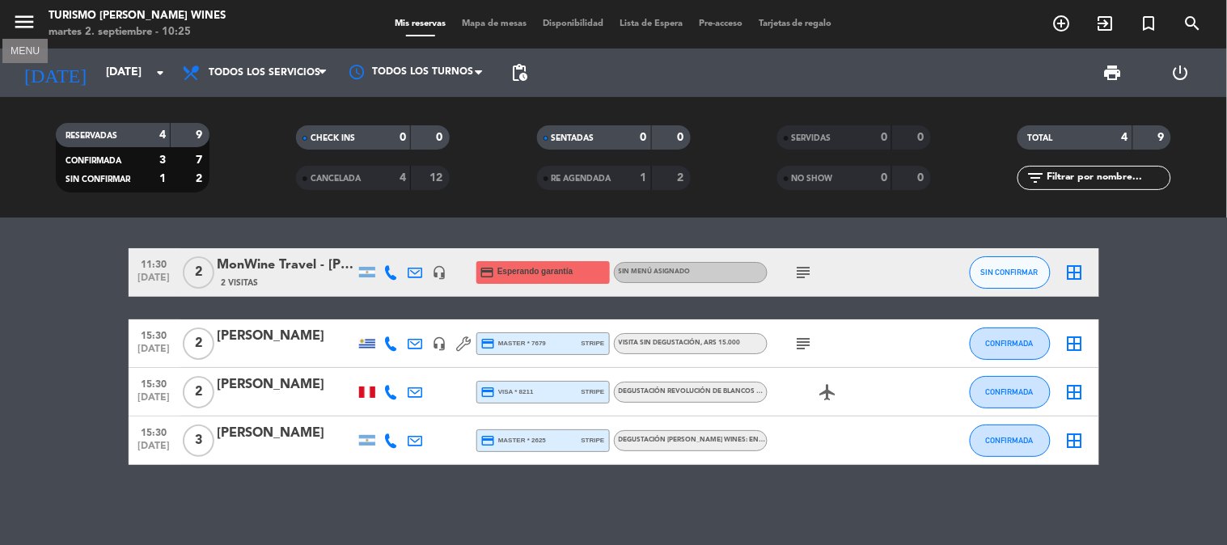
click at [23, 23] on icon "menu" at bounding box center [24, 22] width 24 height 24
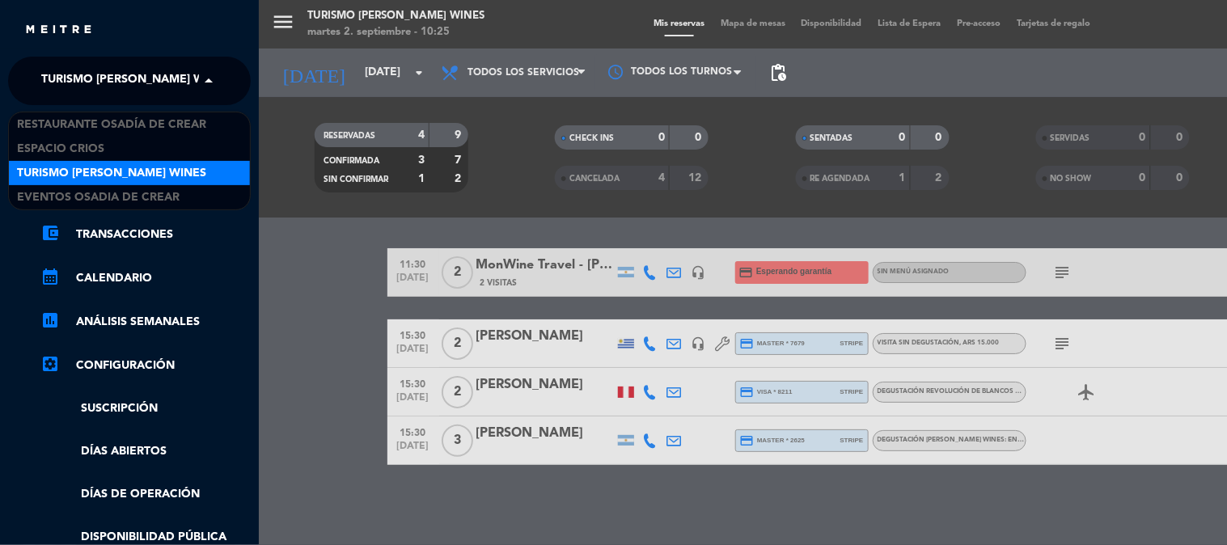
click at [86, 74] on span "Turismo [PERSON_NAME] Wines" at bounding box center [135, 81] width 189 height 34
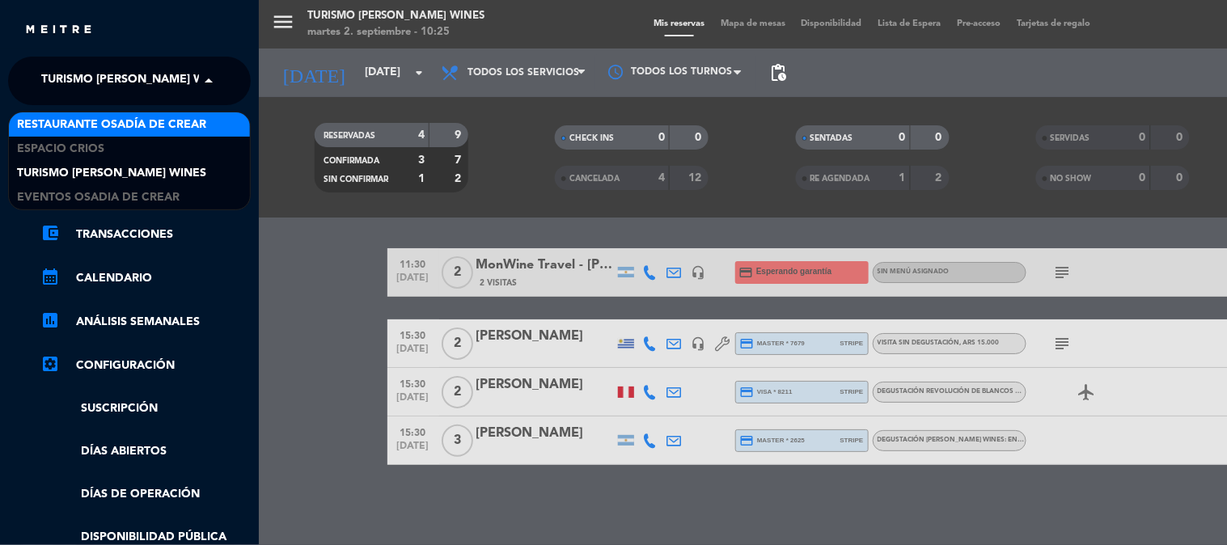
click at [87, 119] on span "Restaurante Osadía de Crear" at bounding box center [111, 125] width 189 height 19
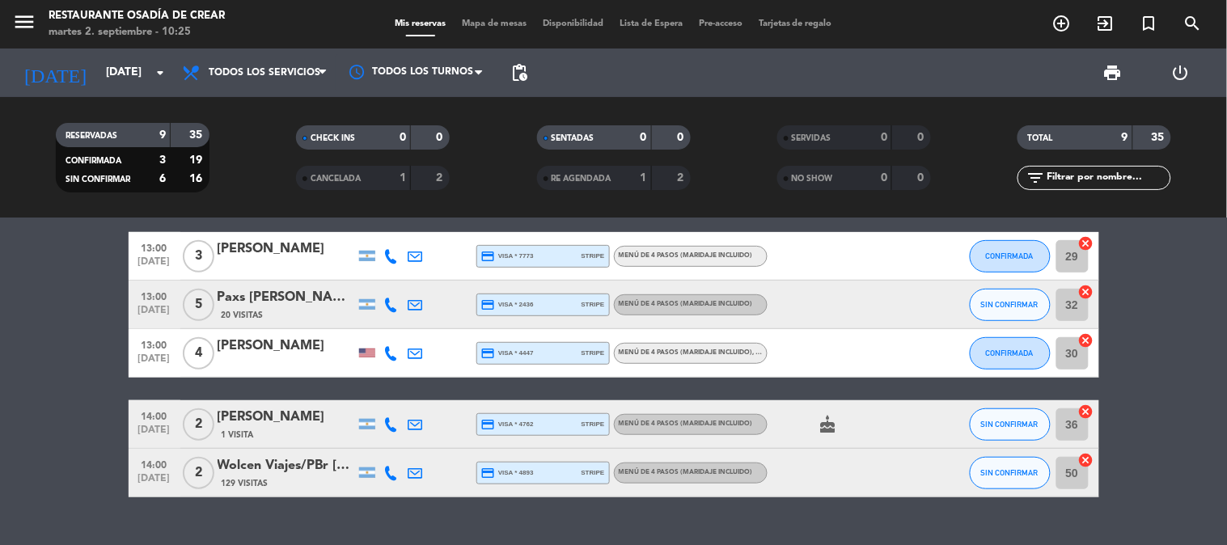
scroll to position [269, 0]
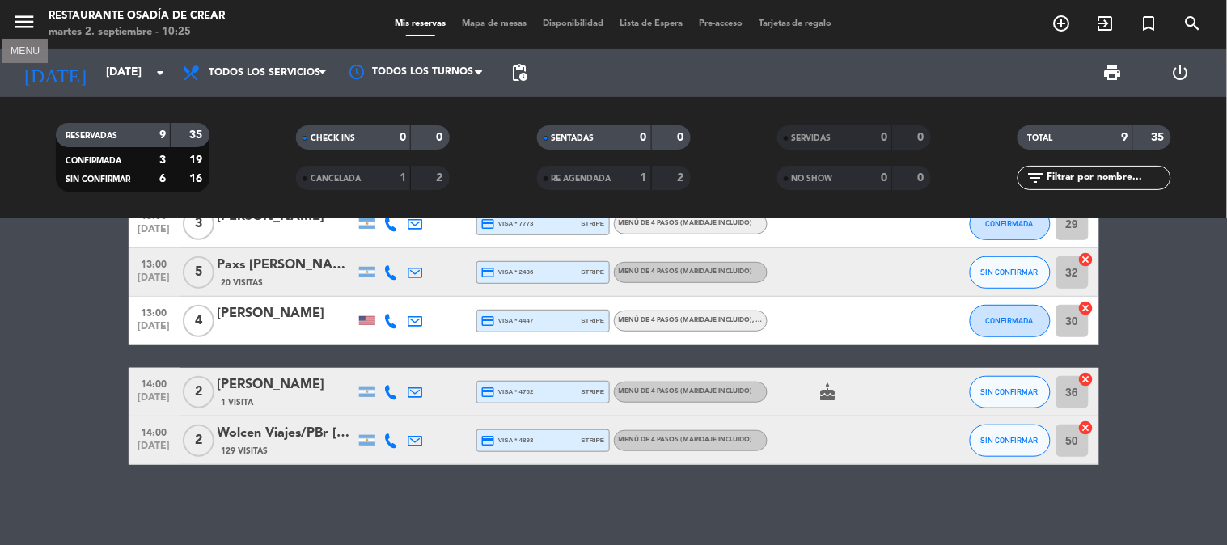
click at [26, 24] on icon "menu" at bounding box center [24, 22] width 24 height 24
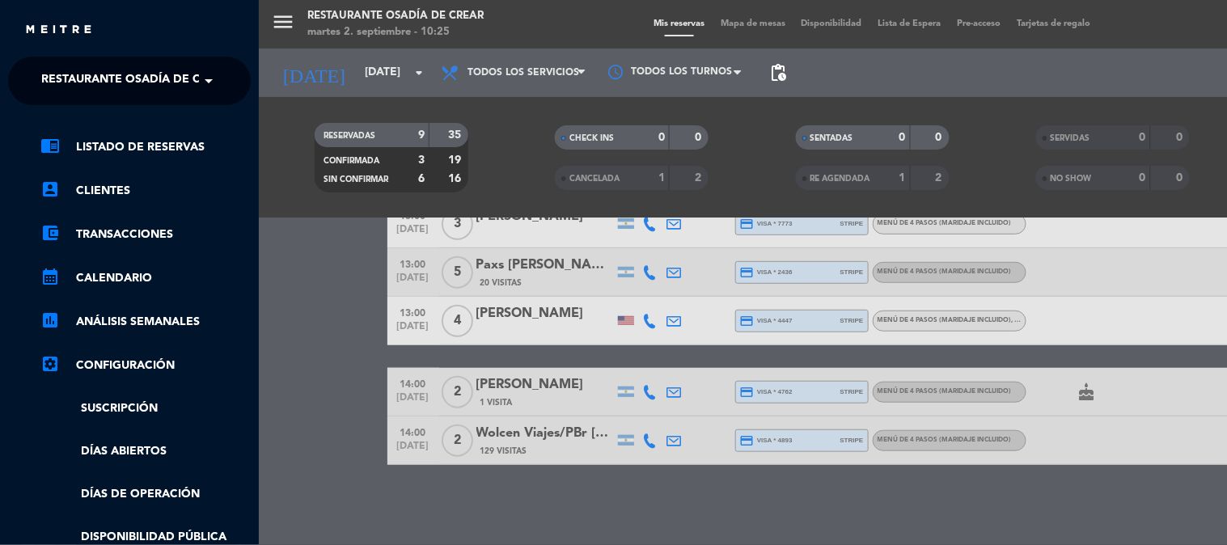
click at [97, 75] on span "Restaurante Osadía de Crear" at bounding box center [135, 81] width 189 height 34
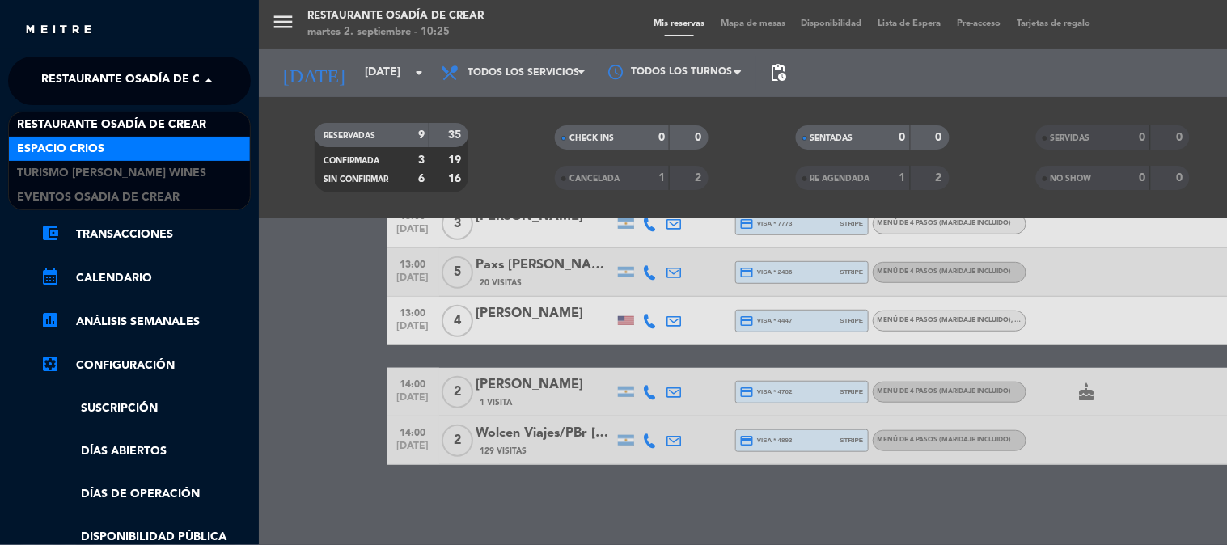
click at [113, 142] on div "Espacio Crios" at bounding box center [129, 149] width 241 height 24
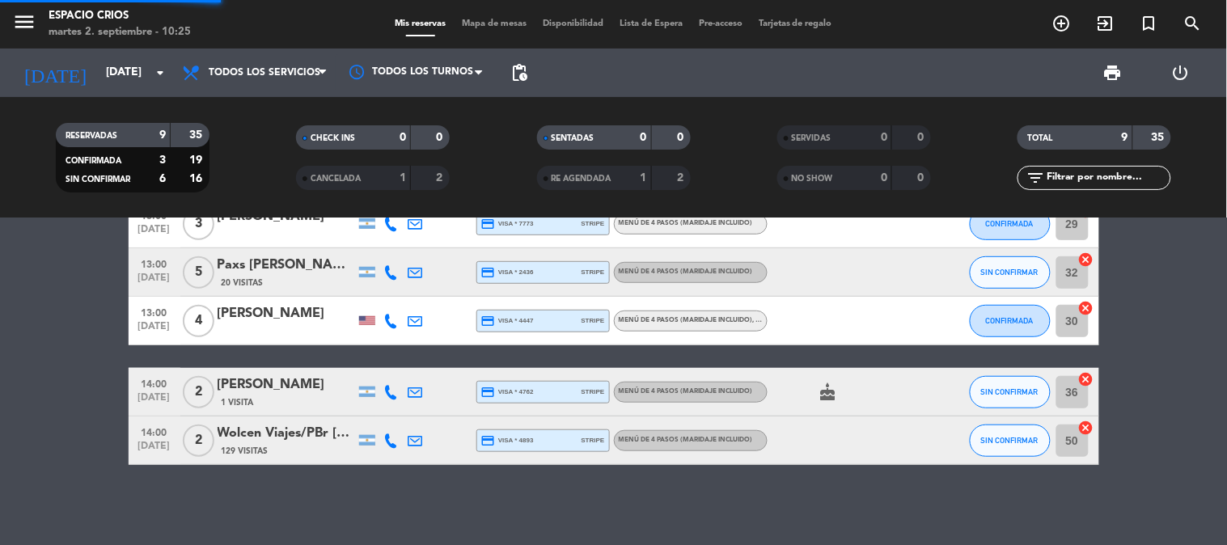
scroll to position [0, 0]
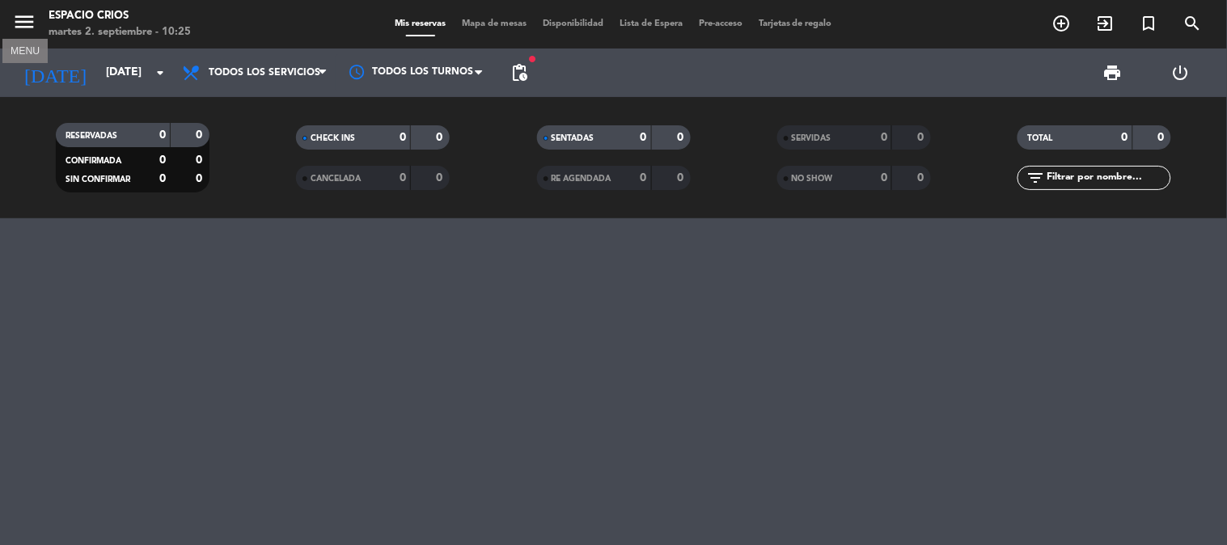
click at [20, 10] on icon "menu" at bounding box center [24, 22] width 24 height 24
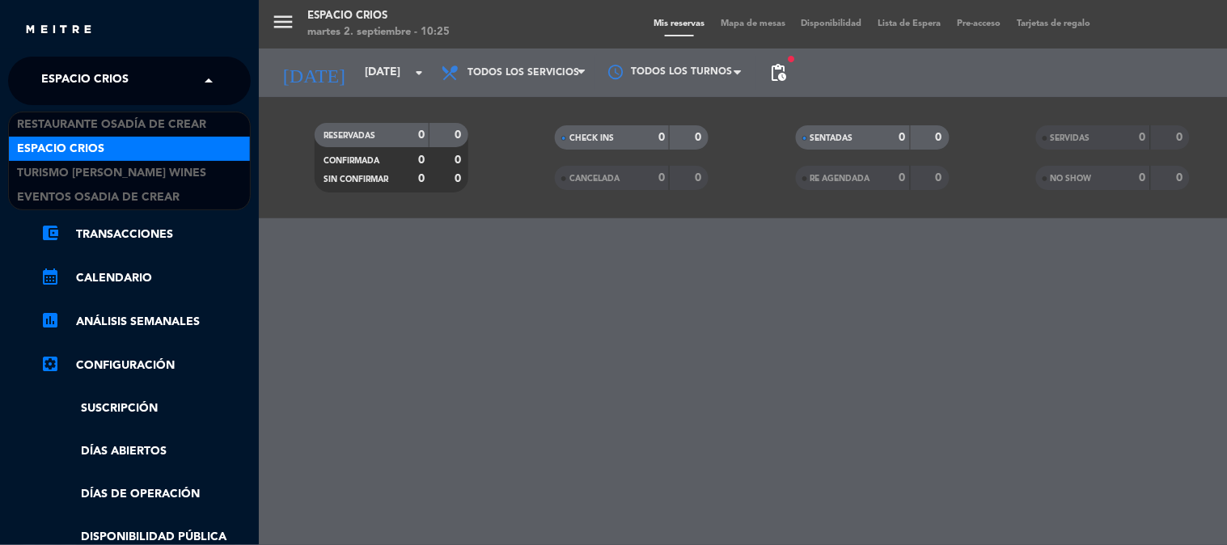
click at [82, 73] on span "Espacio Crios" at bounding box center [84, 81] width 87 height 34
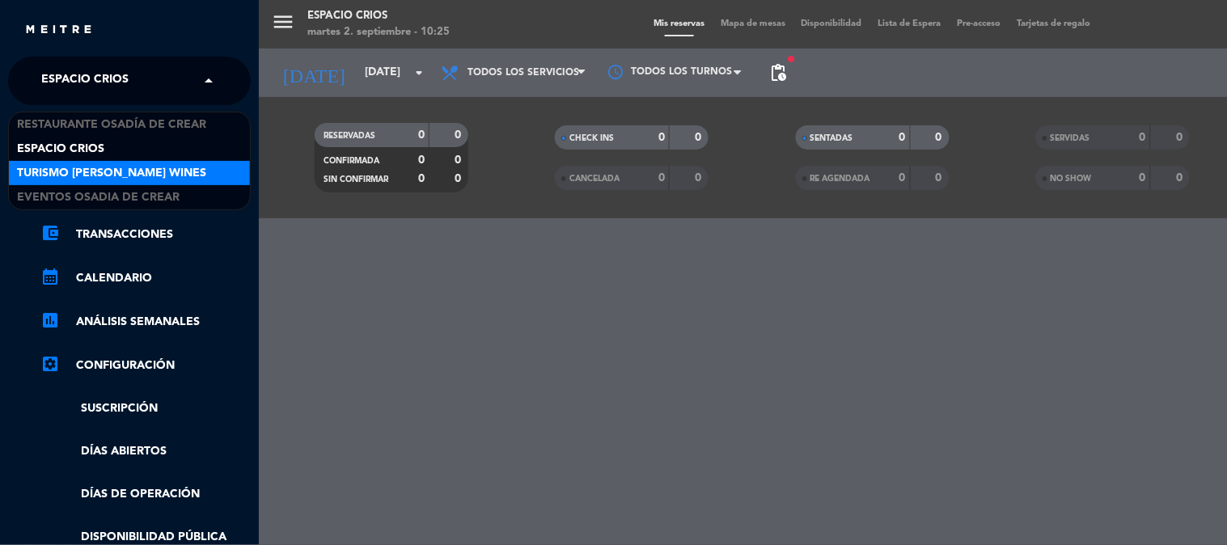
click at [109, 176] on span "Turismo [PERSON_NAME] Wines" at bounding box center [111, 173] width 189 height 19
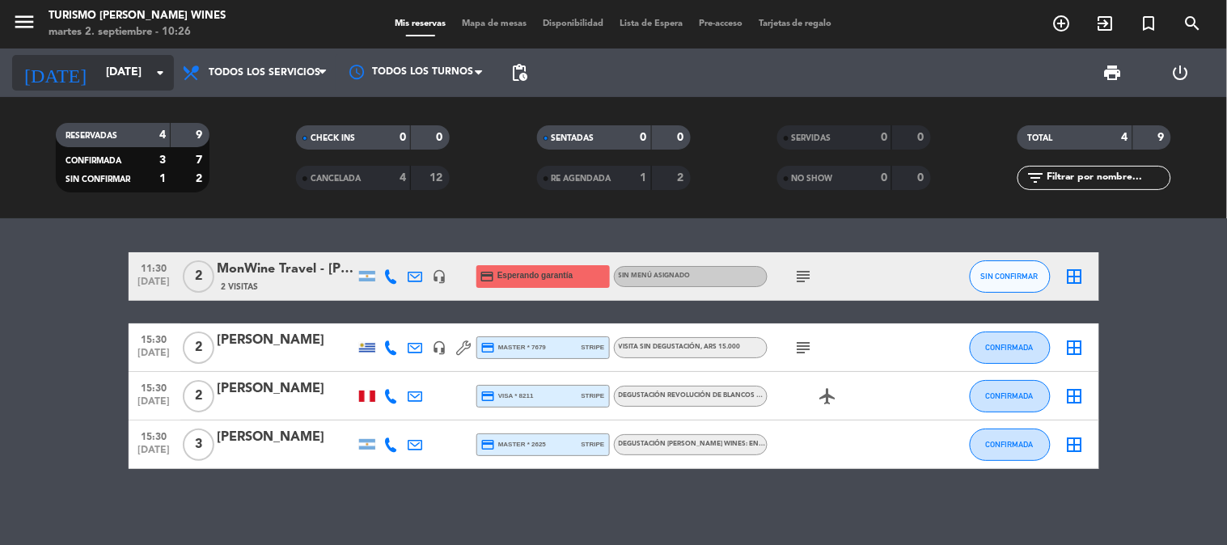
click at [107, 75] on input "[DATE]" at bounding box center [175, 72] width 154 height 29
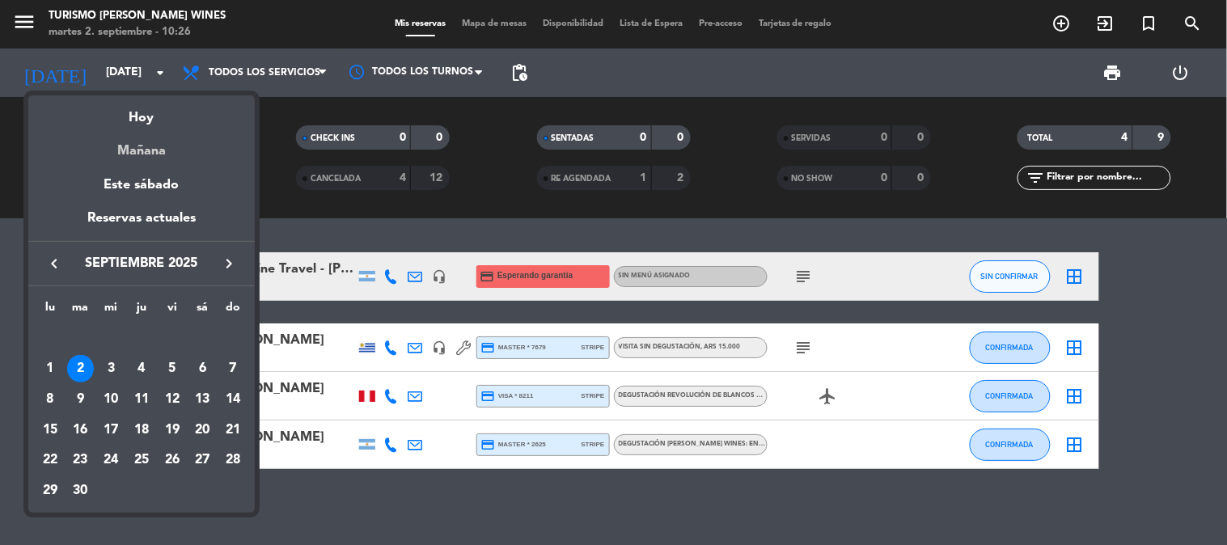
click at [139, 151] on div "Mañana" at bounding box center [141, 145] width 227 height 33
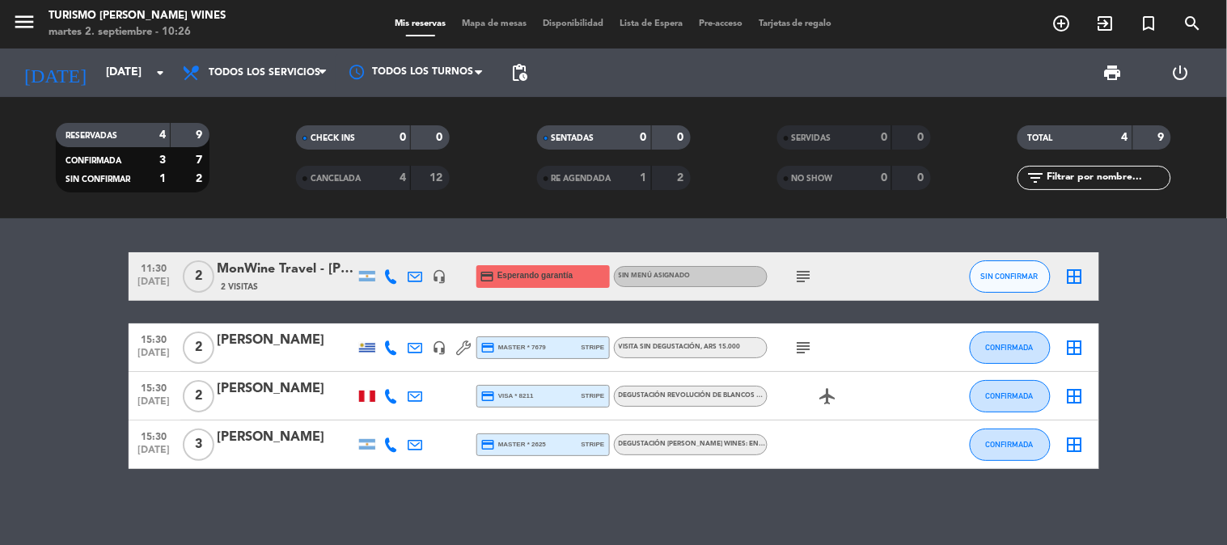
type input "[DATE]"
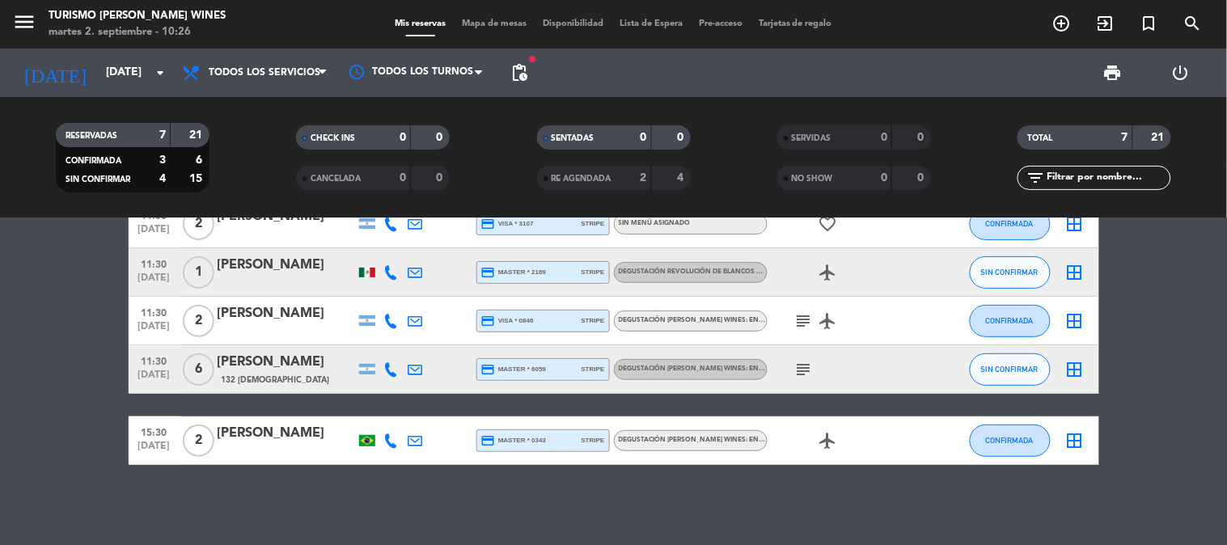
scroll to position [83, 0]
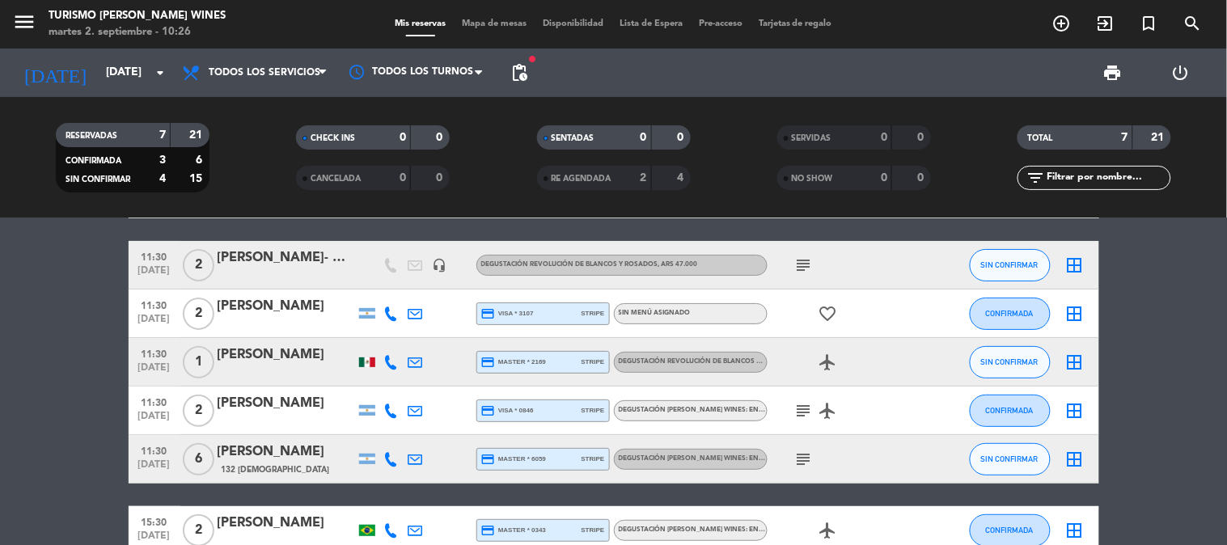
click at [294, 455] on div "[PERSON_NAME]" at bounding box center [287, 452] width 138 height 21
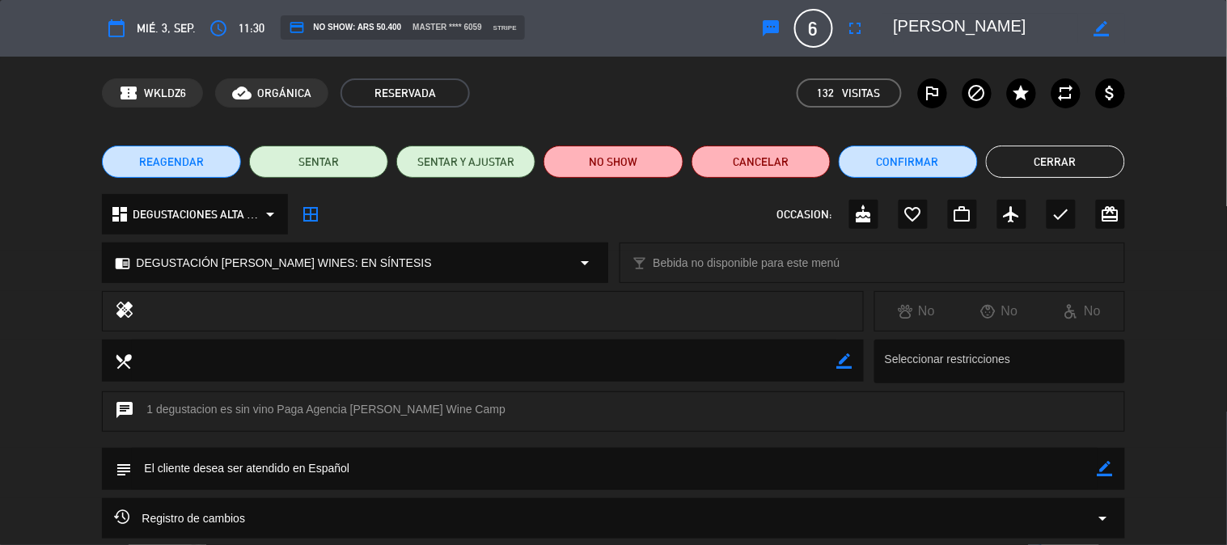
click at [1026, 146] on button "Cerrar" at bounding box center [1055, 162] width 139 height 32
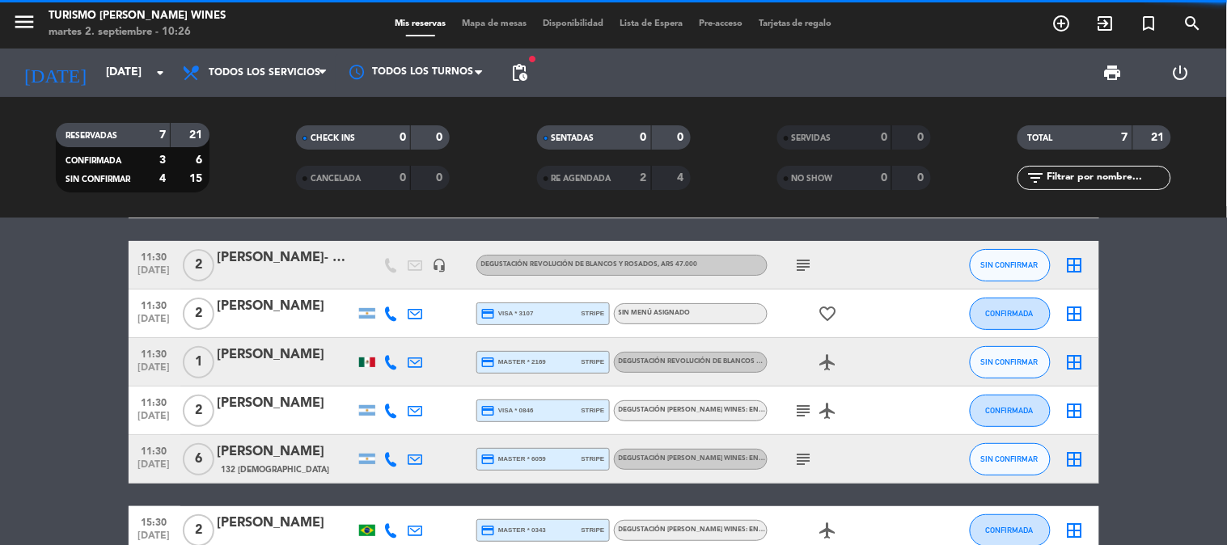
click at [279, 402] on div "[PERSON_NAME]" at bounding box center [287, 403] width 138 height 21
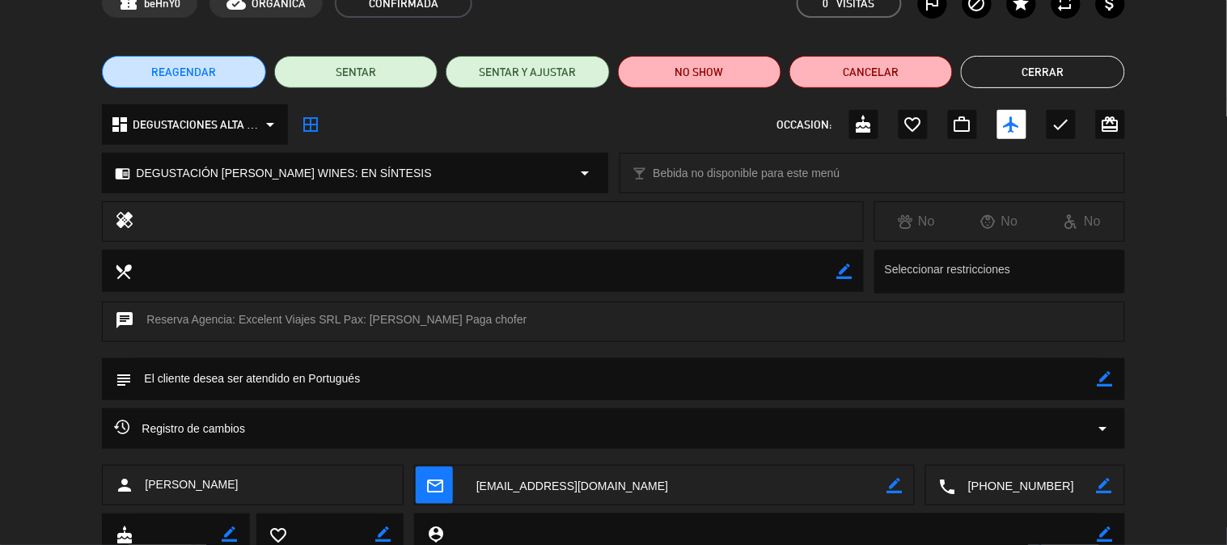
scroll to position [180, 0]
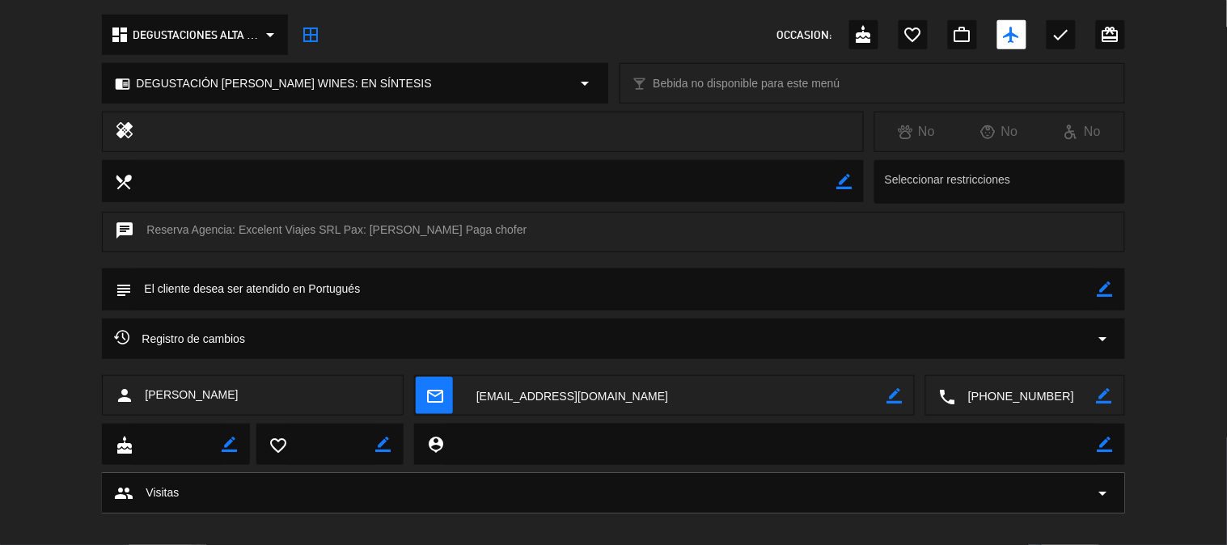
click at [988, 390] on textarea at bounding box center [1026, 396] width 141 height 40
drag, startPoint x: 244, startPoint y: 398, endPoint x: 235, endPoint y: 398, distance: 8.9
click at [235, 398] on div "person [PERSON_NAME]" at bounding box center [253, 395] width 302 height 40
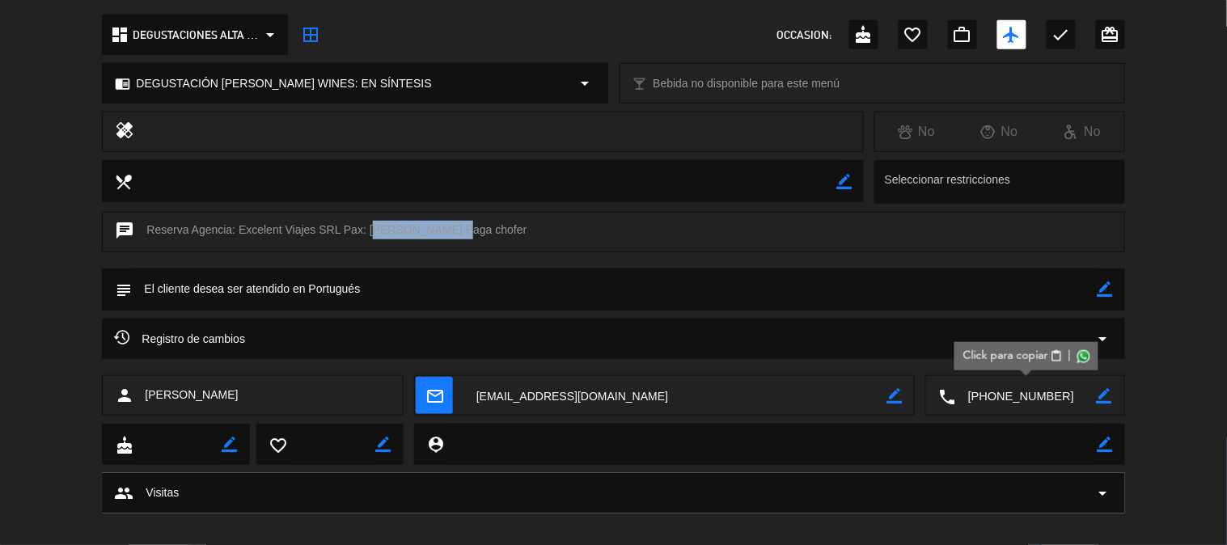
drag, startPoint x: 372, startPoint y: 223, endPoint x: 448, endPoint y: 235, distance: 76.9
click at [448, 235] on div "chat Reserva Agencia: Excelent Viajes SRL Pax: [PERSON_NAME] Paga chofer" at bounding box center [613, 232] width 1023 height 40
copy div "[PERSON_NAME]"
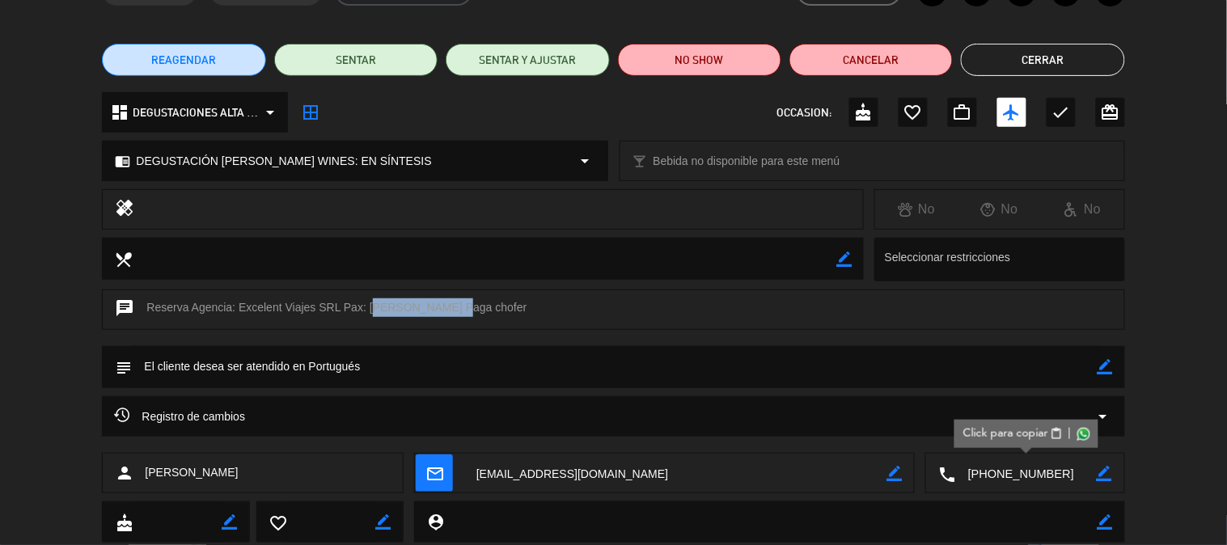
scroll to position [0, 0]
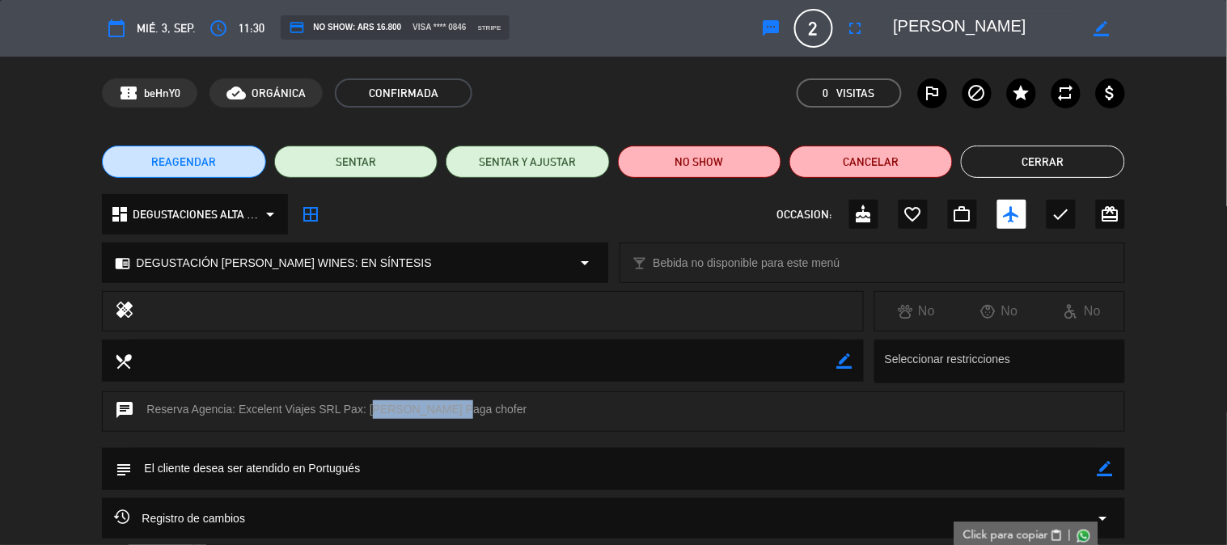
click at [1045, 155] on button "Cerrar" at bounding box center [1042, 162] width 163 height 32
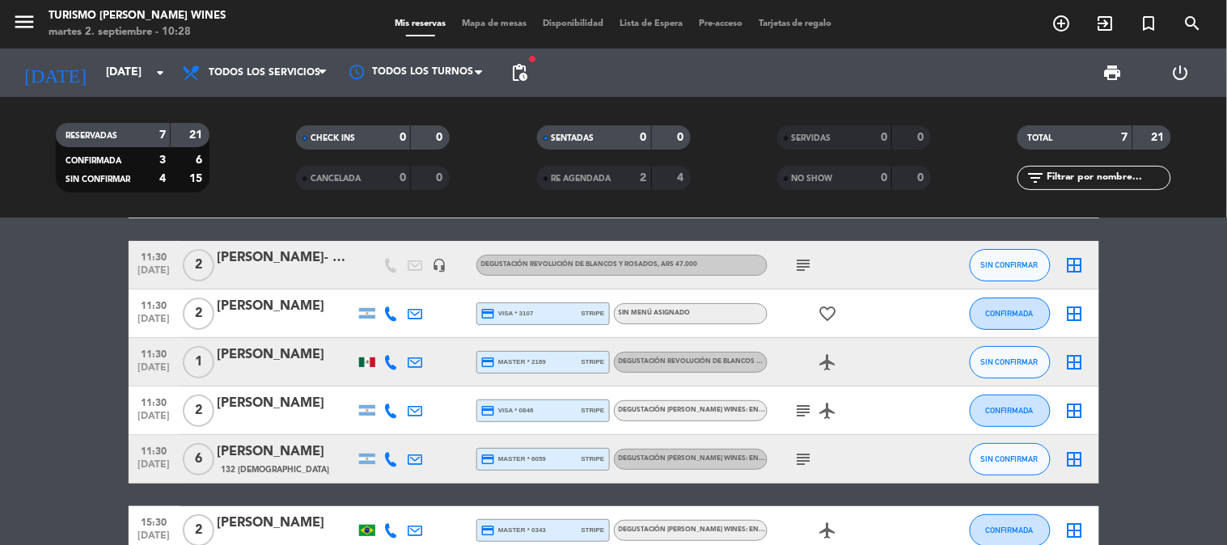
click at [245, 462] on div "[PERSON_NAME]" at bounding box center [287, 452] width 138 height 21
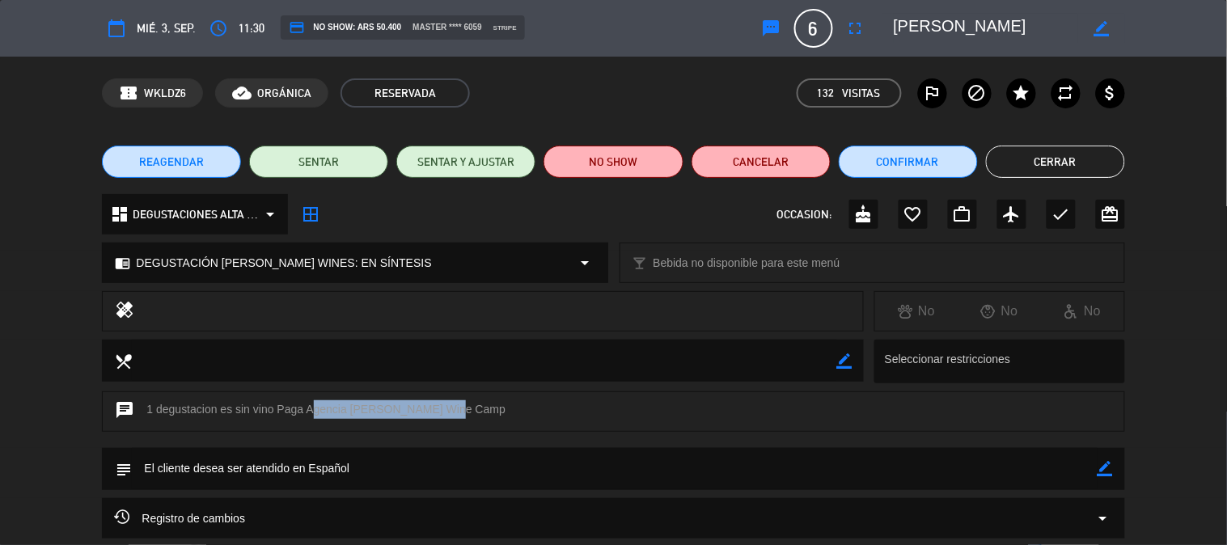
drag, startPoint x: 309, startPoint y: 407, endPoint x: 455, endPoint y: 413, distance: 145.8
click at [455, 413] on div "chat 1 degustacion es sin vino Paga Agencia [PERSON_NAME] Wine Camp" at bounding box center [613, 412] width 1023 height 40
copy div "Agencia [PERSON_NAME] Wine Cam"
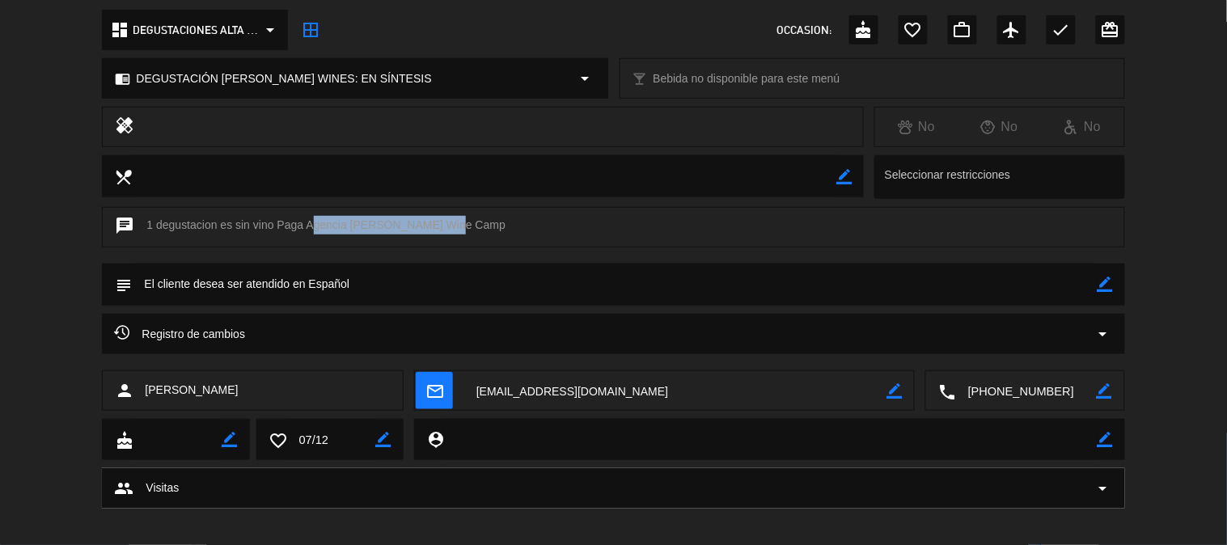
scroll to position [197, 0]
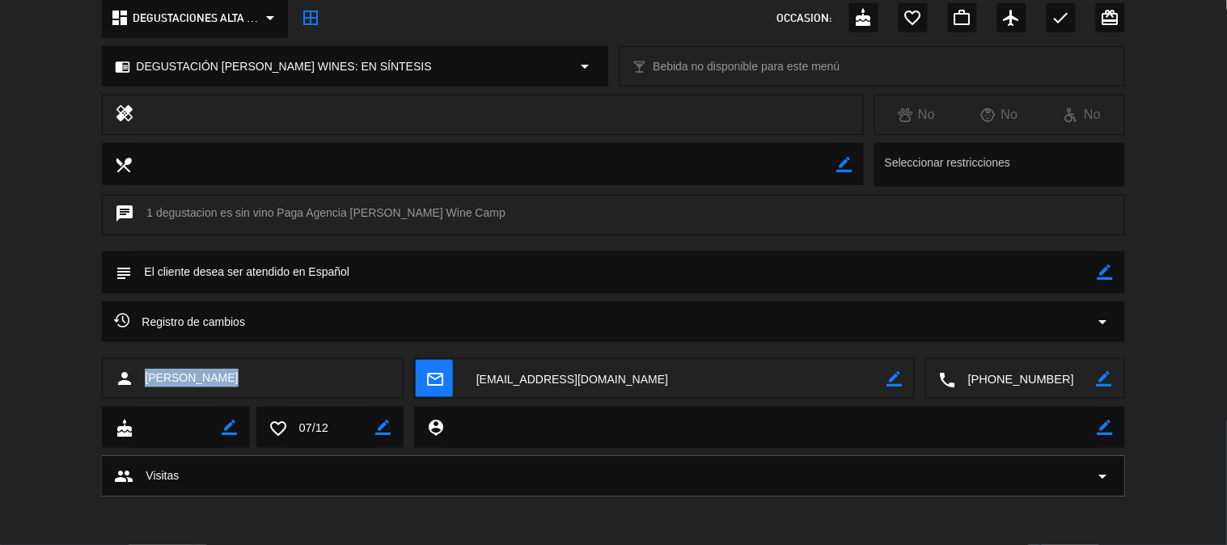
drag, startPoint x: 236, startPoint y: 380, endPoint x: 146, endPoint y: 379, distance: 90.6
click at [146, 379] on div "person [PERSON_NAME]" at bounding box center [253, 378] width 302 height 40
copy span "[PERSON_NAME]"
click at [998, 375] on textarea at bounding box center [1026, 379] width 141 height 40
drag, startPoint x: 223, startPoint y: 376, endPoint x: 136, endPoint y: 374, distance: 86.6
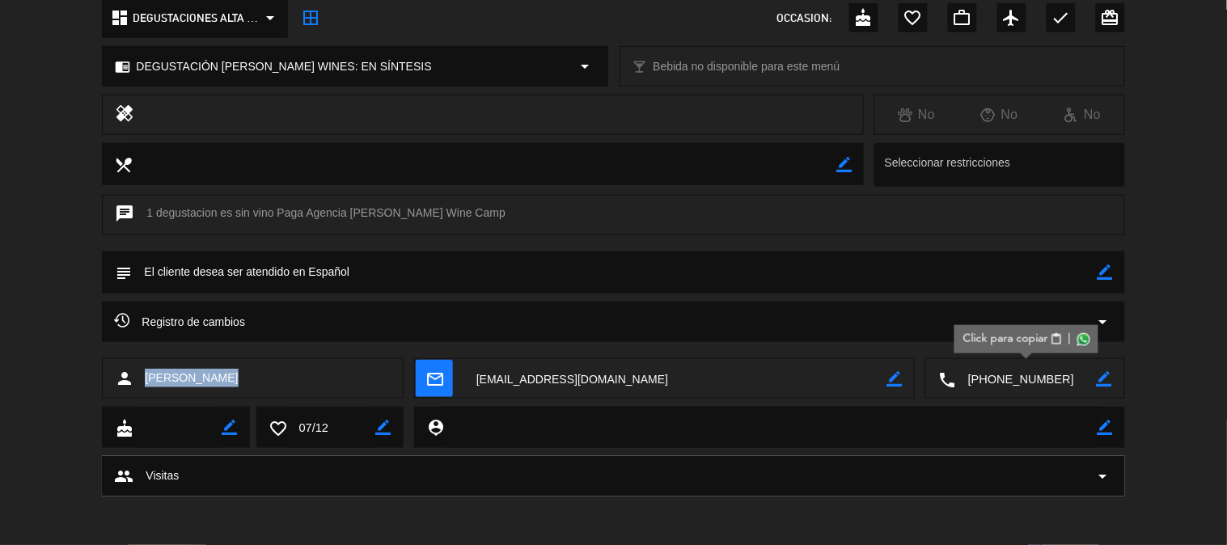
click at [136, 374] on div "person [PERSON_NAME]" at bounding box center [253, 378] width 302 height 40
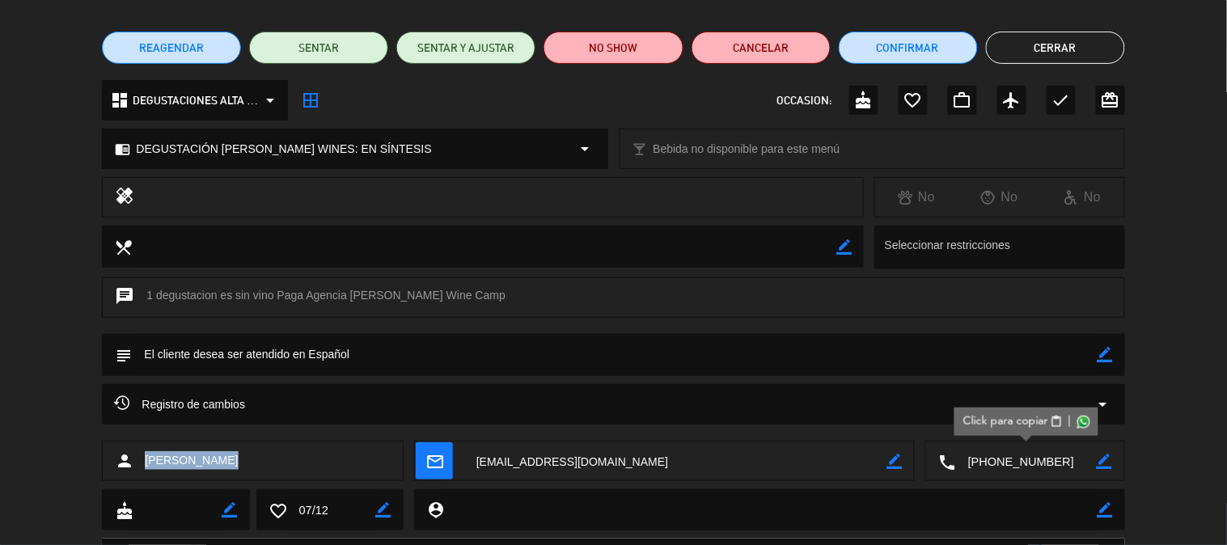
scroll to position [0, 0]
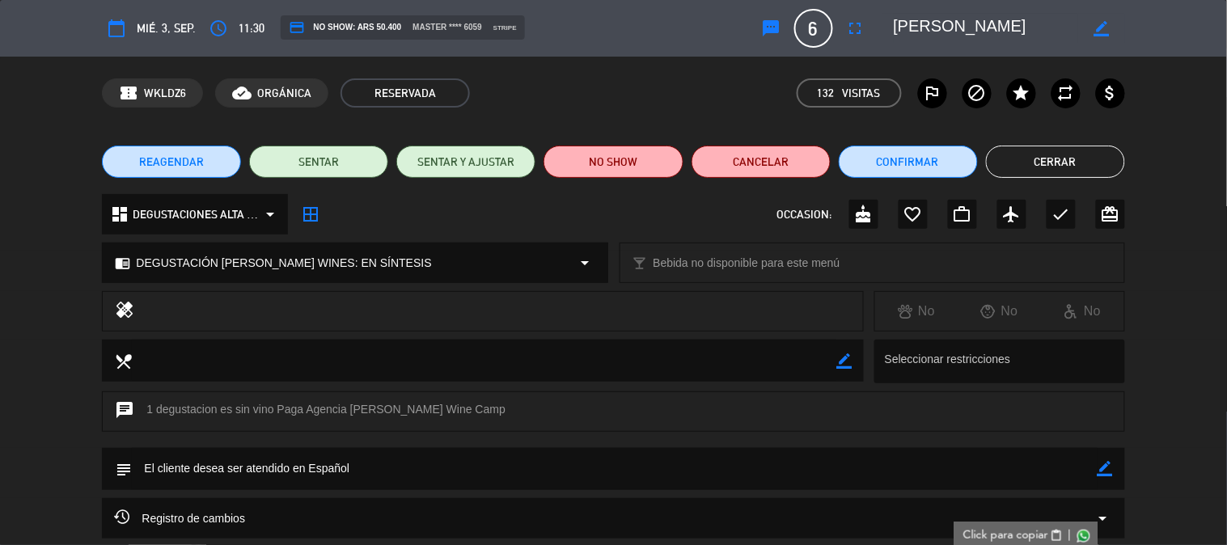
click at [1081, 155] on button "Cerrar" at bounding box center [1055, 162] width 139 height 32
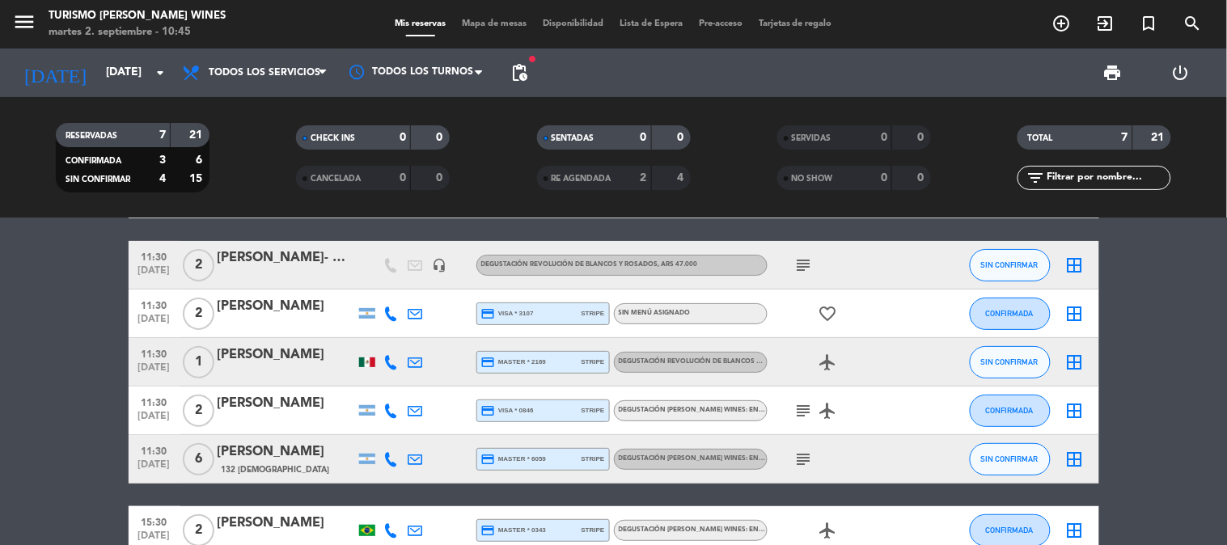
scroll to position [172, 0]
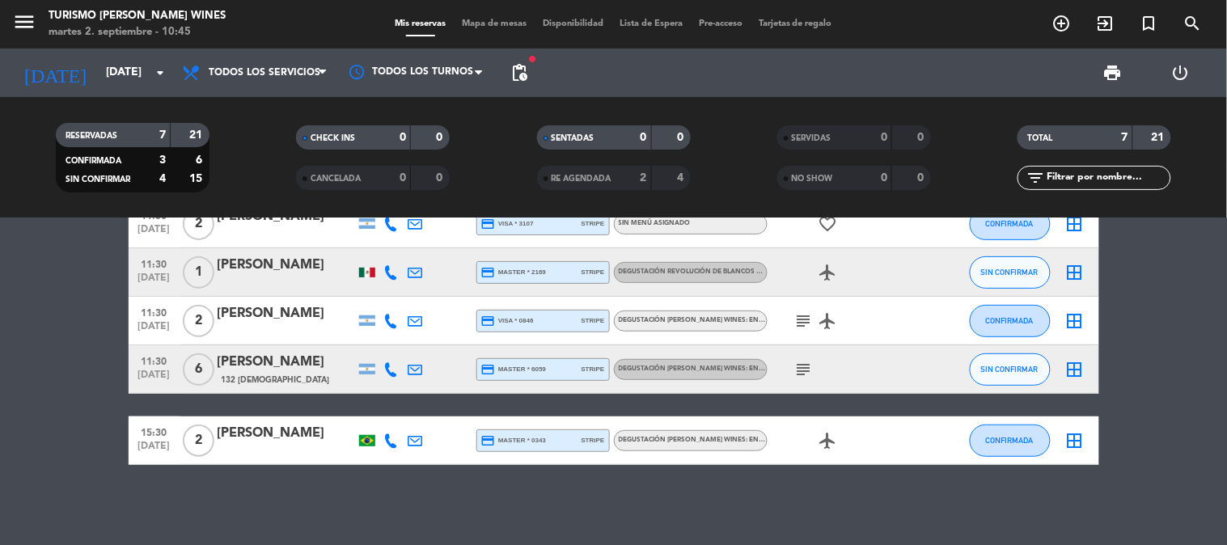
click at [291, 427] on div "[PERSON_NAME]" at bounding box center [287, 433] width 138 height 21
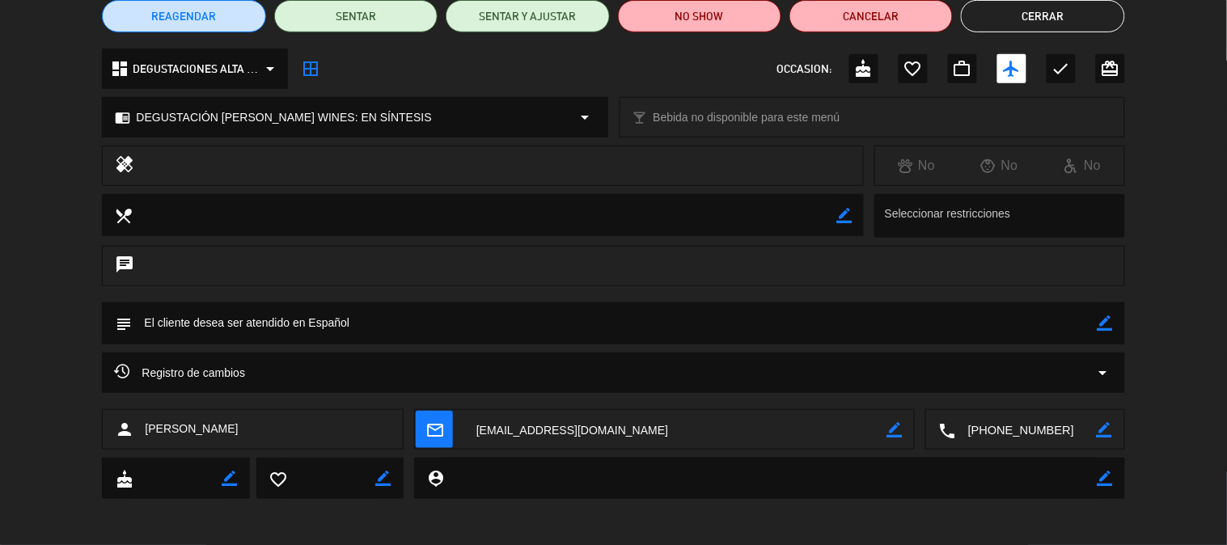
scroll to position [148, 0]
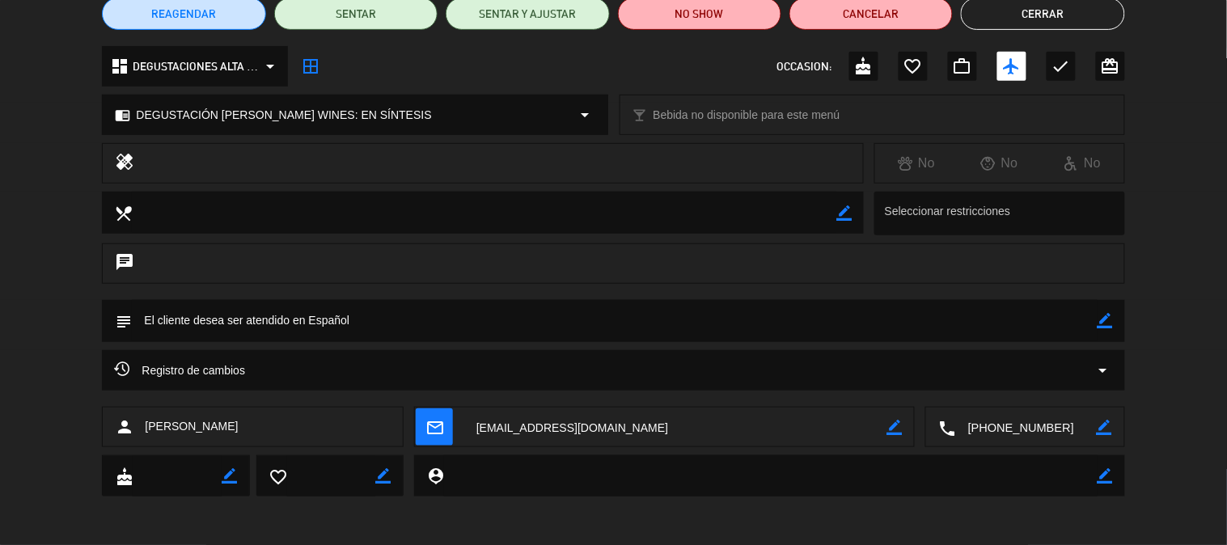
drag, startPoint x: 244, startPoint y: 430, endPoint x: 147, endPoint y: 426, distance: 96.4
click at [147, 426] on div "person [PERSON_NAME]" at bounding box center [253, 427] width 302 height 40
click at [1040, 426] on textarea at bounding box center [1026, 428] width 141 height 40
drag, startPoint x: 232, startPoint y: 432, endPoint x: 146, endPoint y: 429, distance: 86.6
click at [146, 429] on div "person [PERSON_NAME]" at bounding box center [253, 427] width 302 height 40
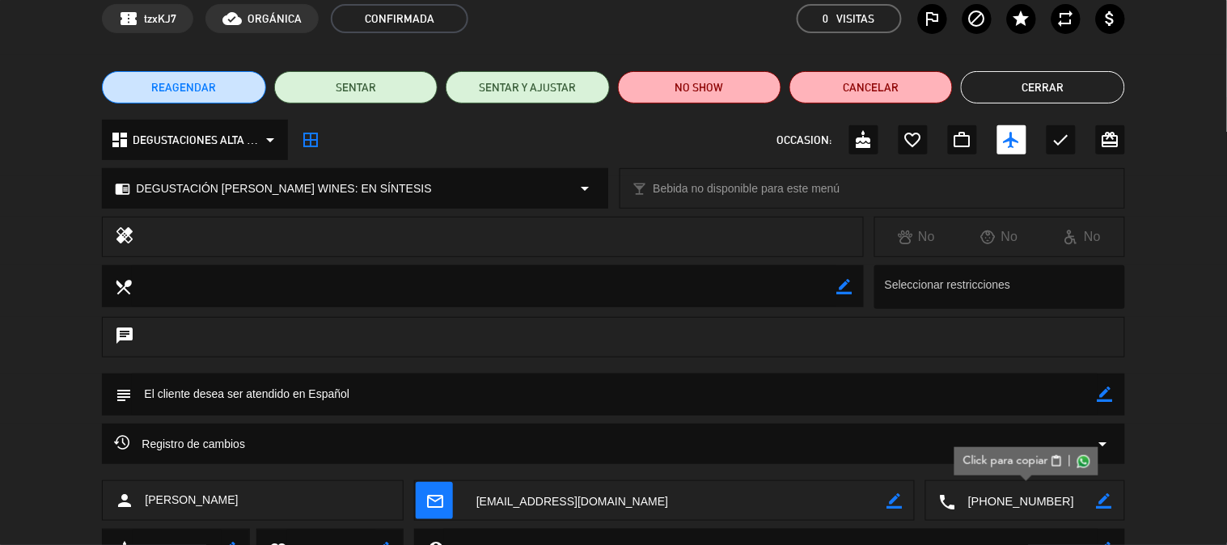
scroll to position [0, 0]
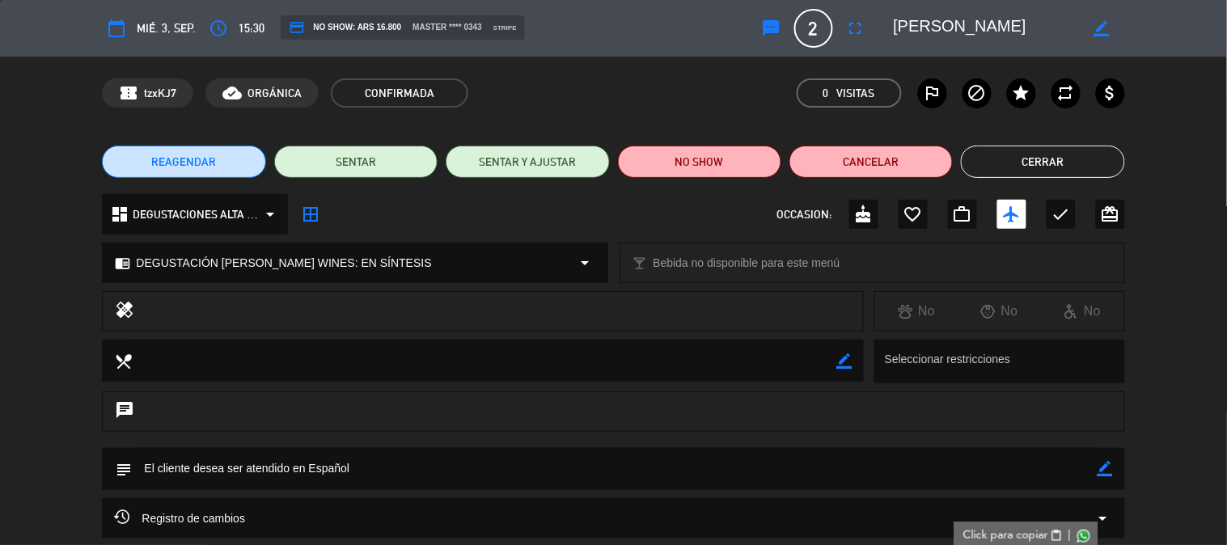
click at [1091, 155] on button "Cerrar" at bounding box center [1042, 162] width 163 height 32
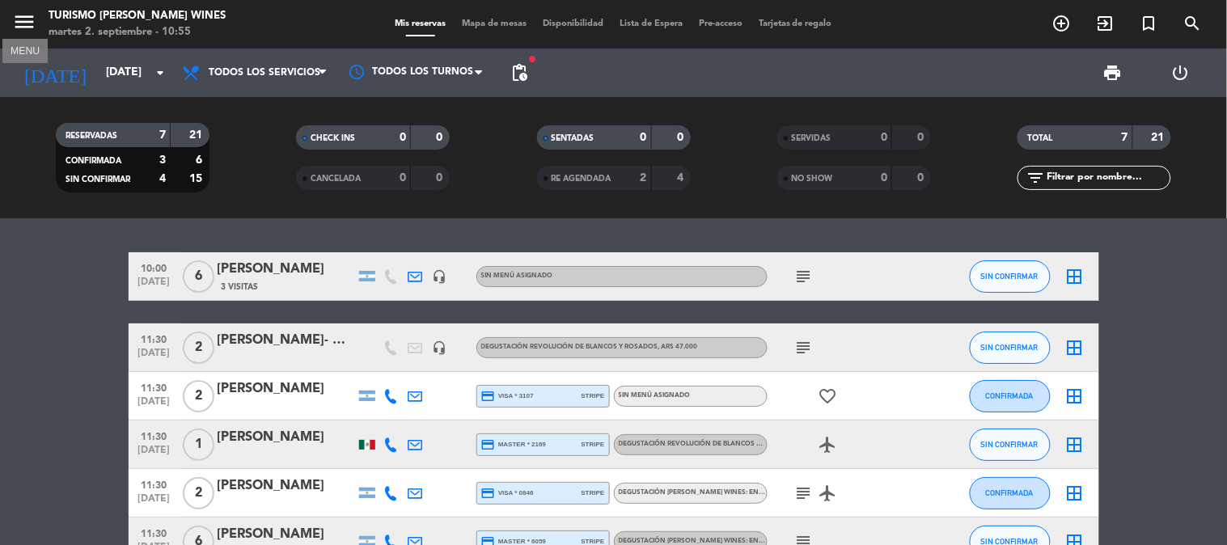
click at [25, 12] on icon "menu" at bounding box center [24, 22] width 24 height 24
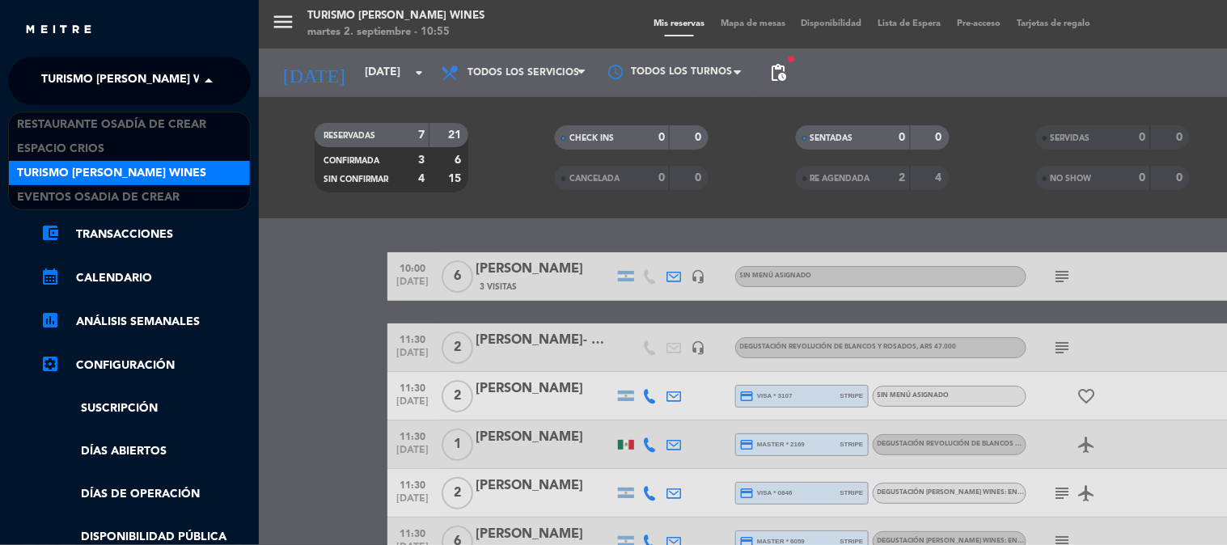
click at [141, 82] on span "Turismo [PERSON_NAME] Wines" at bounding box center [135, 81] width 189 height 34
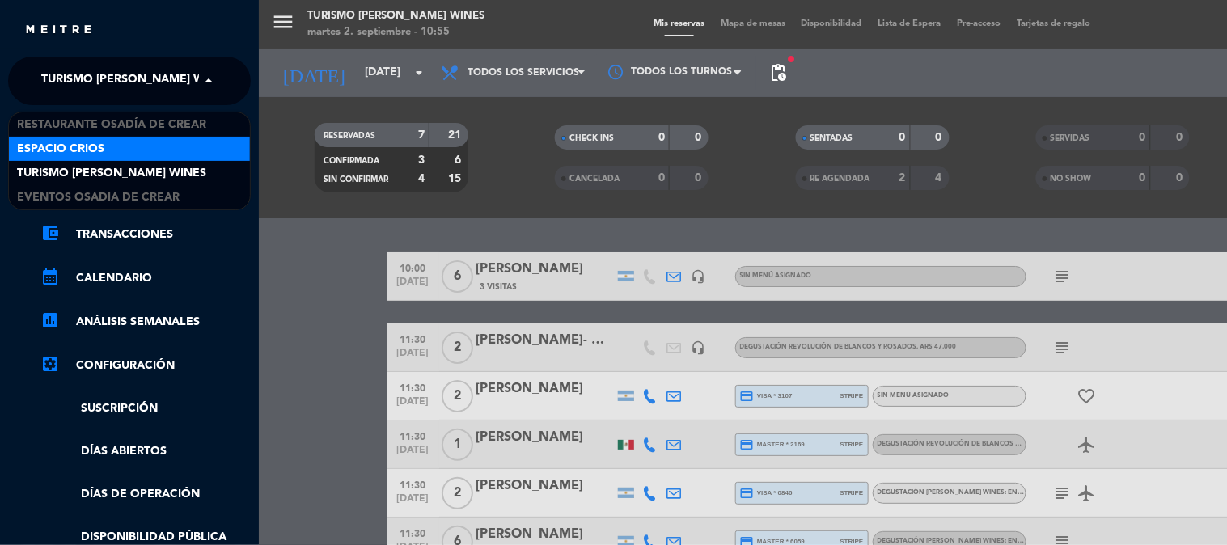
click at [141, 140] on div "Espacio Crios" at bounding box center [129, 149] width 241 height 24
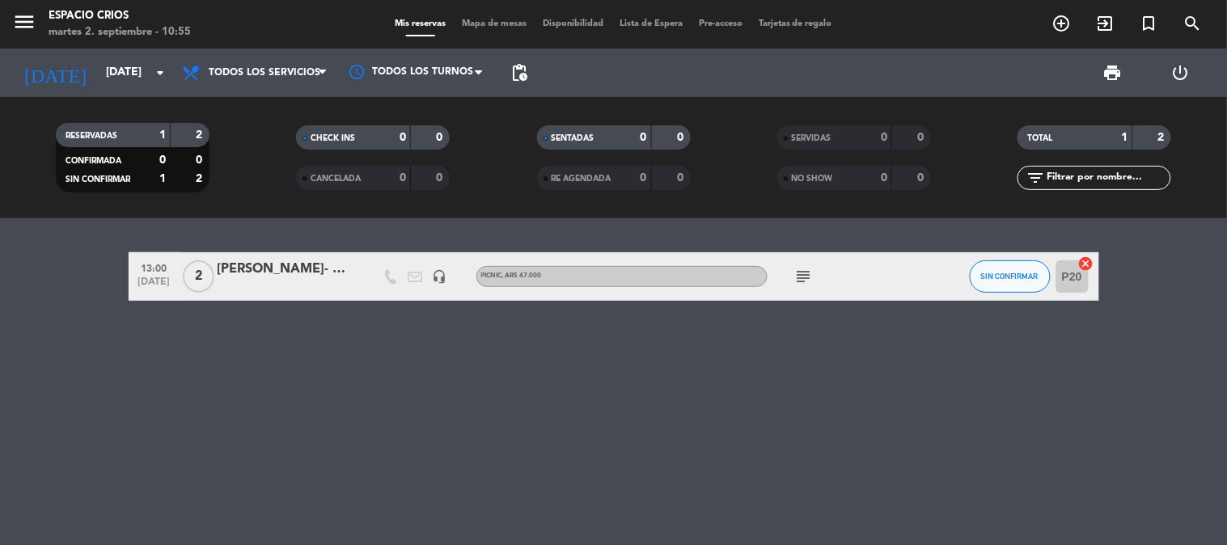
click at [291, 273] on div "[PERSON_NAME]- Hotel Unique Stays" at bounding box center [287, 269] width 138 height 21
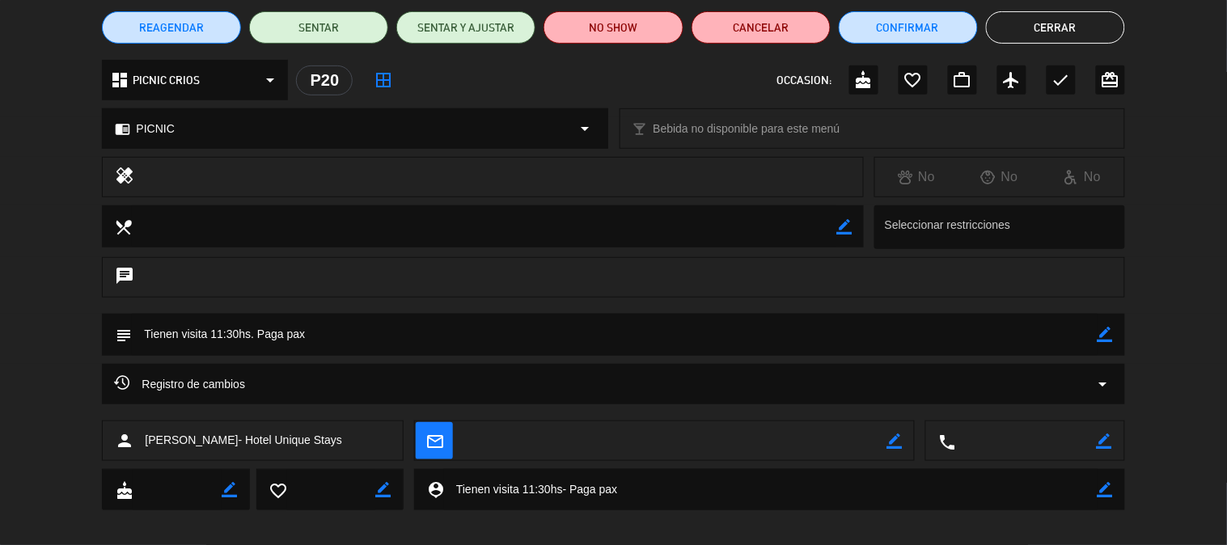
scroll to position [148, 0]
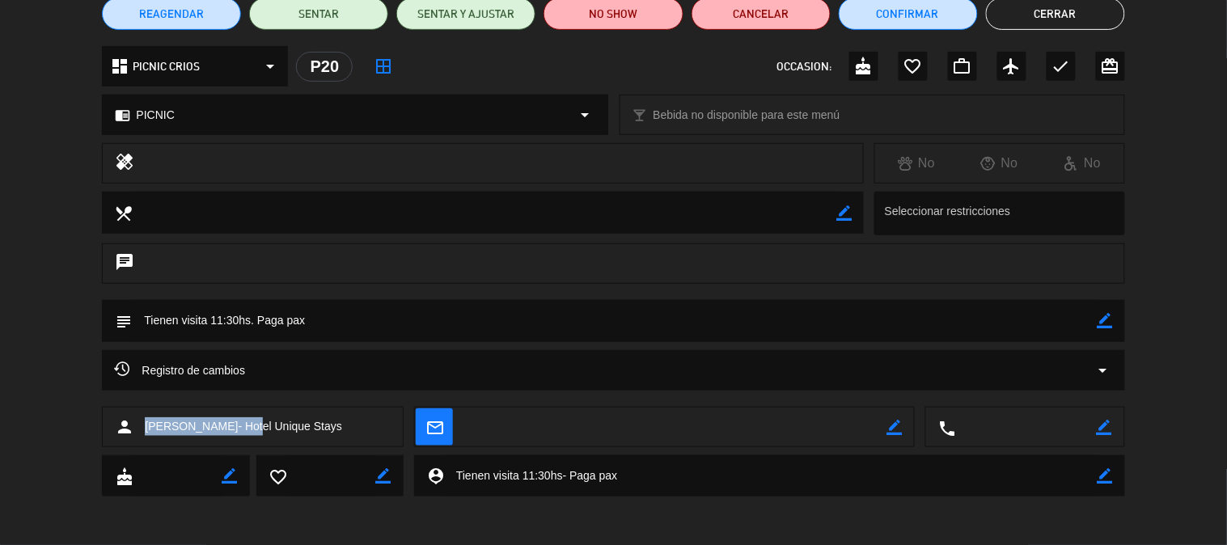
drag, startPoint x: 138, startPoint y: 430, endPoint x: 244, endPoint y: 430, distance: 106.0
click at [244, 430] on div "person [PERSON_NAME]- Hotel Unique Stays" at bounding box center [253, 427] width 302 height 40
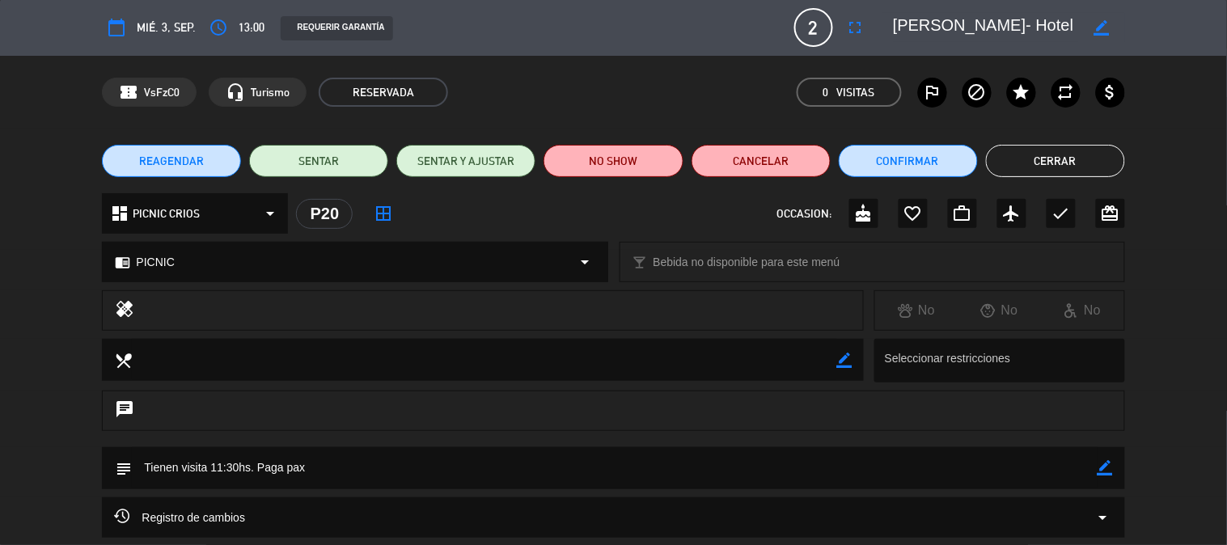
scroll to position [0, 0]
click at [1048, 154] on button "Cerrar" at bounding box center [1055, 162] width 139 height 32
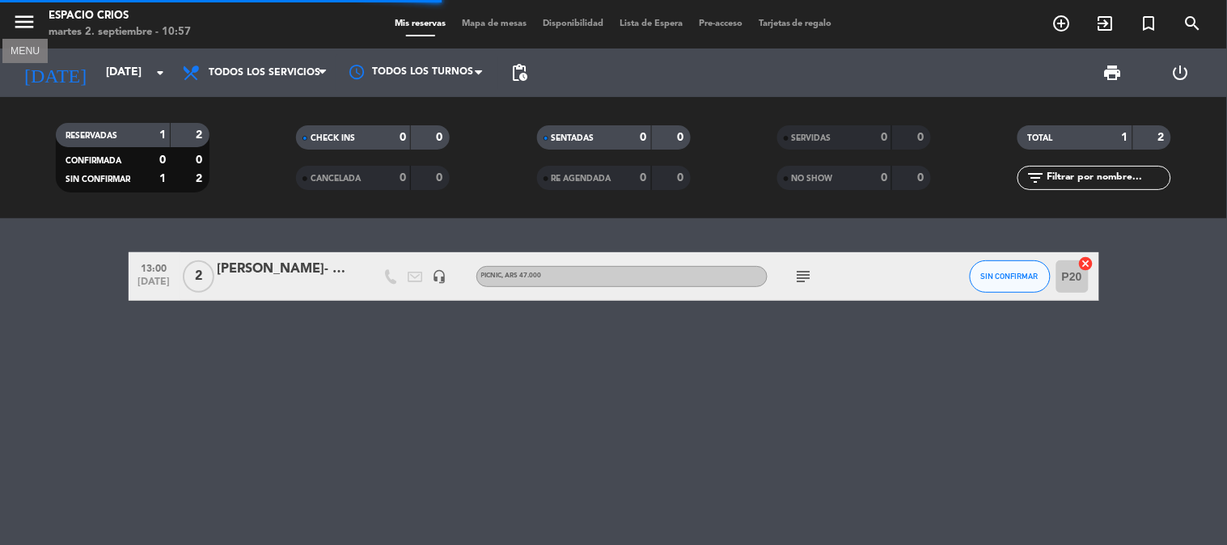
click at [28, 21] on icon "menu" at bounding box center [24, 22] width 24 height 24
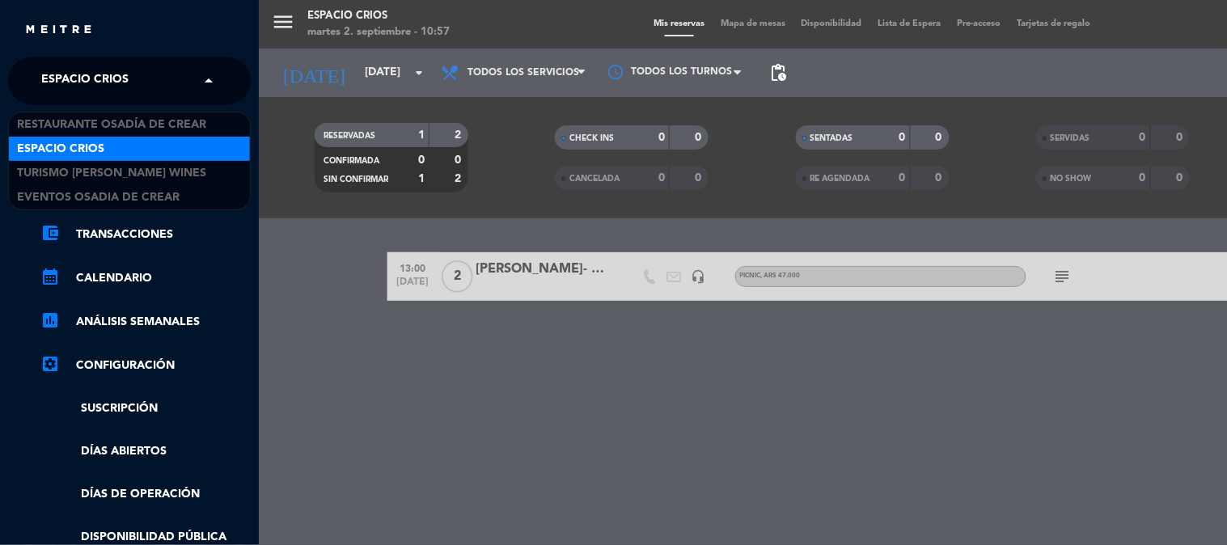
click at [83, 83] on span "Espacio Crios" at bounding box center [84, 81] width 87 height 34
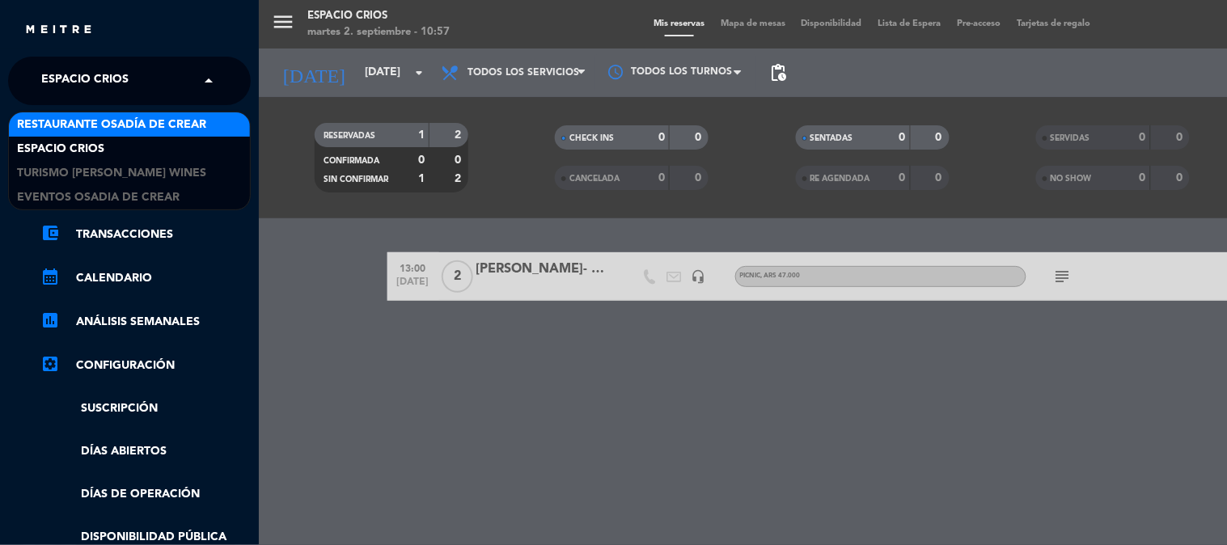
click at [89, 120] on span "Restaurante Osadía de Crear" at bounding box center [111, 125] width 189 height 19
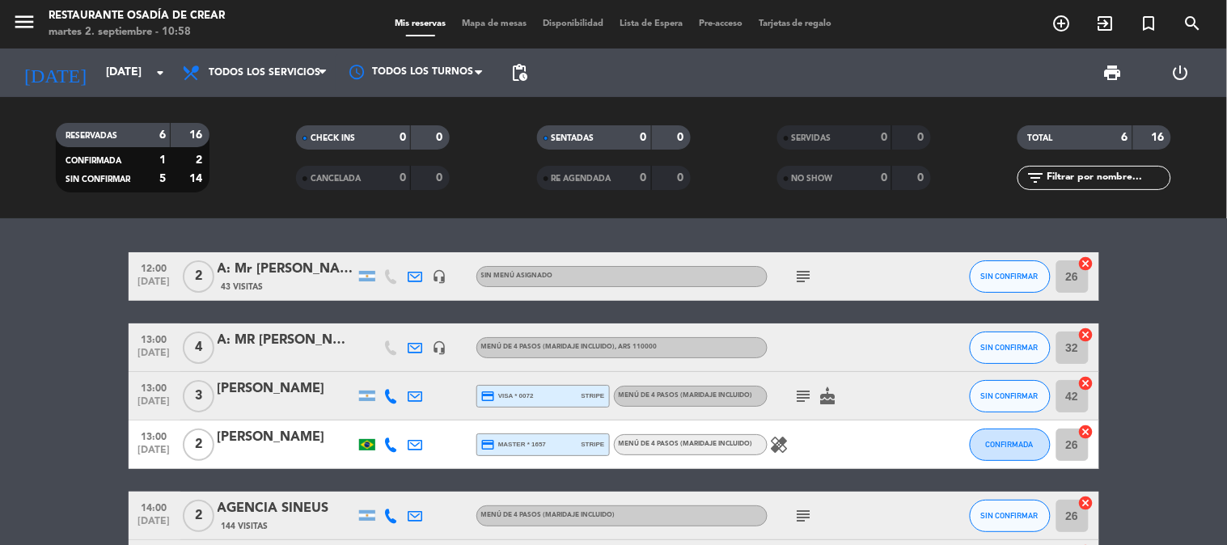
click at [282, 276] on div "A: Mr [PERSON_NAME] - [PERSON_NAME]" at bounding box center [287, 269] width 138 height 21
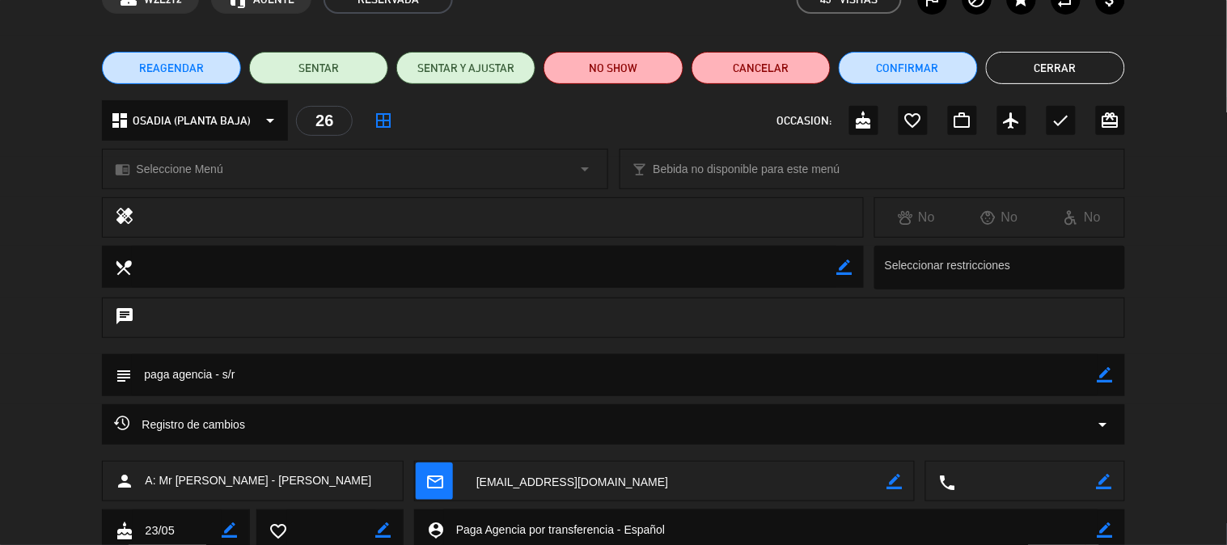
scroll to position [180, 0]
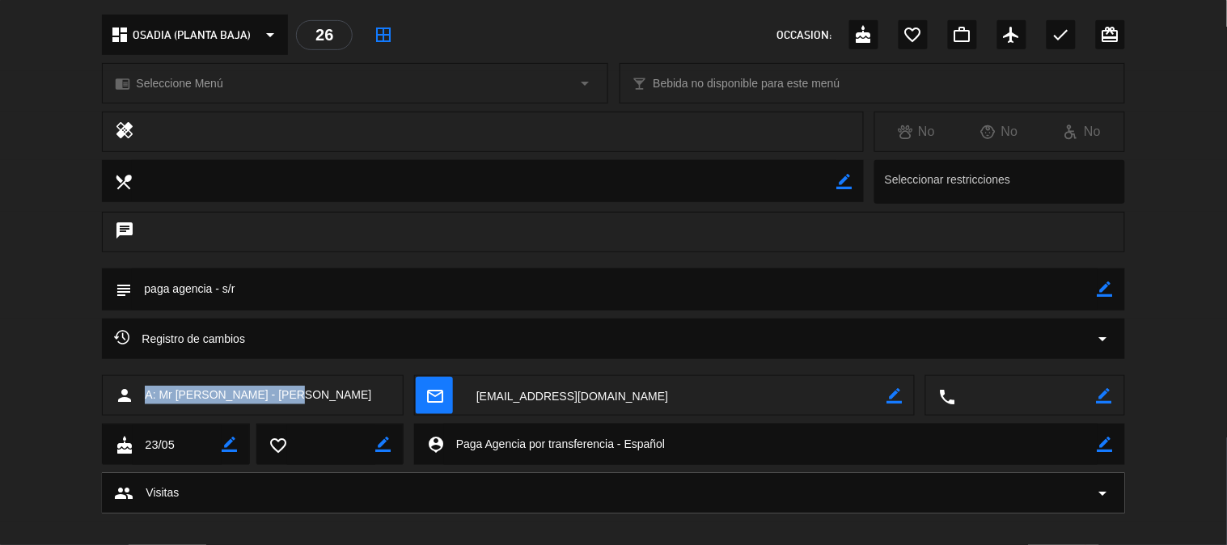
drag, startPoint x: 318, startPoint y: 391, endPoint x: 135, endPoint y: 400, distance: 183.1
click at [135, 400] on div "person A: Mr [PERSON_NAME] - [PERSON_NAME]" at bounding box center [253, 395] width 302 height 40
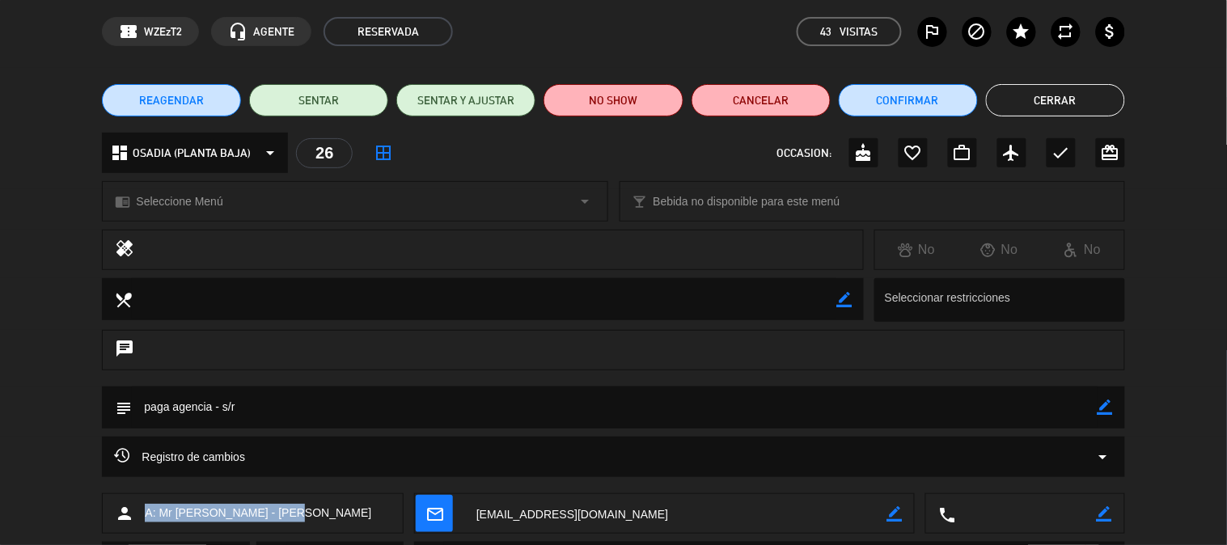
scroll to position [90, 0]
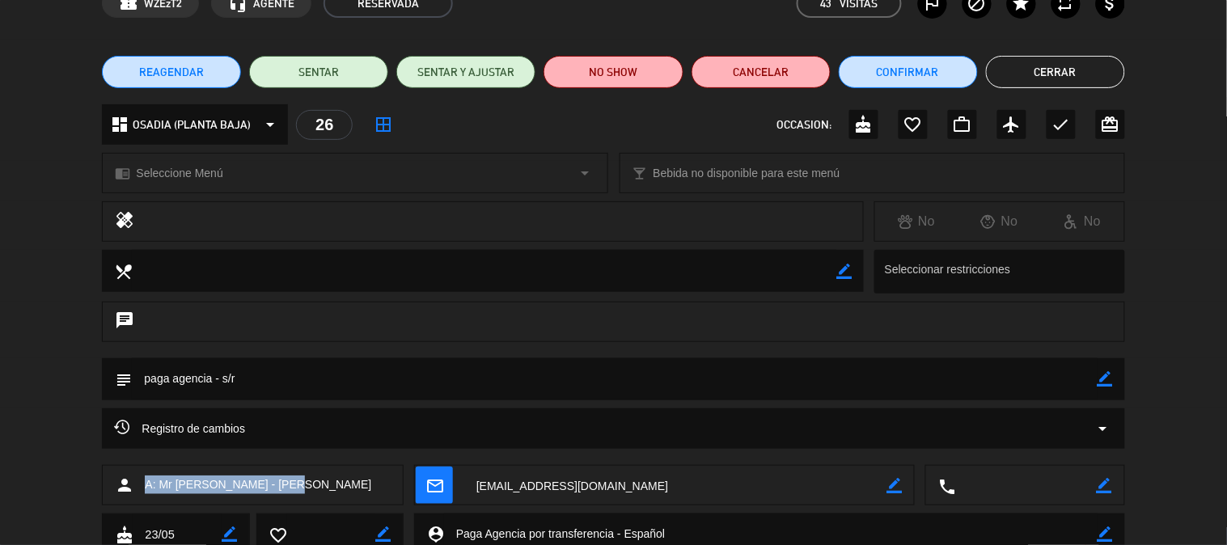
click at [319, 498] on div "person A: Mr [PERSON_NAME] - [PERSON_NAME]" at bounding box center [253, 485] width 302 height 40
drag, startPoint x: 318, startPoint y: 484, endPoint x: 223, endPoint y: 490, distance: 95.6
click at [223, 490] on div "person A: Mr [PERSON_NAME] - [PERSON_NAME]" at bounding box center [253, 485] width 302 height 40
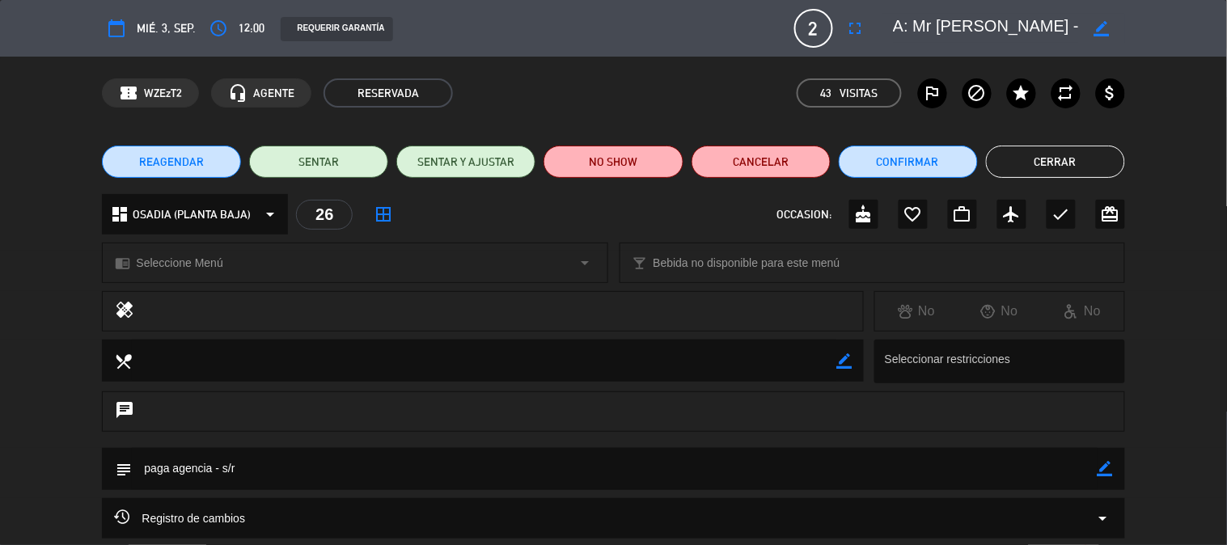
click at [1076, 167] on button "Cerrar" at bounding box center [1055, 162] width 139 height 32
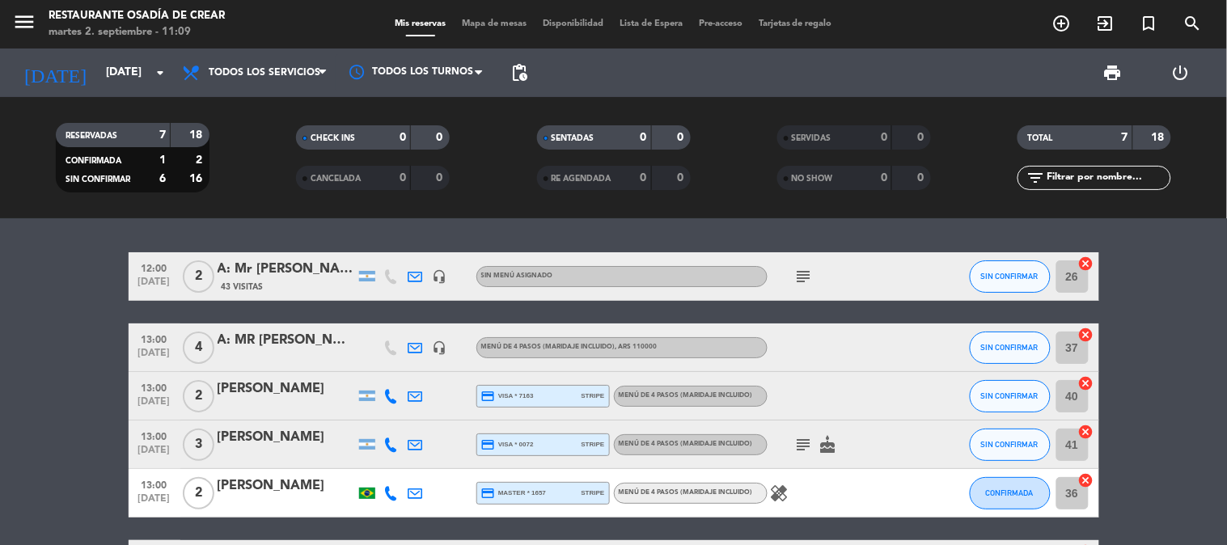
click at [297, 345] on div "A: MR [PERSON_NAME]- [PERSON_NAME]" at bounding box center [287, 340] width 138 height 21
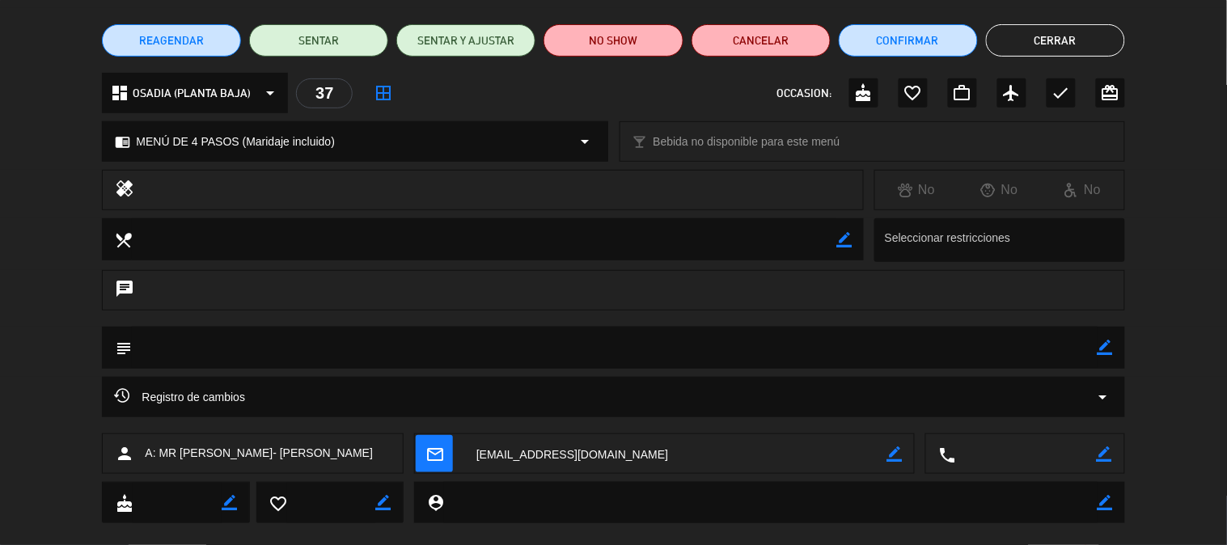
scroll to position [148, 0]
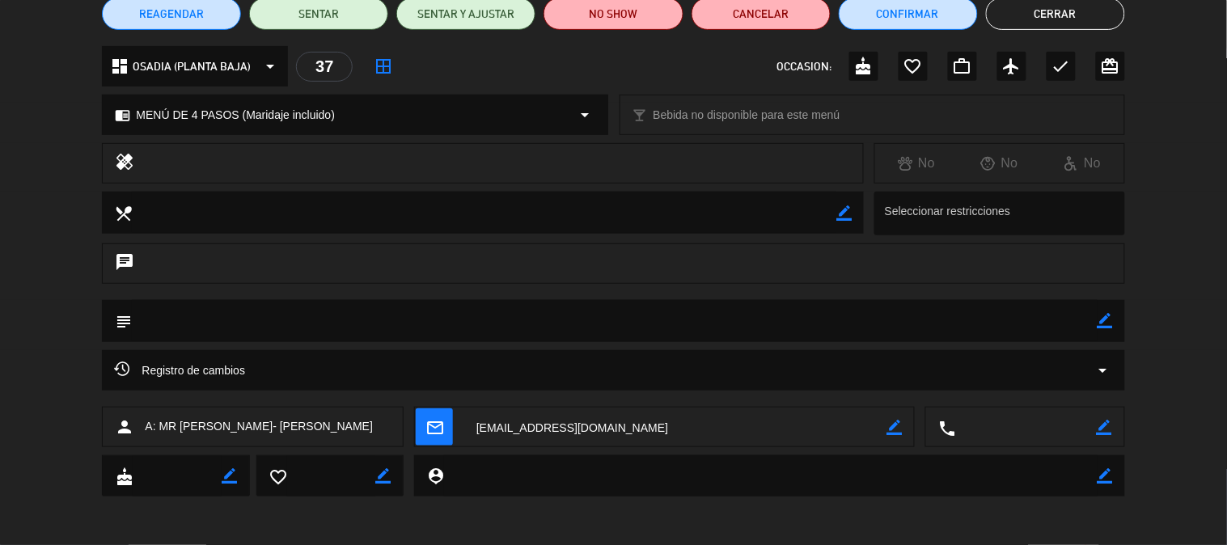
drag, startPoint x: 143, startPoint y: 425, endPoint x: 403, endPoint y: 419, distance: 259.8
click at [403, 419] on div "person A: MR [PERSON_NAME]" at bounding box center [253, 427] width 302 height 40
click at [373, 431] on span "A: MR [PERSON_NAME]- [PERSON_NAME]" at bounding box center [259, 427] width 228 height 19
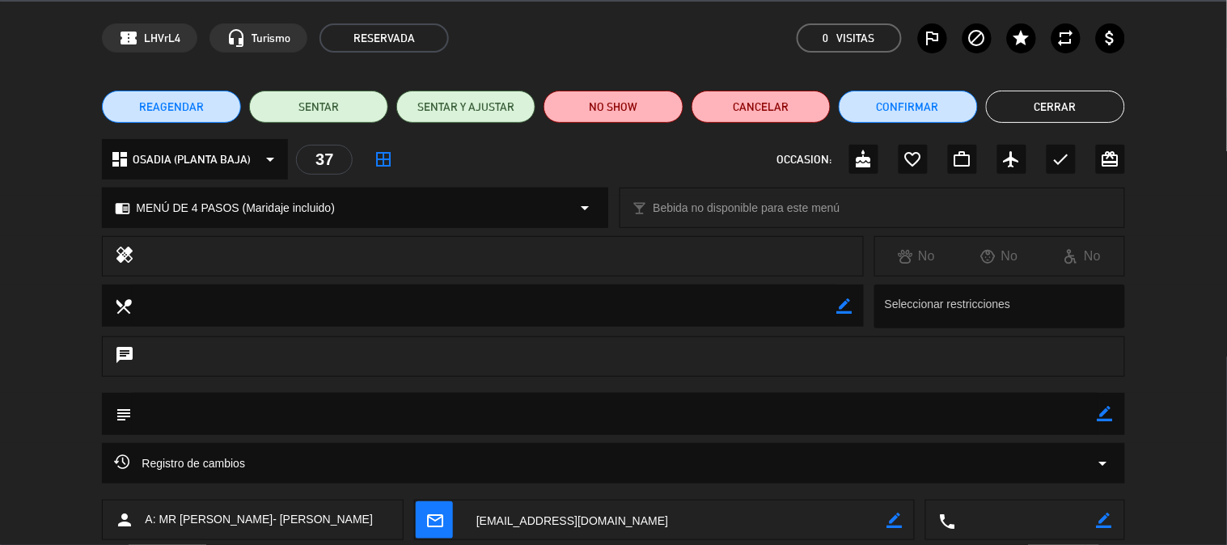
scroll to position [0, 0]
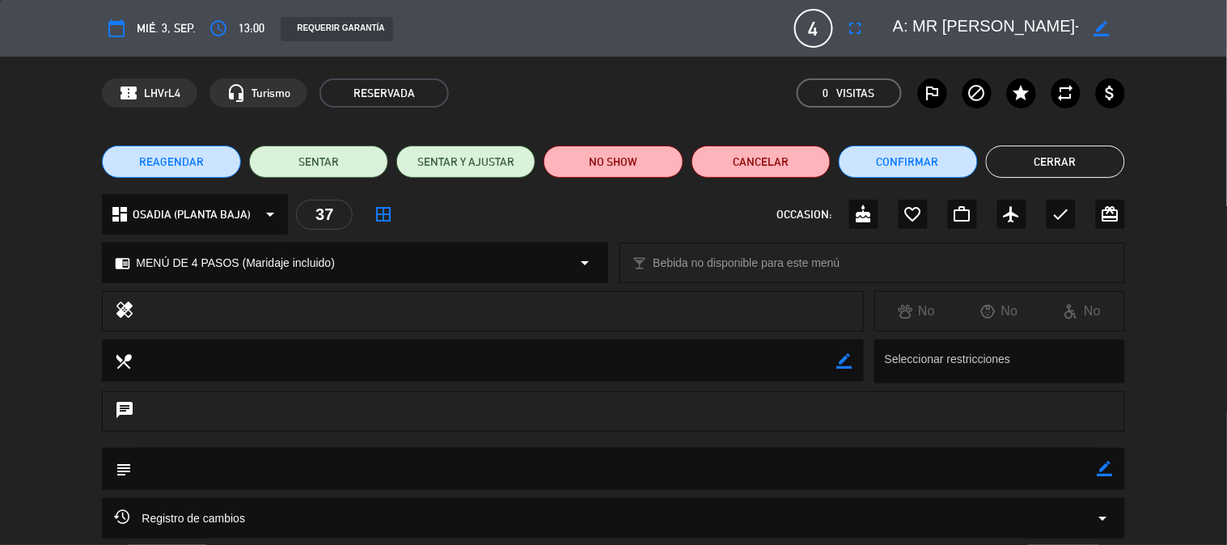
click at [1087, 25] on div "border_color" at bounding box center [1102, 28] width 46 height 29
click at [1099, 25] on icon "border_color" at bounding box center [1101, 28] width 15 height 15
drag, startPoint x: 1075, startPoint y: 23, endPoint x: 879, endPoint y: 37, distance: 196.4
click at [879, 37] on editable-input at bounding box center [1000, 28] width 251 height 29
click at [1100, 21] on icon at bounding box center [1101, 28] width 15 height 15
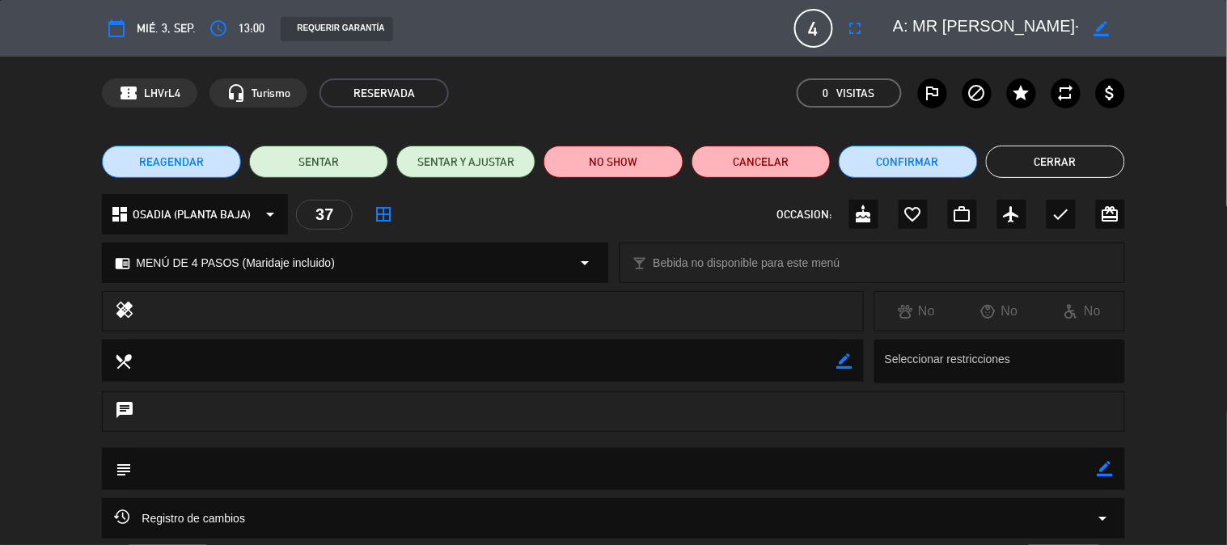
click at [1057, 158] on button "Cerrar" at bounding box center [1055, 162] width 139 height 32
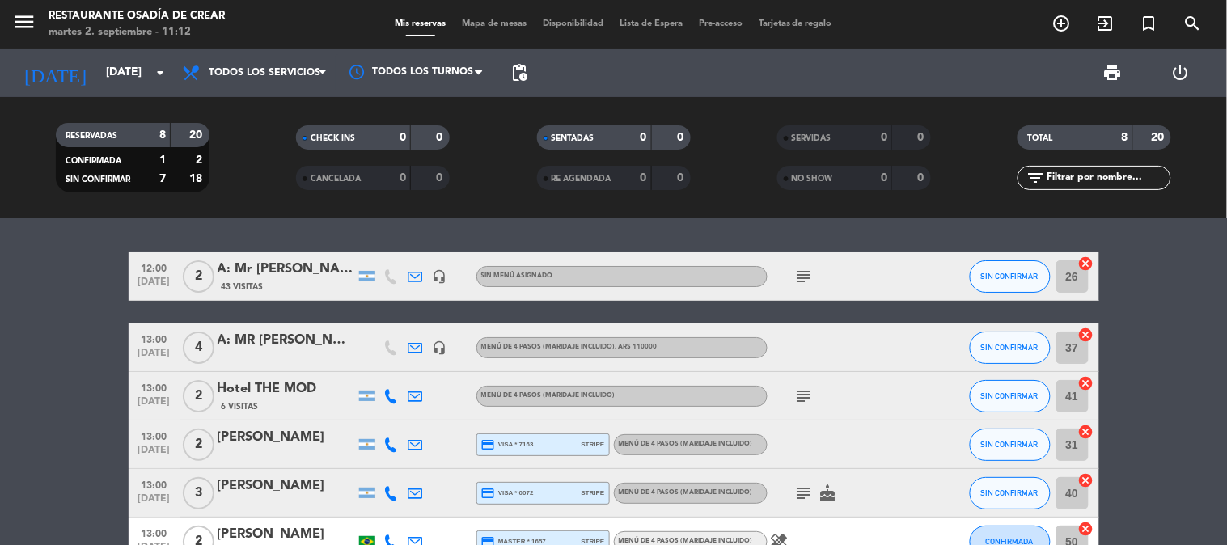
click at [265, 388] on div "Hotel THE MOD" at bounding box center [287, 389] width 138 height 21
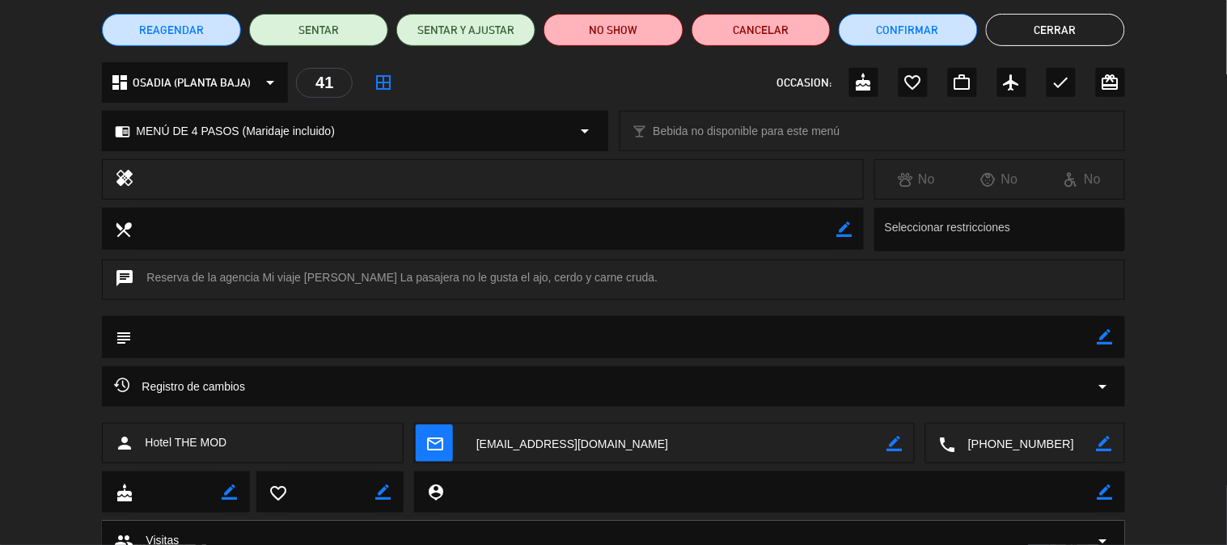
scroll to position [90, 0]
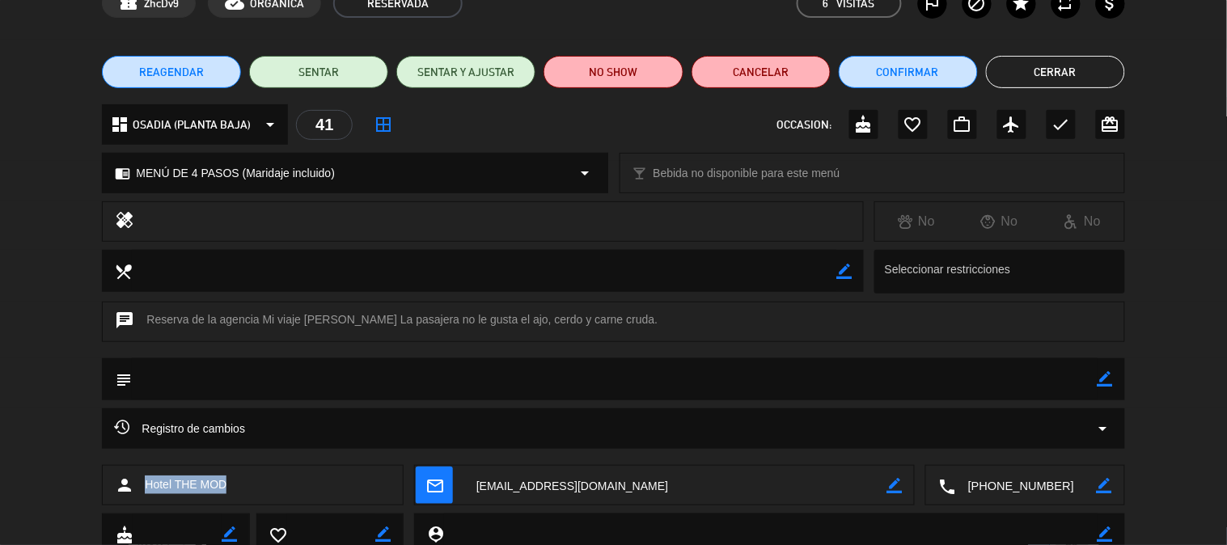
drag, startPoint x: 244, startPoint y: 492, endPoint x: 136, endPoint y: 481, distance: 108.9
click at [136, 481] on div "person Hotel THE MOD" at bounding box center [253, 485] width 302 height 40
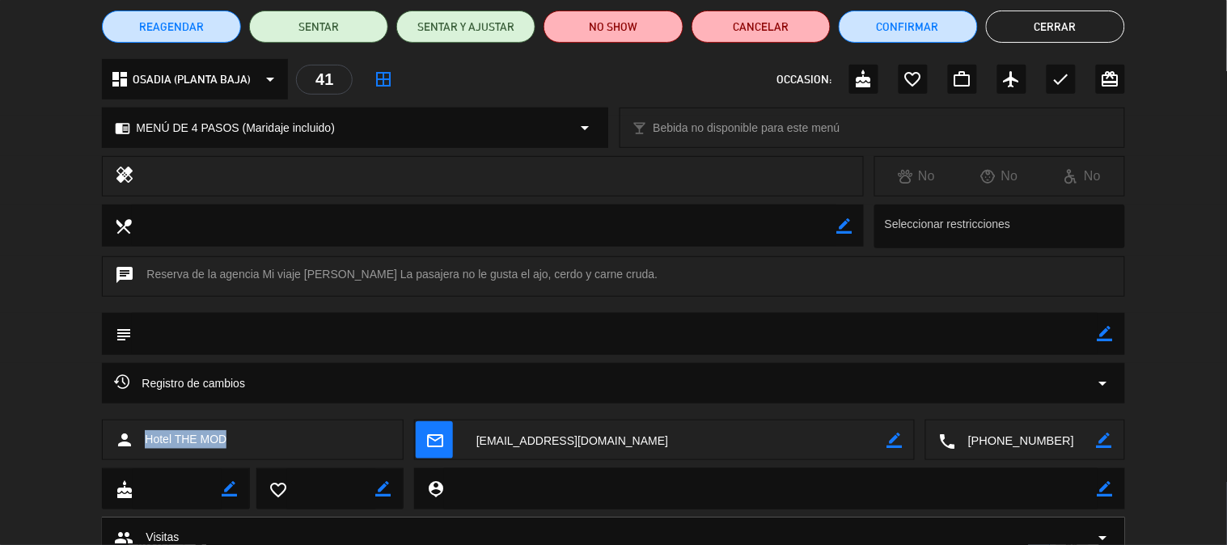
scroll to position [107, 0]
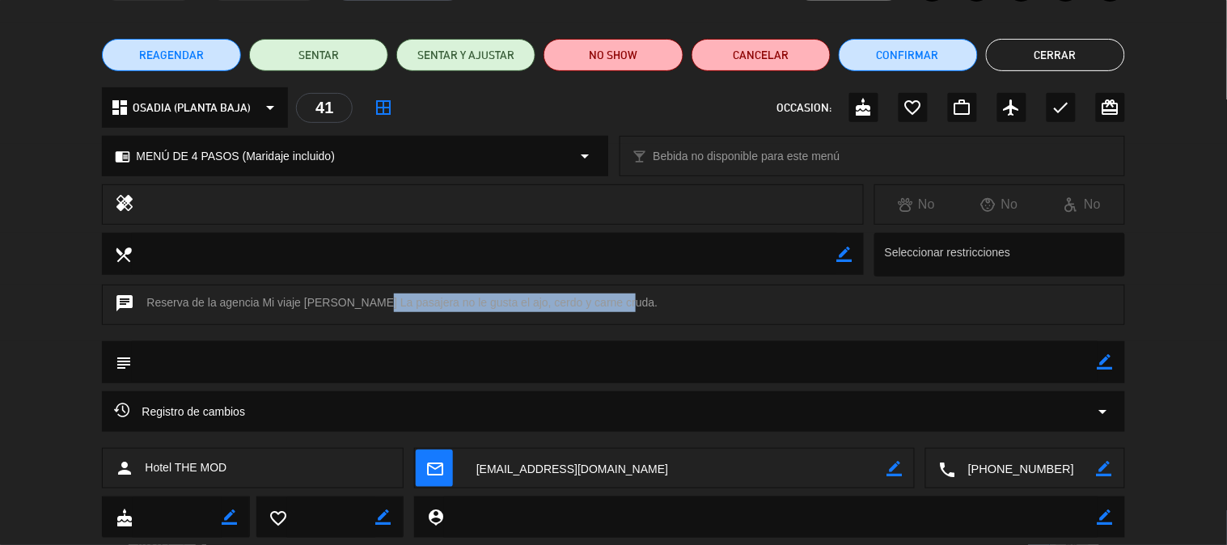
drag, startPoint x: 362, startPoint y: 300, endPoint x: 617, endPoint y: 299, distance: 254.9
click at [617, 299] on div "chat Reserva de la agencia Mi viaje [PERSON_NAME][GEOGRAPHIC_DATA] La pasajera …" at bounding box center [613, 305] width 1023 height 40
click at [1006, 459] on textarea at bounding box center [1026, 469] width 141 height 40
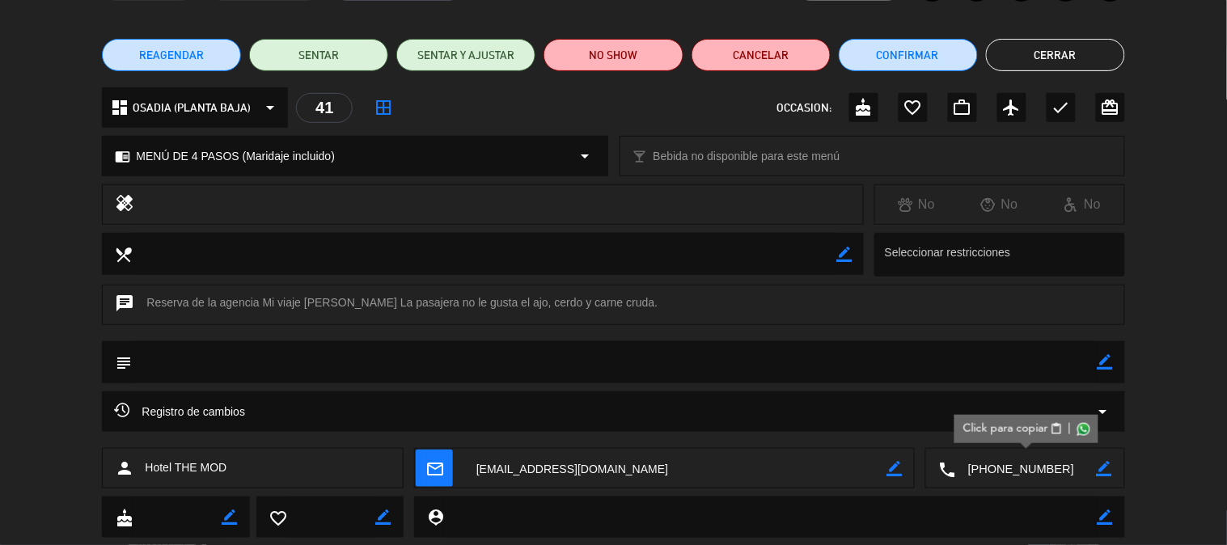
click at [1065, 61] on button "Cerrar" at bounding box center [1055, 55] width 139 height 32
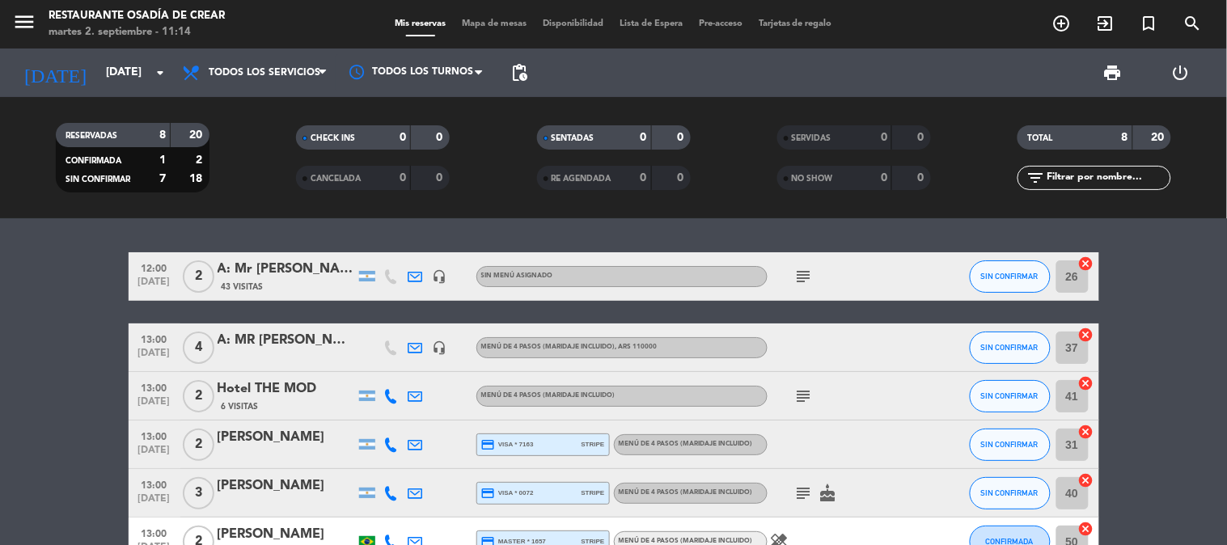
click at [330, 337] on div "A: MR [PERSON_NAME]- [PERSON_NAME]" at bounding box center [287, 340] width 138 height 21
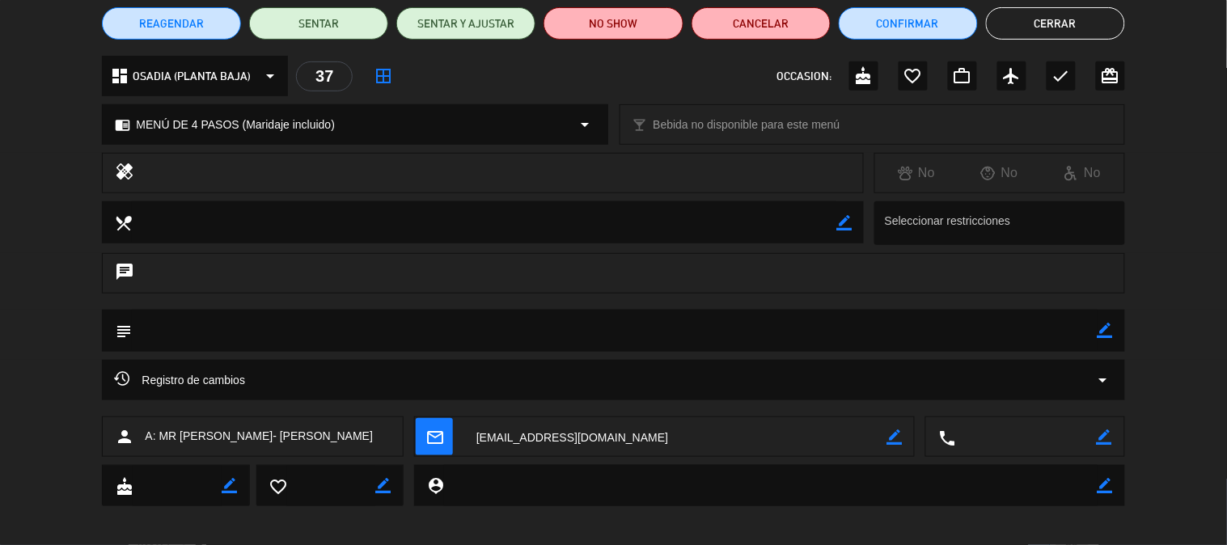
scroll to position [148, 0]
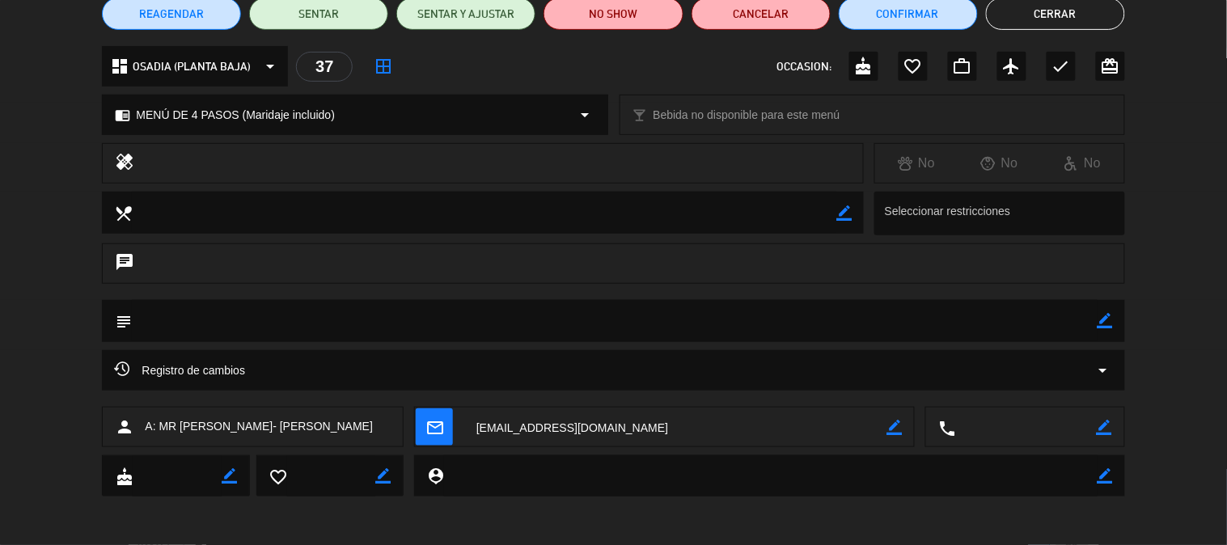
click at [1095, 10] on button "Cerrar" at bounding box center [1055, 14] width 139 height 32
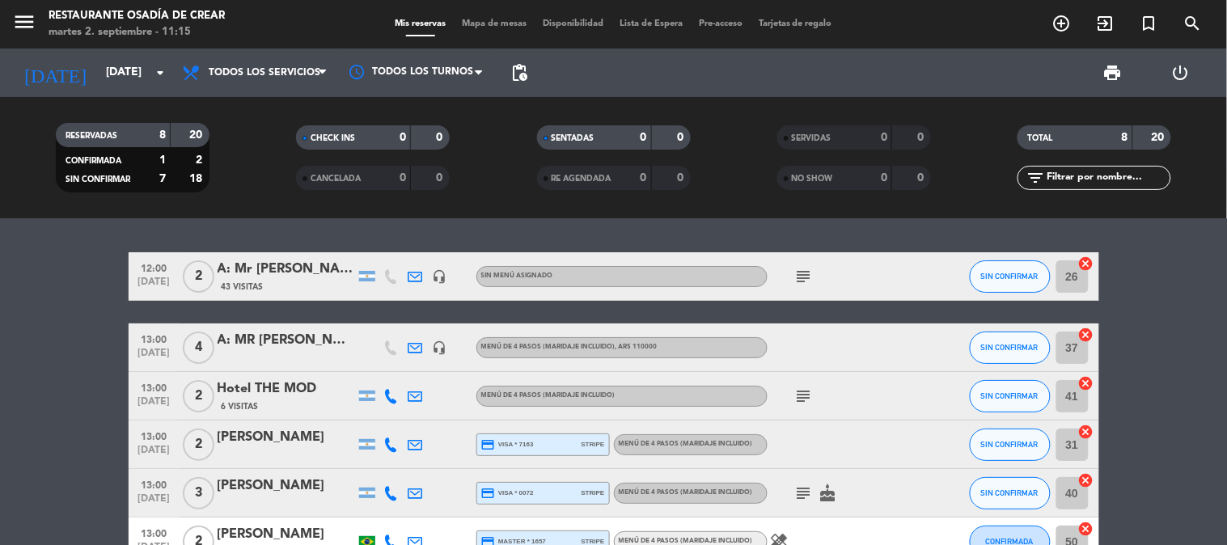
click at [227, 394] on div "Hotel THE MOD" at bounding box center [287, 389] width 138 height 21
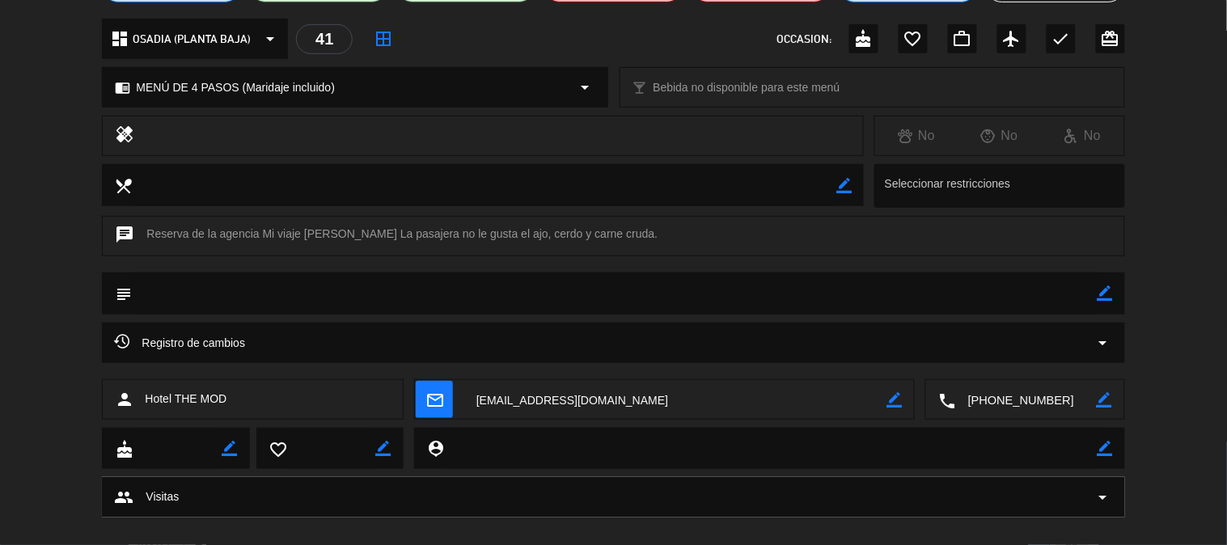
scroll to position [180, 0]
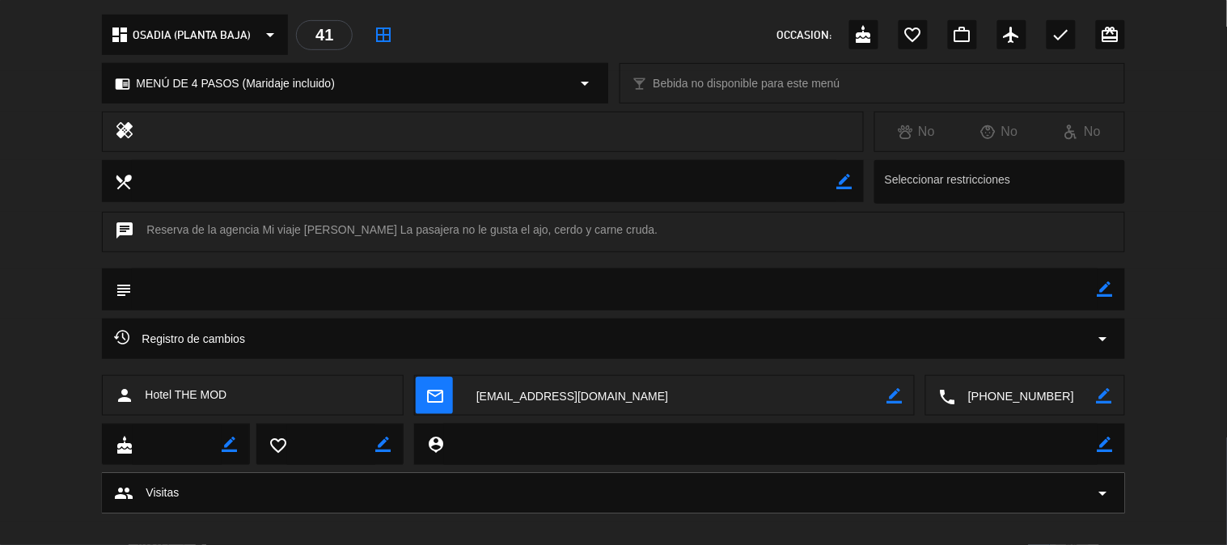
click at [988, 394] on textarea at bounding box center [1026, 396] width 141 height 40
click at [1023, 390] on textarea at bounding box center [1026, 396] width 141 height 40
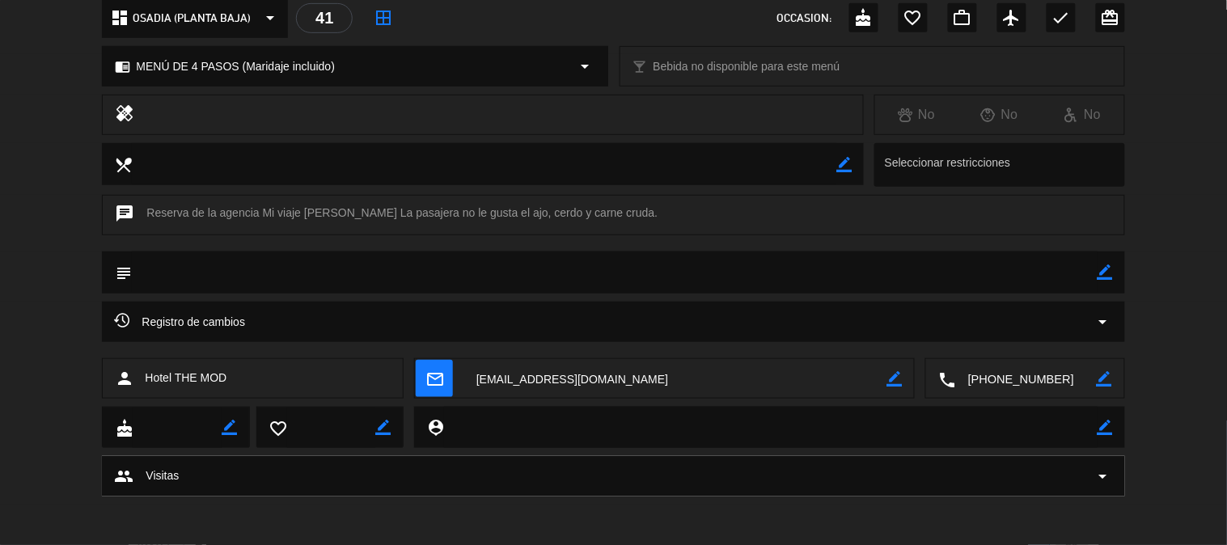
scroll to position [0, 0]
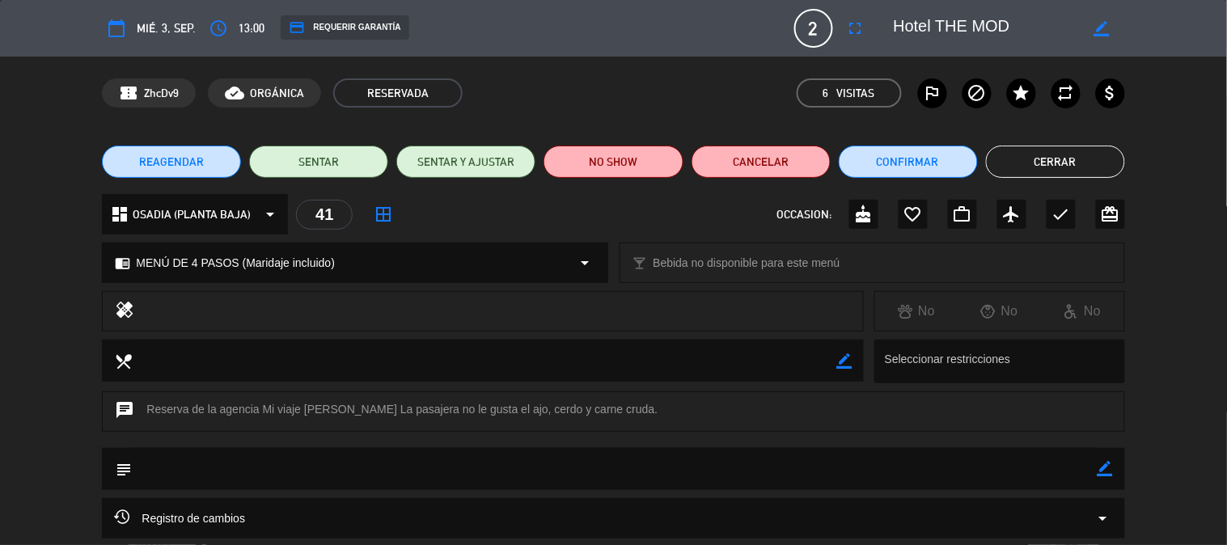
click at [1065, 159] on button "Cerrar" at bounding box center [1055, 162] width 139 height 32
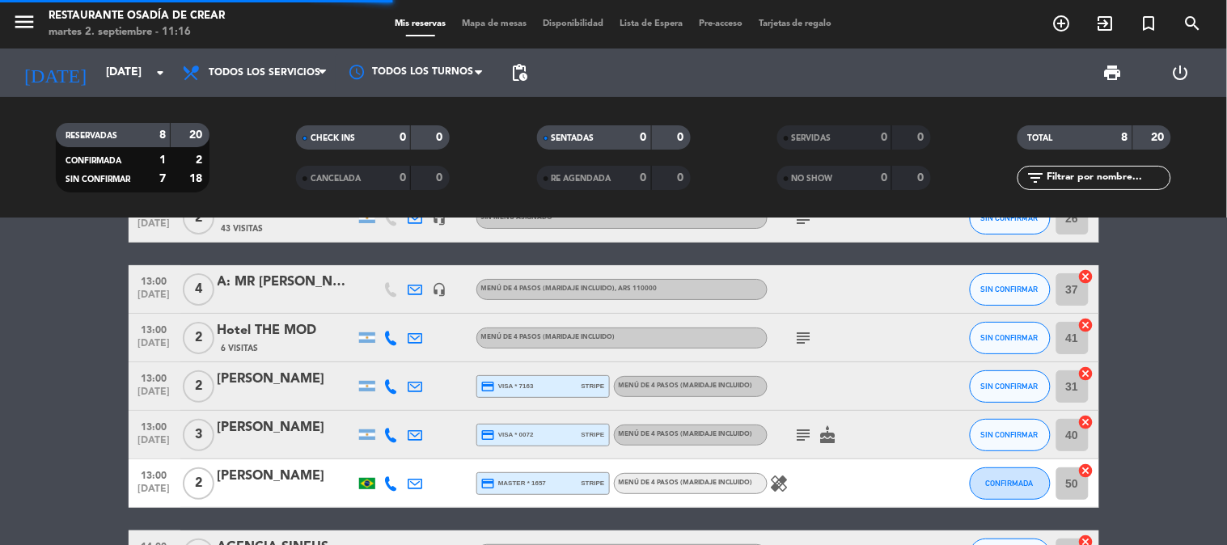
scroll to position [90, 0]
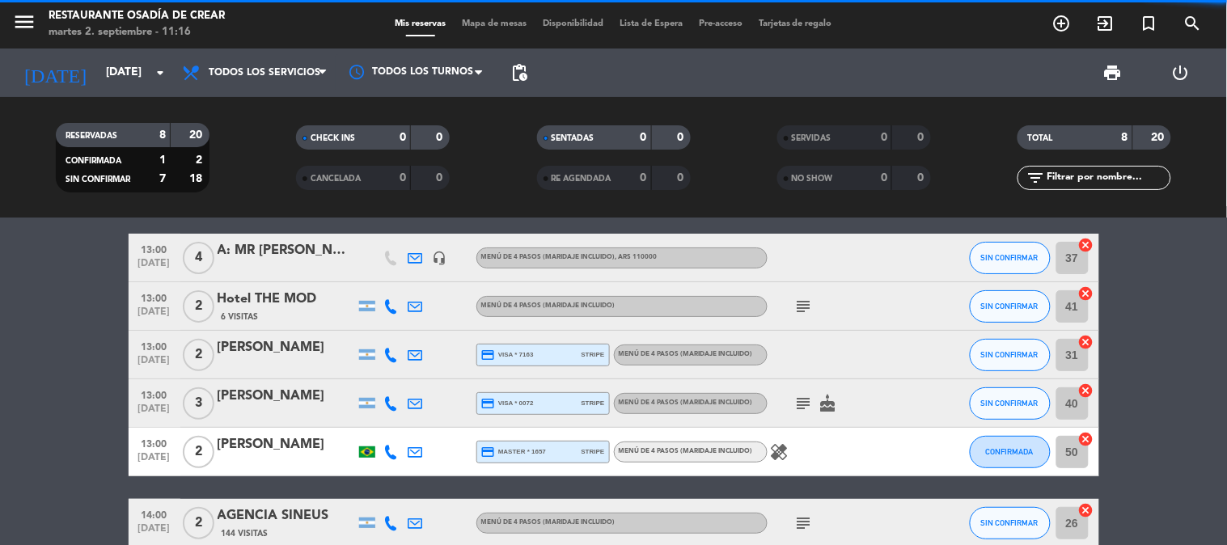
click at [303, 346] on div "[PERSON_NAME]" at bounding box center [287, 347] width 138 height 21
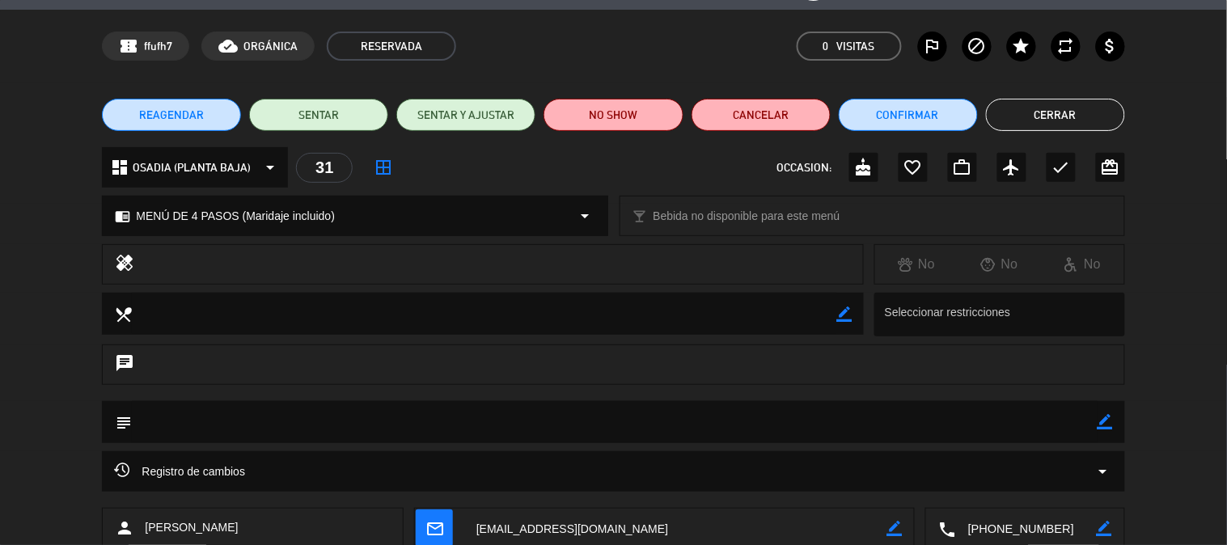
scroll to position [148, 0]
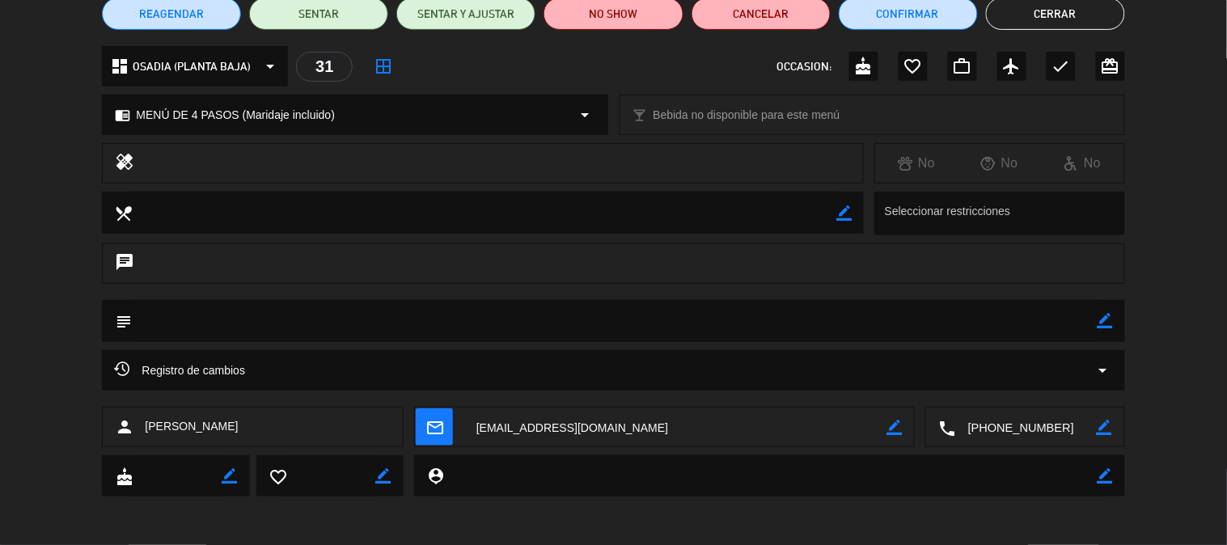
drag, startPoint x: 222, startPoint y: 427, endPoint x: 134, endPoint y: 421, distance: 88.4
click at [134, 421] on div "person [PERSON_NAME]" at bounding box center [253, 427] width 302 height 40
click at [1010, 425] on textarea at bounding box center [1026, 428] width 141 height 40
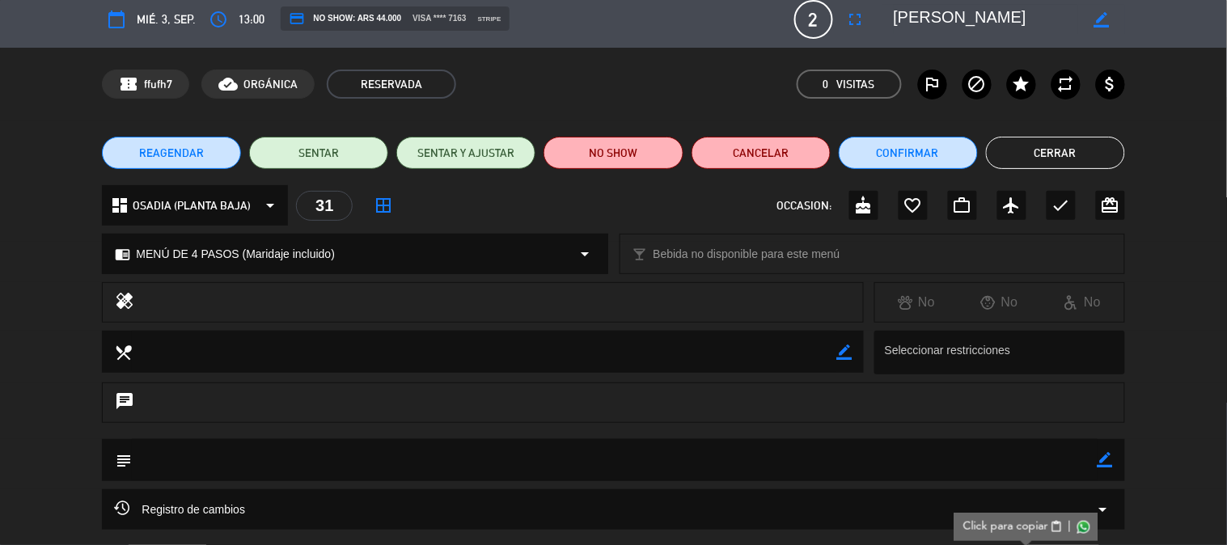
scroll to position [0, 0]
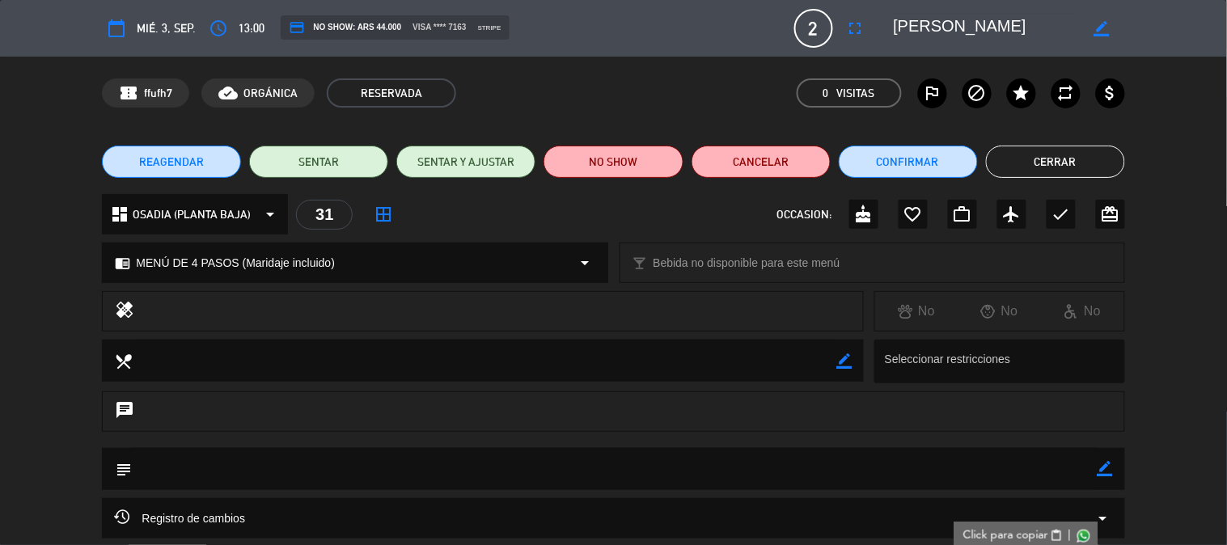
click at [1049, 176] on button "Cerrar" at bounding box center [1055, 162] width 139 height 32
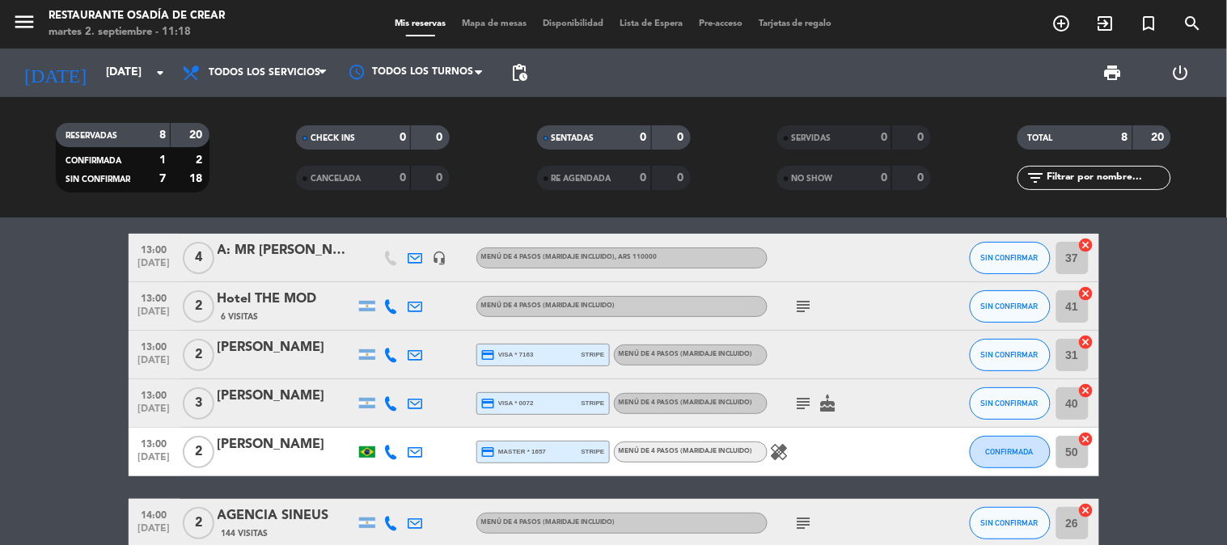
scroll to position [180, 0]
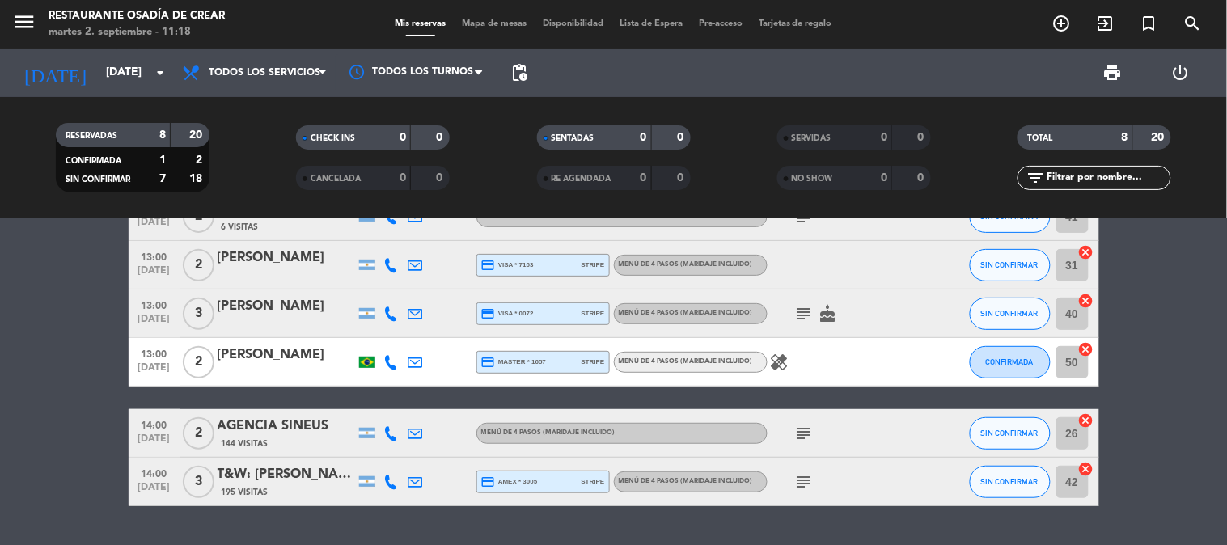
click at [248, 294] on div "13:00 [DATE] 3 [PERSON_NAME] credit_card visa * 0072 stripe MENÚ DE 4 PASOS (Ma…" at bounding box center [614, 314] width 971 height 49
click at [254, 309] on div "[PERSON_NAME]" at bounding box center [287, 306] width 138 height 21
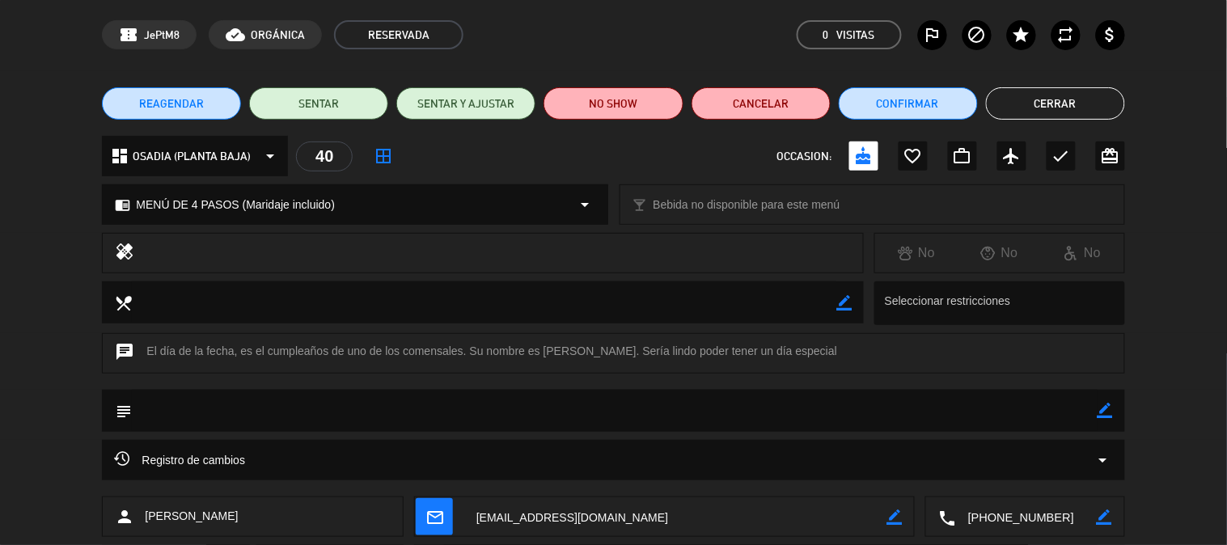
scroll to position [148, 0]
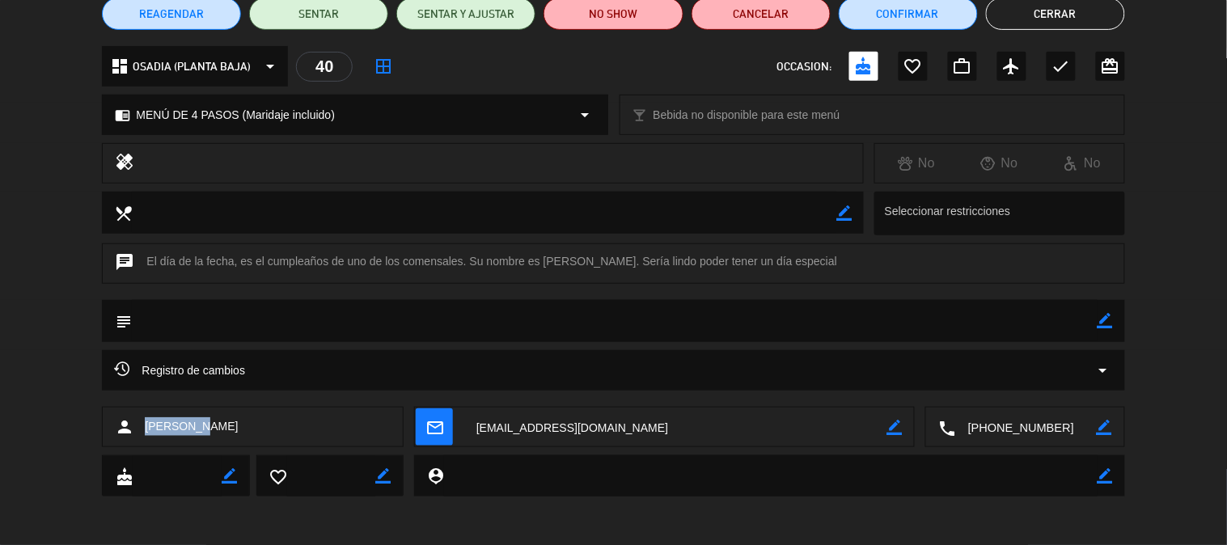
drag, startPoint x: 224, startPoint y: 430, endPoint x: 138, endPoint y: 422, distance: 87.0
click at [138, 422] on div "person [PERSON_NAME]" at bounding box center [253, 427] width 302 height 40
click at [1037, 429] on textarea at bounding box center [1026, 428] width 141 height 40
drag, startPoint x: 206, startPoint y: 426, endPoint x: 139, endPoint y: 418, distance: 66.7
click at [139, 418] on div "person [PERSON_NAME]" at bounding box center [253, 427] width 302 height 40
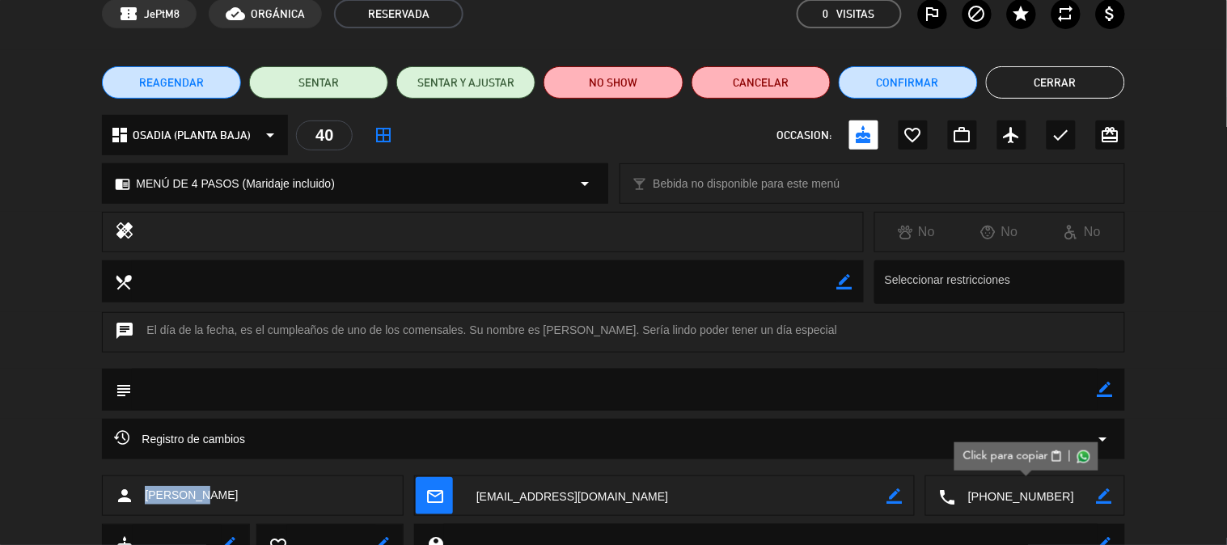
scroll to position [0, 0]
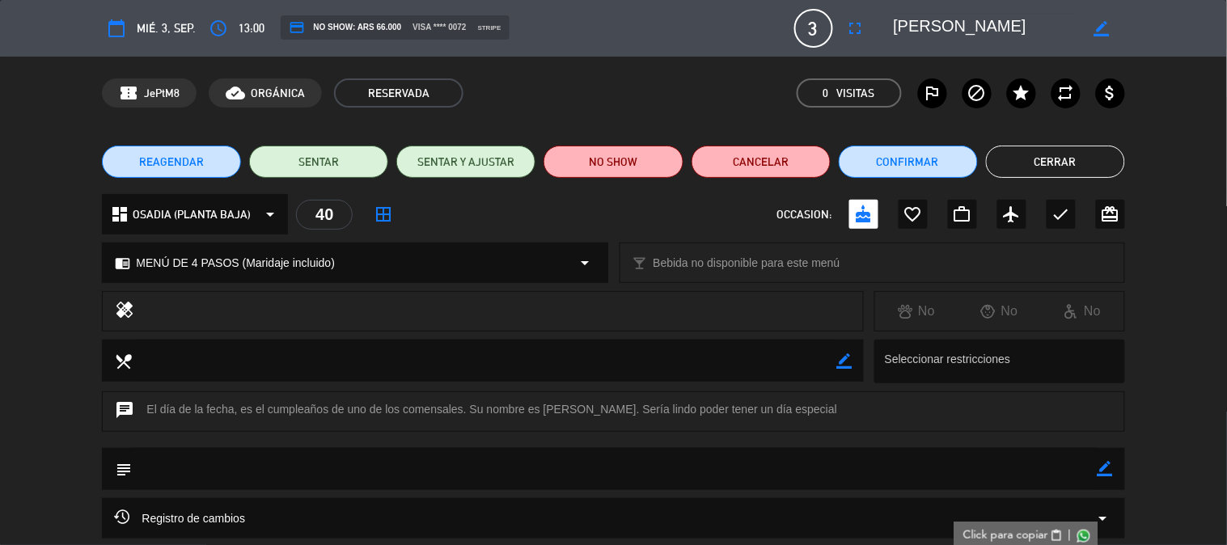
click at [1085, 151] on button "Cerrar" at bounding box center [1055, 162] width 139 height 32
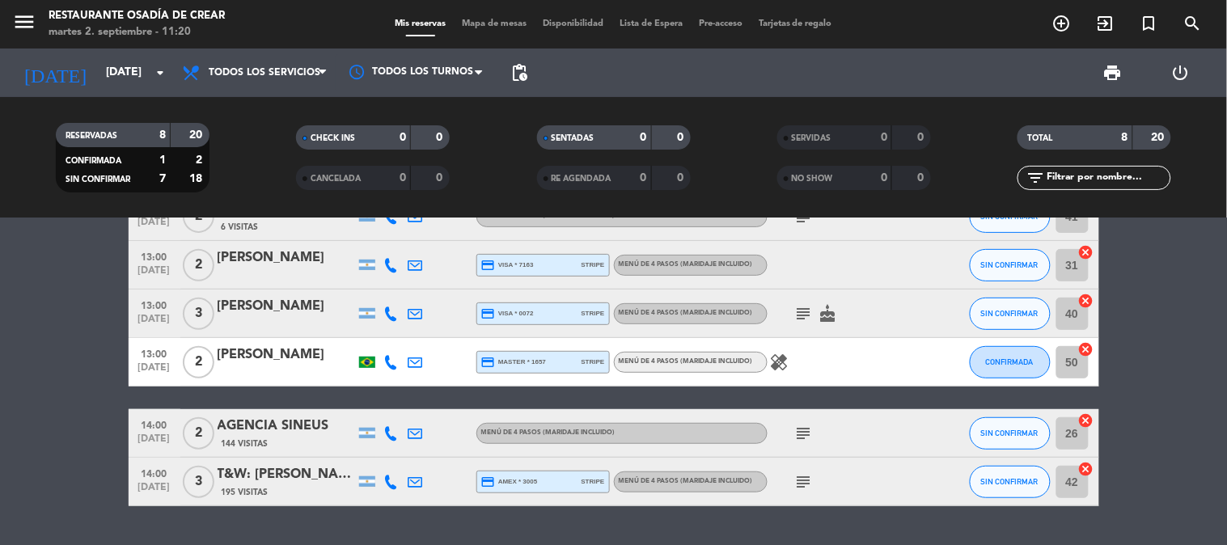
click at [284, 342] on div "13:00 [DATE] 2 [PERSON_NAME] credit_card master * 1657 stripe MENÚ DE 4 PASOS (…" at bounding box center [614, 362] width 971 height 49
click at [284, 353] on div "[PERSON_NAME]" at bounding box center [287, 355] width 138 height 21
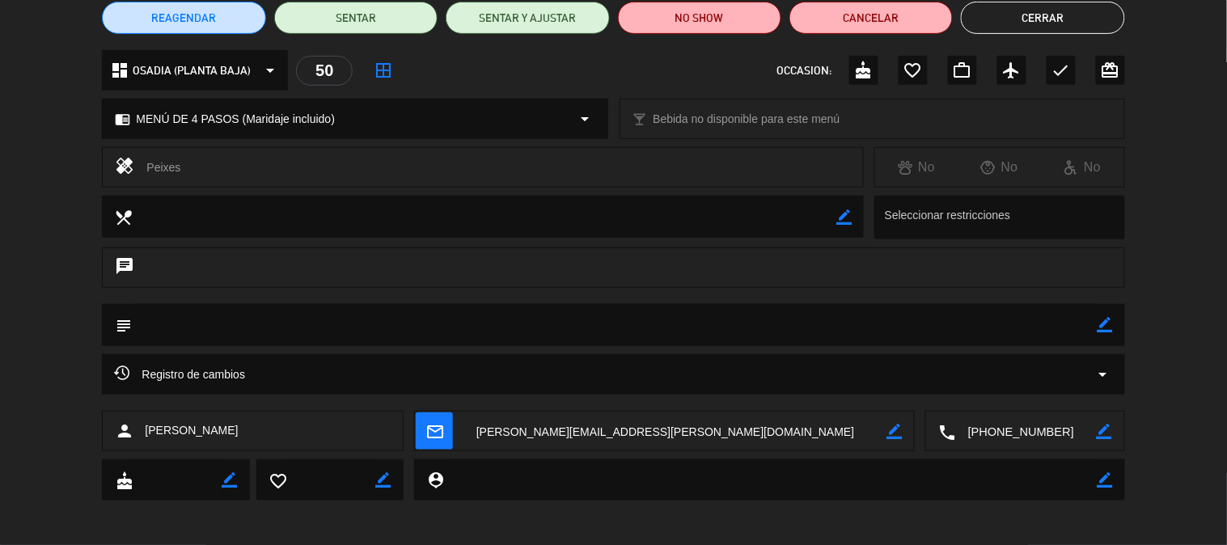
scroll to position [148, 0]
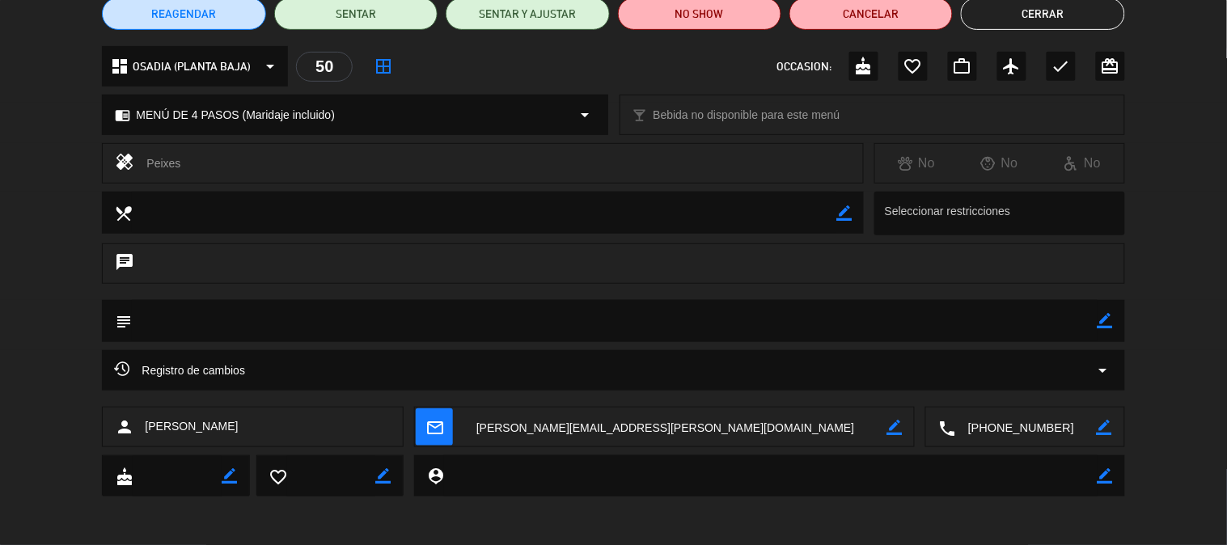
drag, startPoint x: 246, startPoint y: 426, endPoint x: 139, endPoint y: 434, distance: 107.1
click at [139, 434] on div "person [PERSON_NAME]" at bounding box center [253, 427] width 302 height 40
click at [1005, 424] on textarea at bounding box center [1026, 428] width 141 height 40
click at [1023, 422] on textarea at bounding box center [1026, 428] width 141 height 40
drag, startPoint x: 244, startPoint y: 425, endPoint x: 138, endPoint y: 434, distance: 105.6
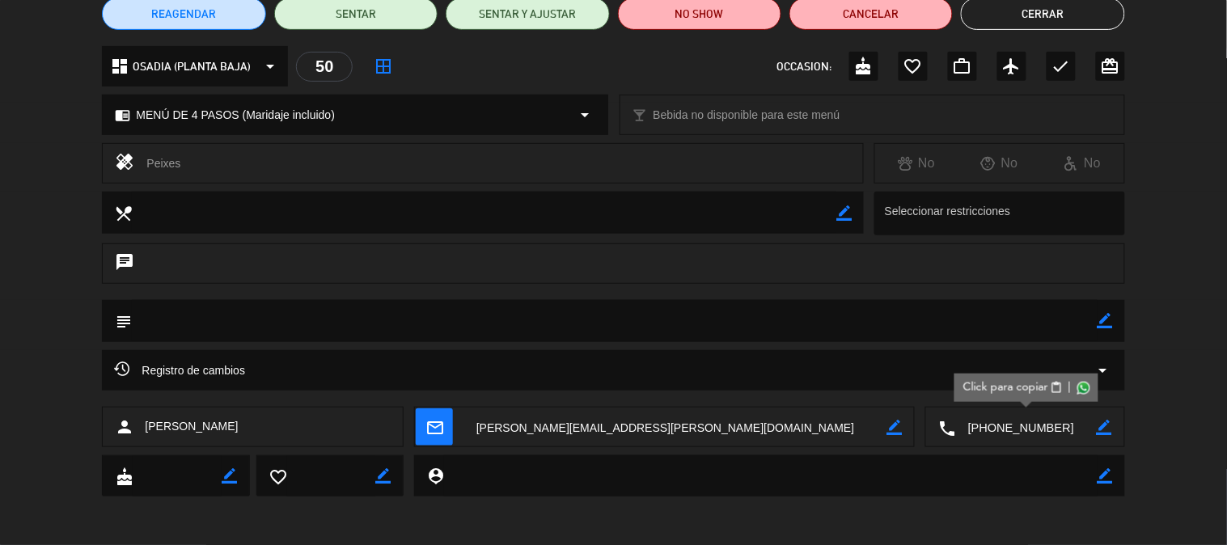
click at [138, 434] on div "person [PERSON_NAME]" at bounding box center [253, 427] width 302 height 40
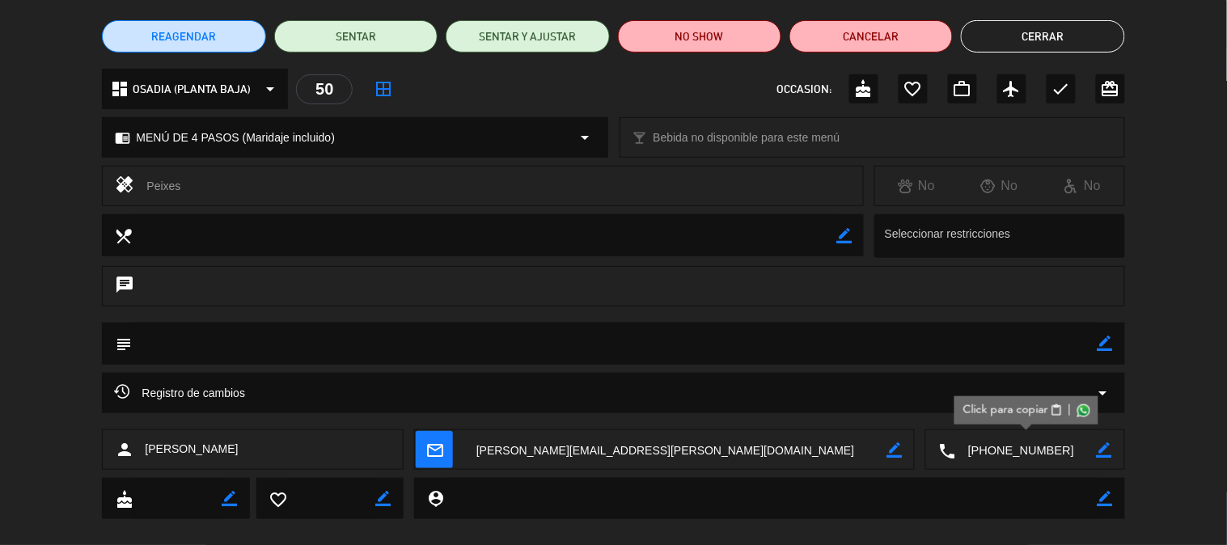
scroll to position [0, 0]
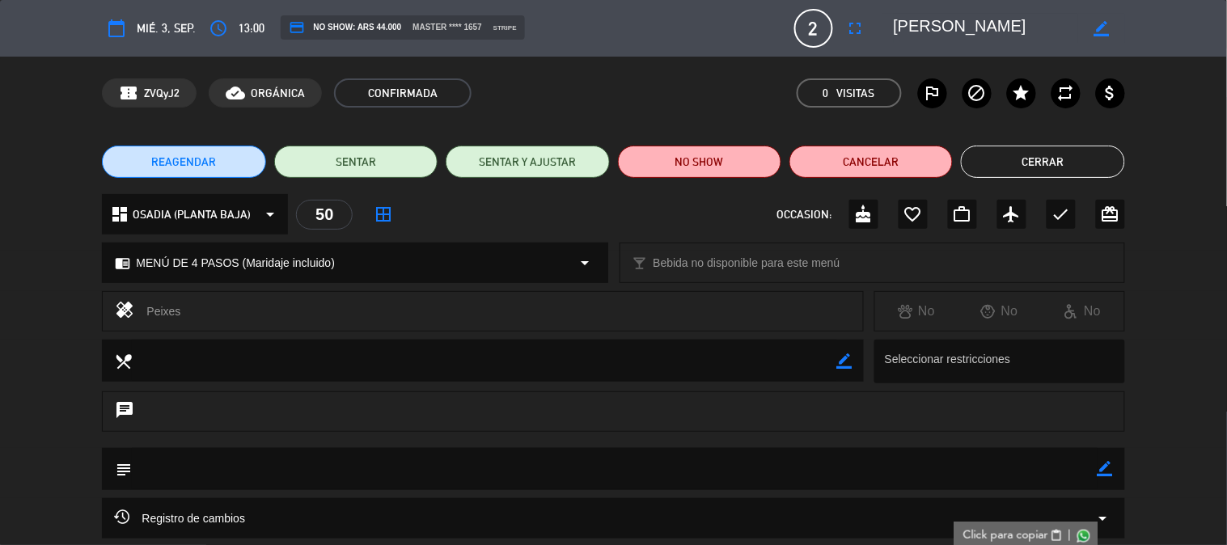
click at [1068, 159] on button "Cerrar" at bounding box center [1042, 162] width 163 height 32
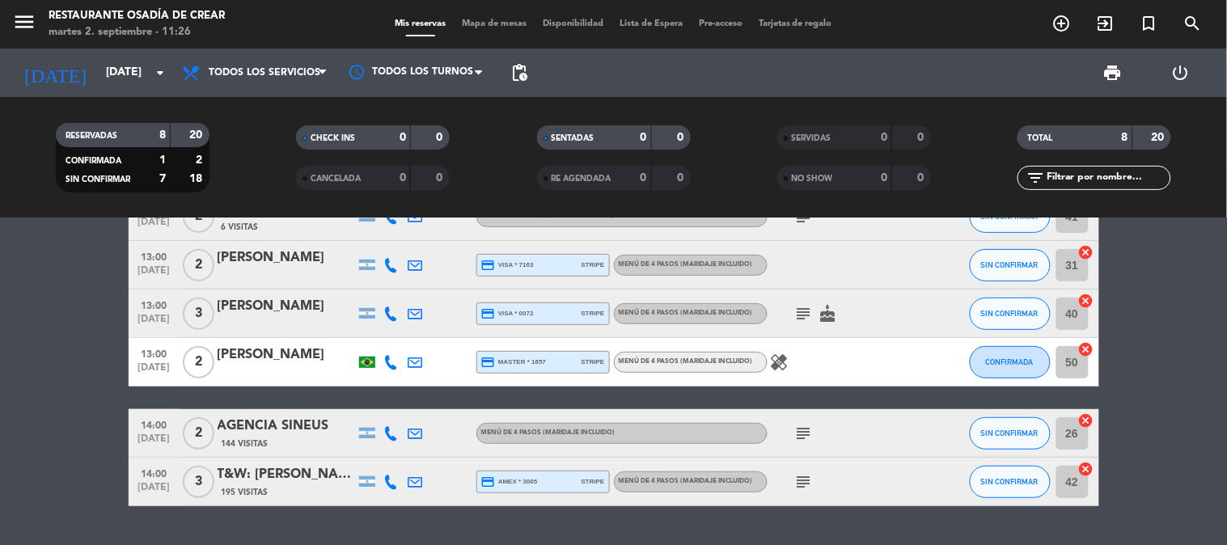
scroll to position [221, 0]
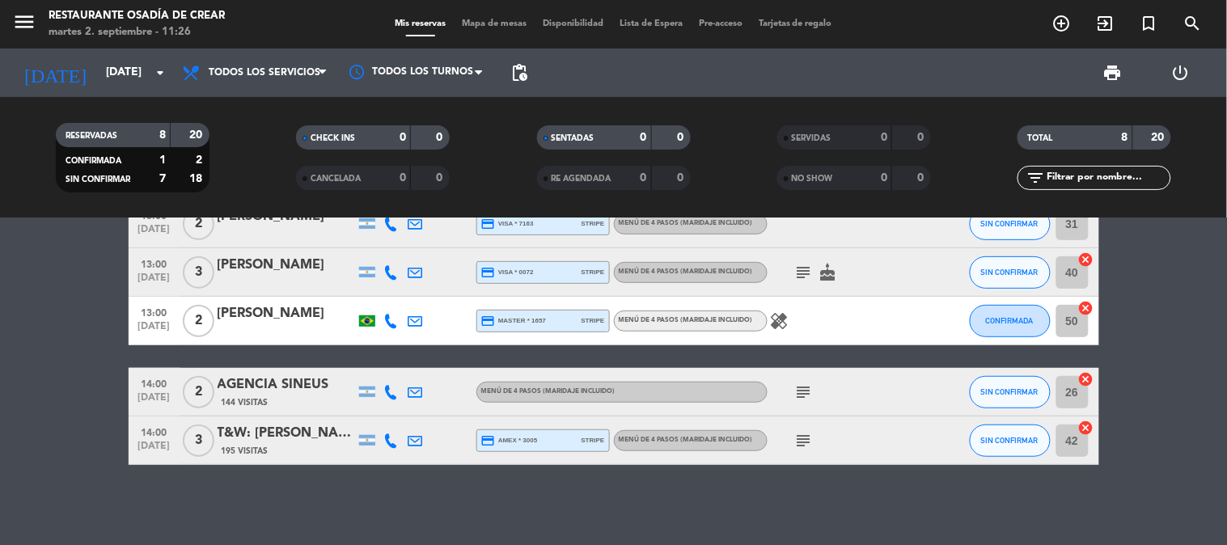
click at [252, 386] on div "AGENCIA SINEUS" at bounding box center [287, 385] width 138 height 21
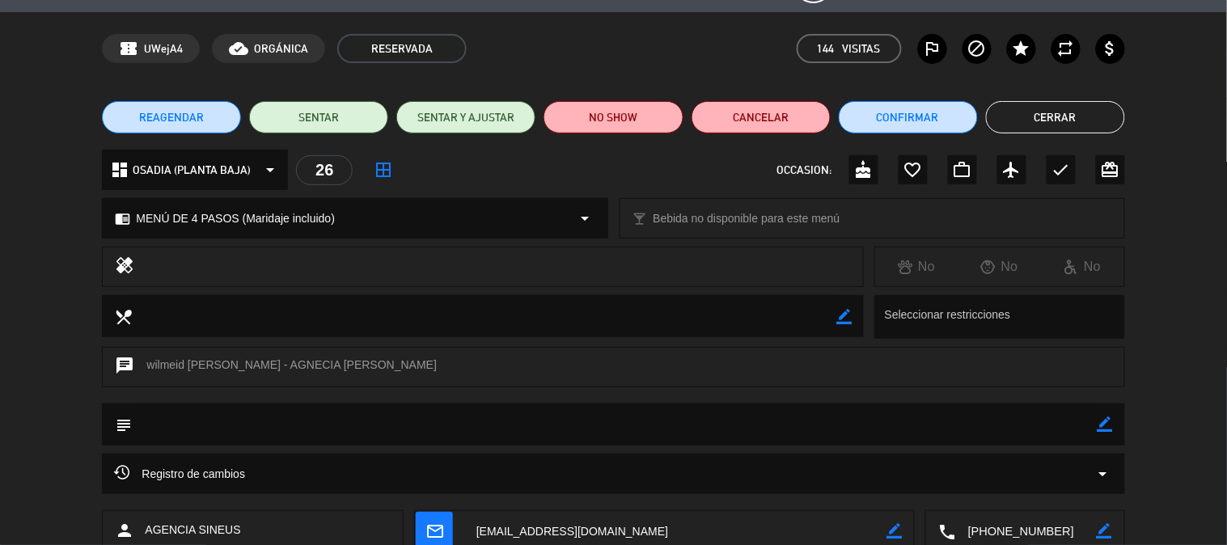
scroll to position [90, 0]
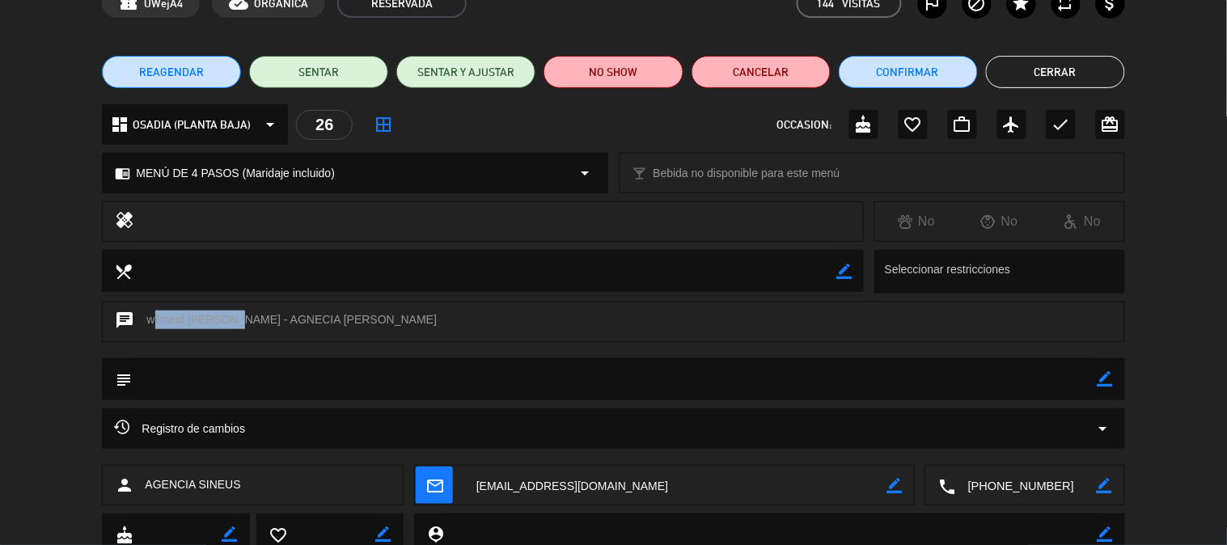
drag, startPoint x: 149, startPoint y: 313, endPoint x: 219, endPoint y: 321, distance: 70.9
click at [219, 321] on div "chat wilmeid [PERSON_NAME] - AGNECIA [PERSON_NAME]" at bounding box center [613, 322] width 1023 height 40
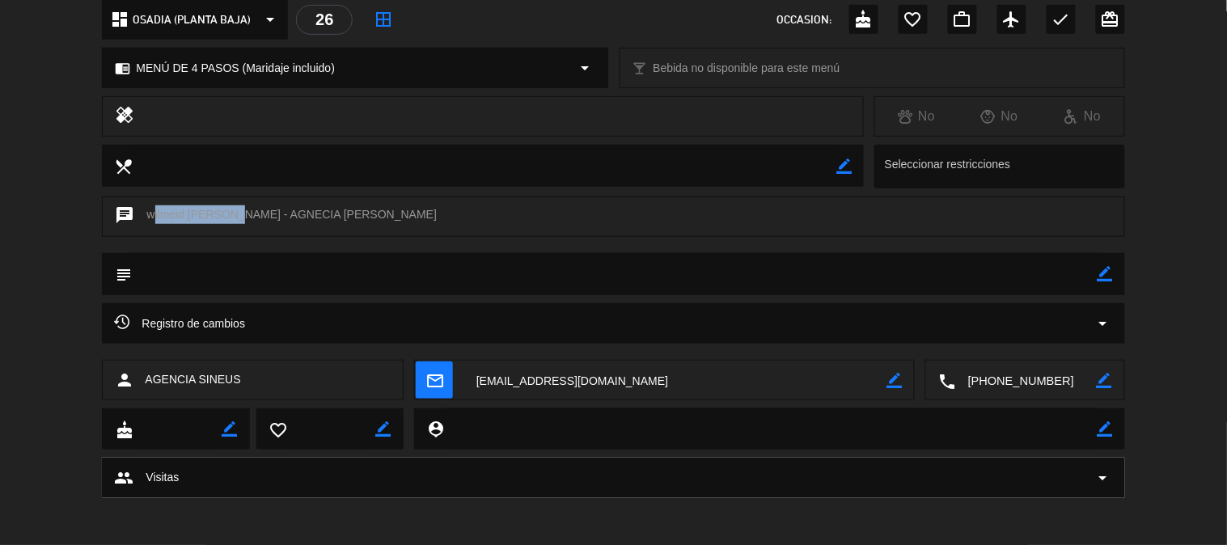
scroll to position [197, 0]
click at [1002, 391] on textarea at bounding box center [1026, 379] width 141 height 40
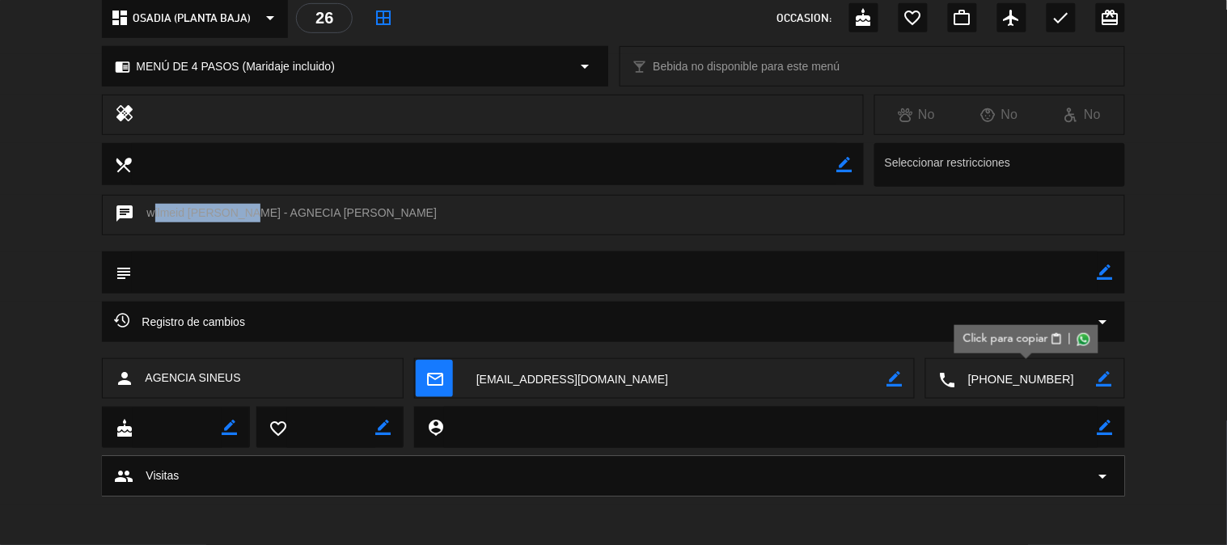
drag, startPoint x: 147, startPoint y: 210, endPoint x: 223, endPoint y: 214, distance: 76.1
click at [223, 214] on div "chat wilmeid [PERSON_NAME] - AGNECIA [PERSON_NAME]" at bounding box center [613, 215] width 1023 height 40
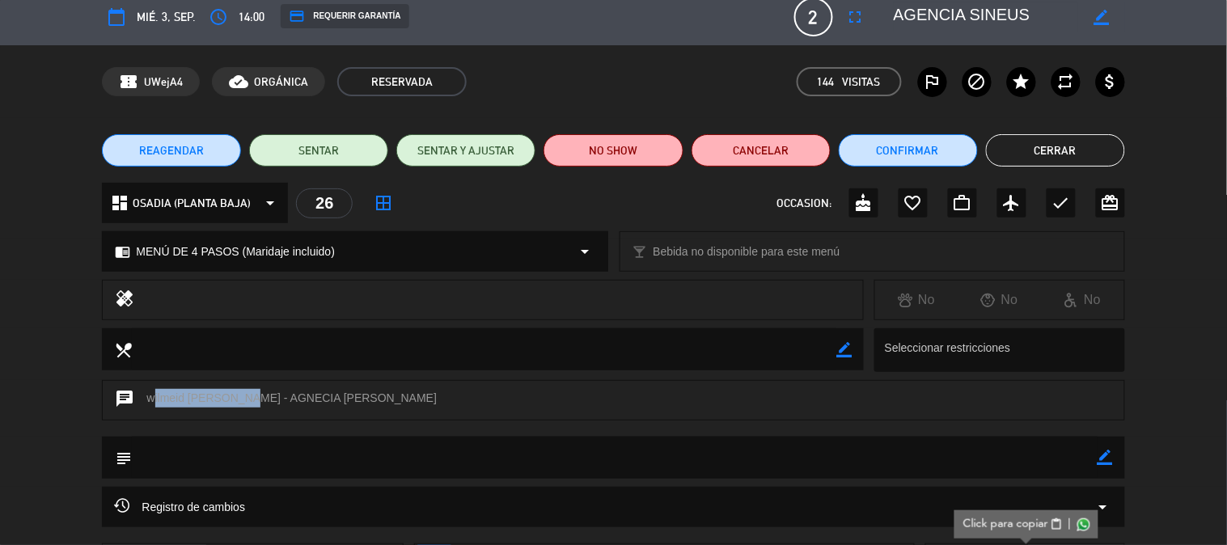
scroll to position [0, 0]
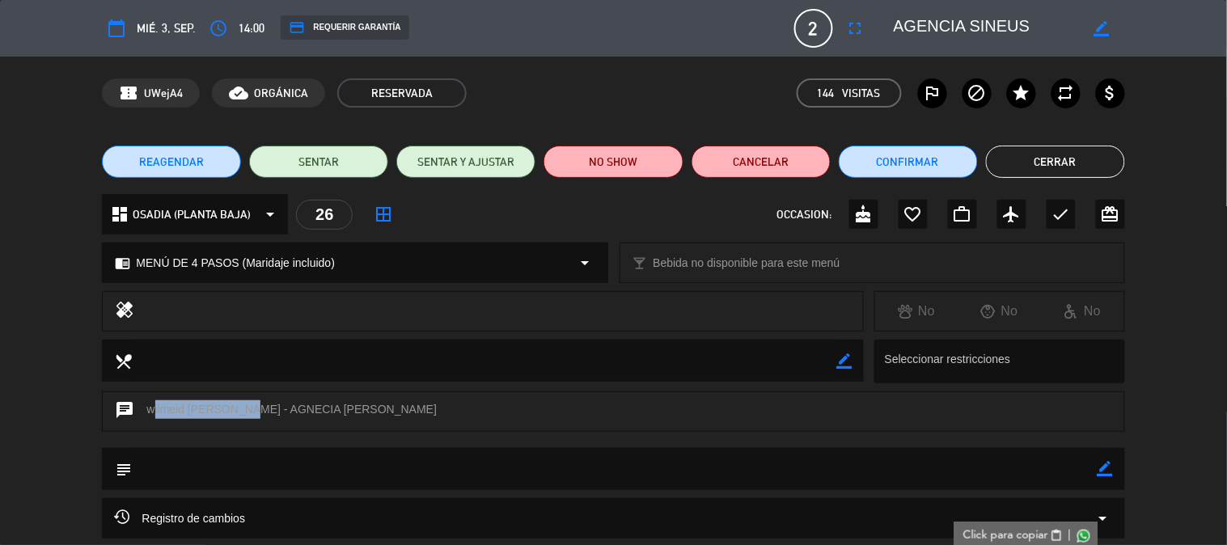
click at [1020, 146] on button "Cerrar" at bounding box center [1055, 162] width 139 height 32
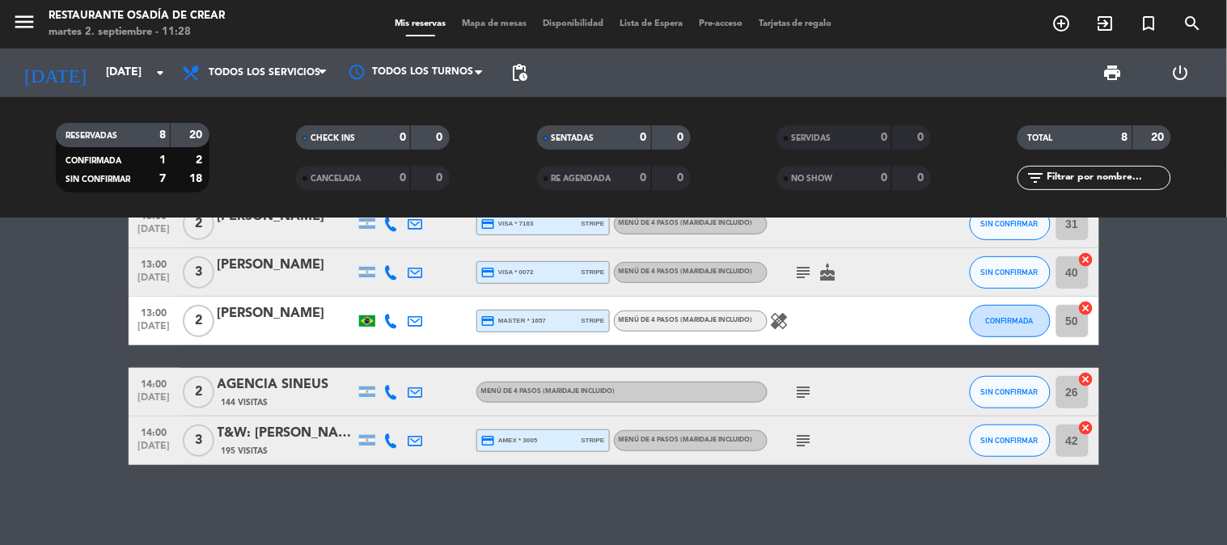
click at [293, 435] on div "T&W: [PERSON_NAME] X3 (A CTA TROUT)" at bounding box center [287, 433] width 138 height 21
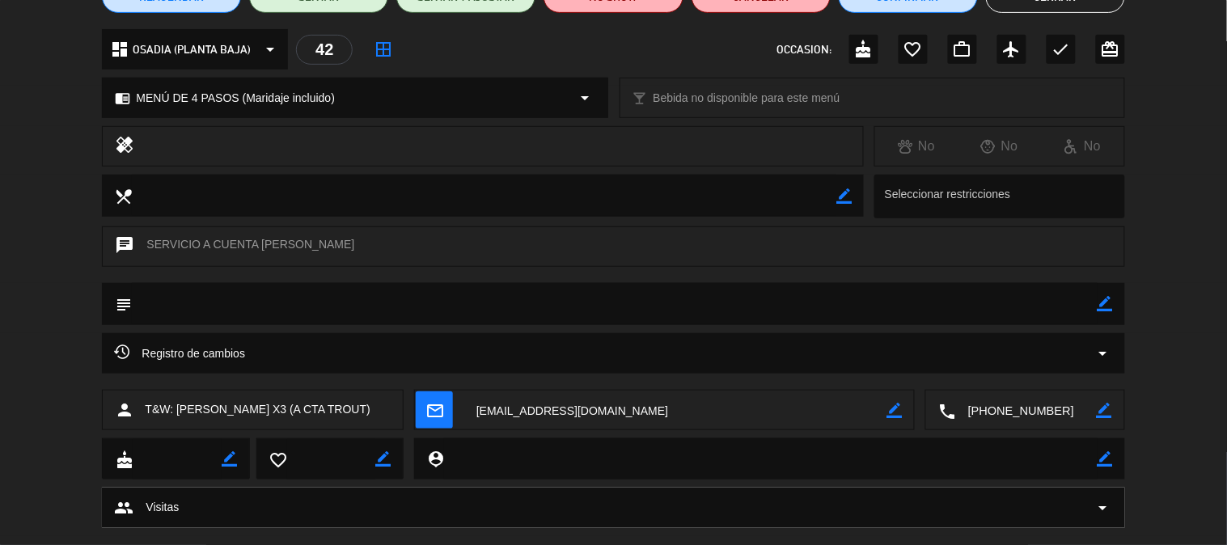
scroll to position [180, 0]
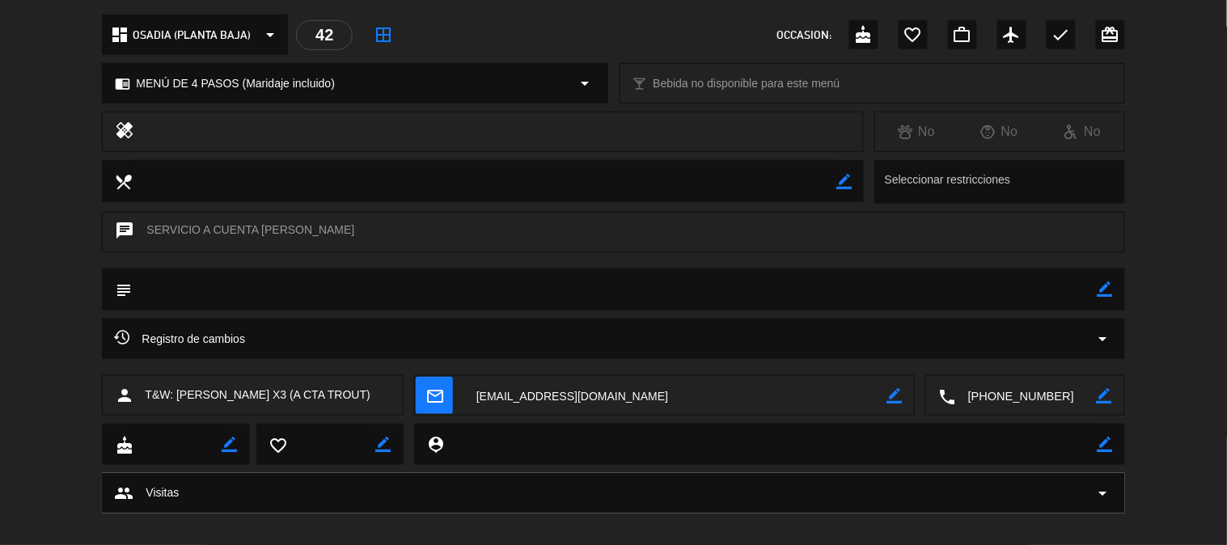
click at [993, 395] on textarea at bounding box center [1026, 396] width 141 height 40
